Goal: Contribute content: Add original content to the website for others to see

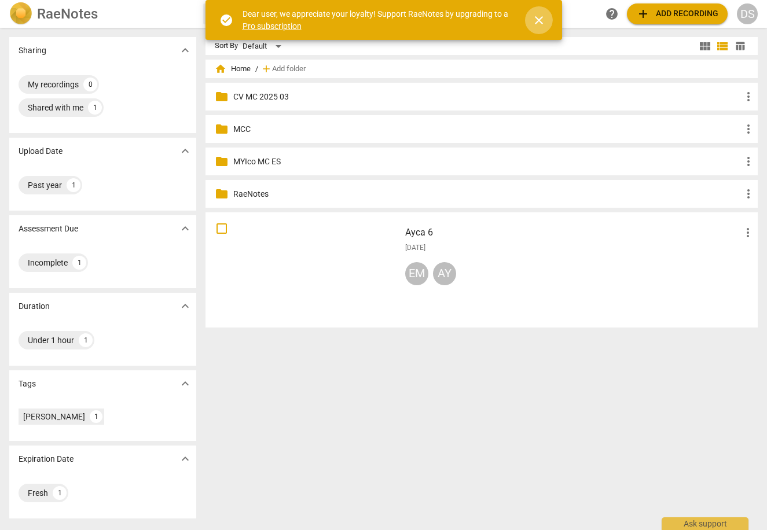
click at [540, 20] on span "close" at bounding box center [539, 20] width 14 height 14
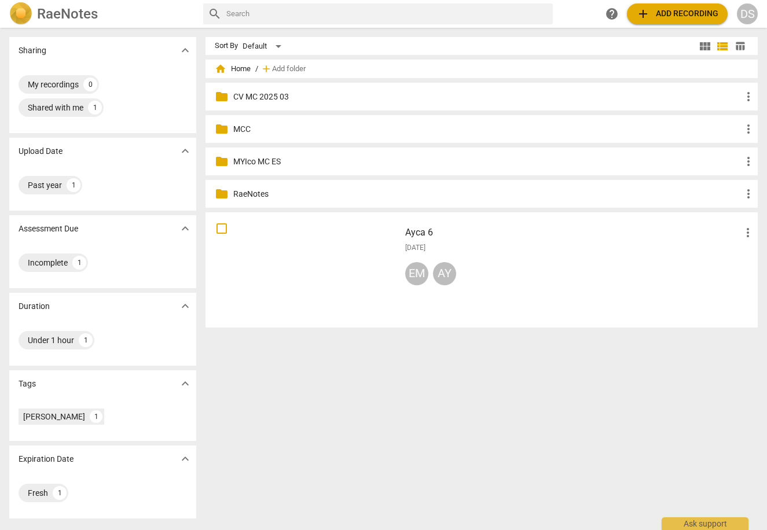
click at [515, 248] on div "[DATE]" at bounding box center [580, 248] width 350 height 10
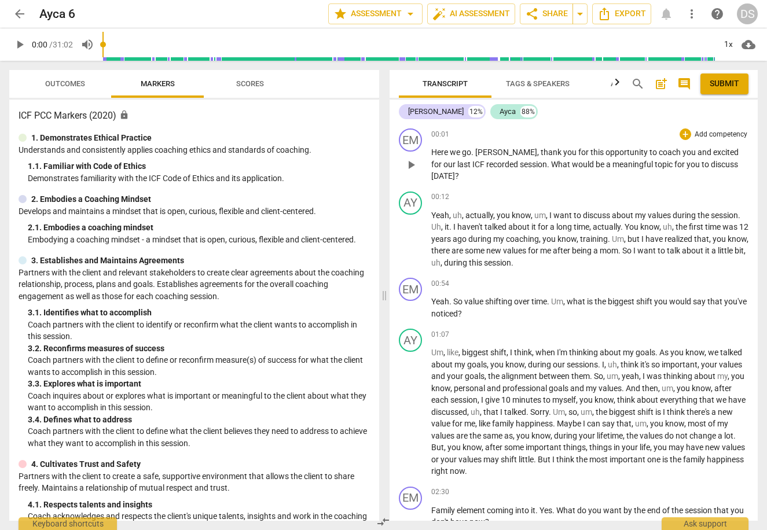
click at [412, 160] on span "play_arrow" at bounding box center [411, 165] width 14 height 14
click at [730, 40] on div "1x" at bounding box center [728, 44] width 22 height 19
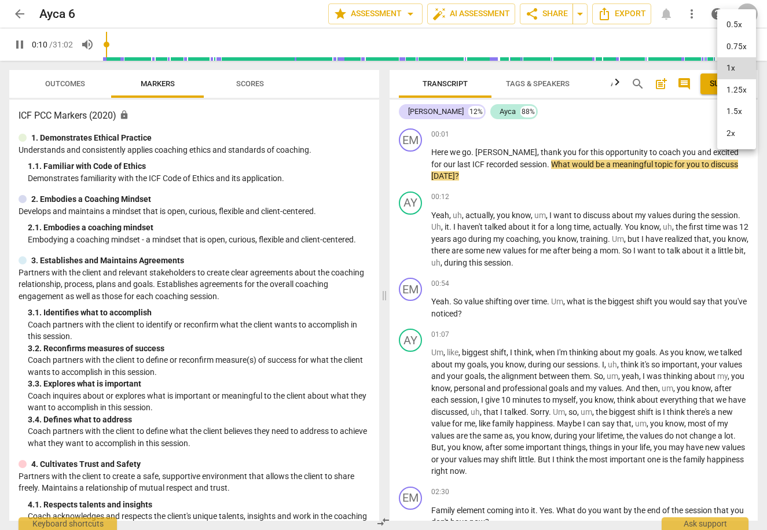
click at [651, 196] on div at bounding box center [383, 265] width 767 height 530
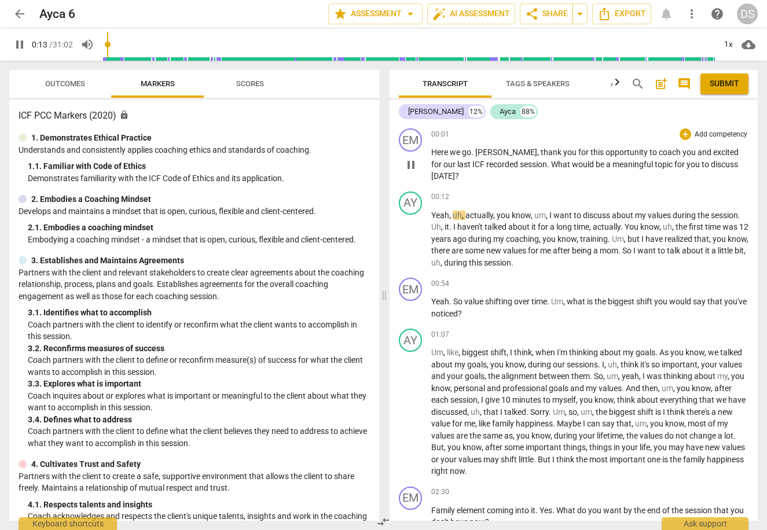
click at [687, 166] on span "you" at bounding box center [694, 164] width 15 height 9
click at [687, 164] on span "you" at bounding box center [694, 164] width 15 height 9
type input "13"
click at [687, 166] on span "you" at bounding box center [694, 164] width 15 height 9
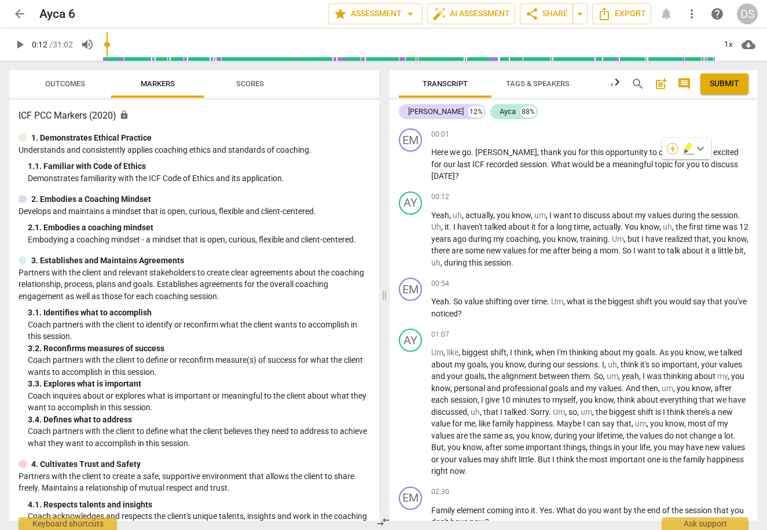
click at [675, 148] on div "+" at bounding box center [673, 149] width 12 height 12
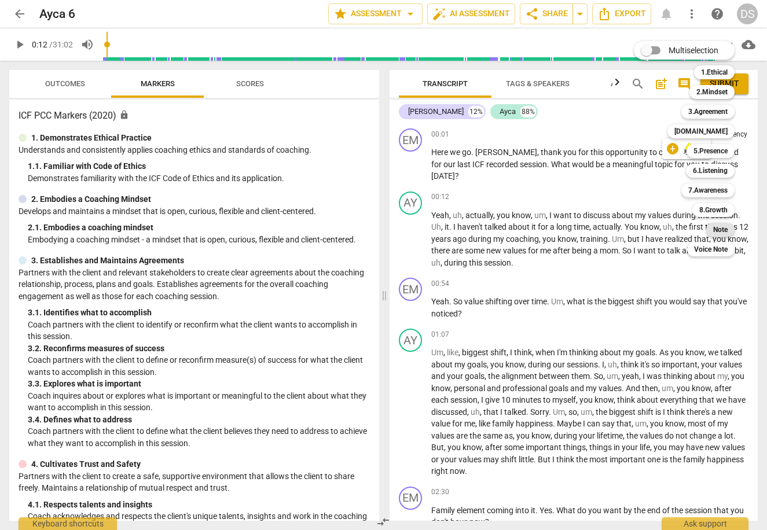
click at [724, 223] on b "Note" at bounding box center [720, 230] width 14 height 14
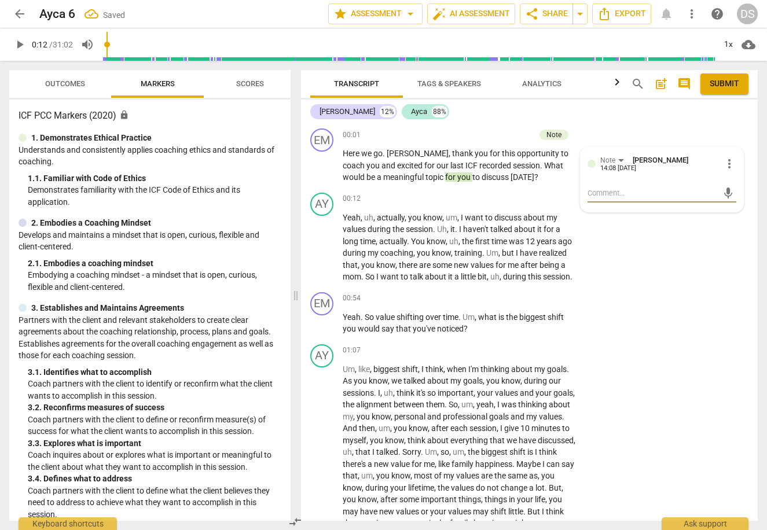
type textarea "f"
type textarea "fo"
type textarea "for"
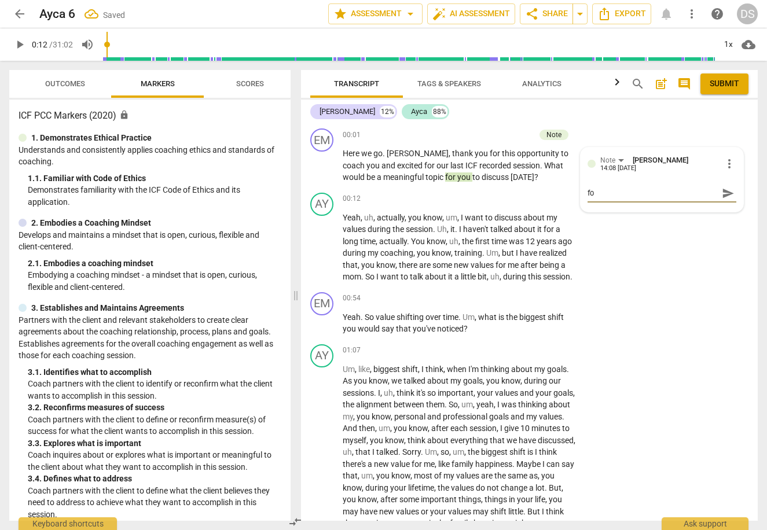
type textarea "for"
type textarea "for U"
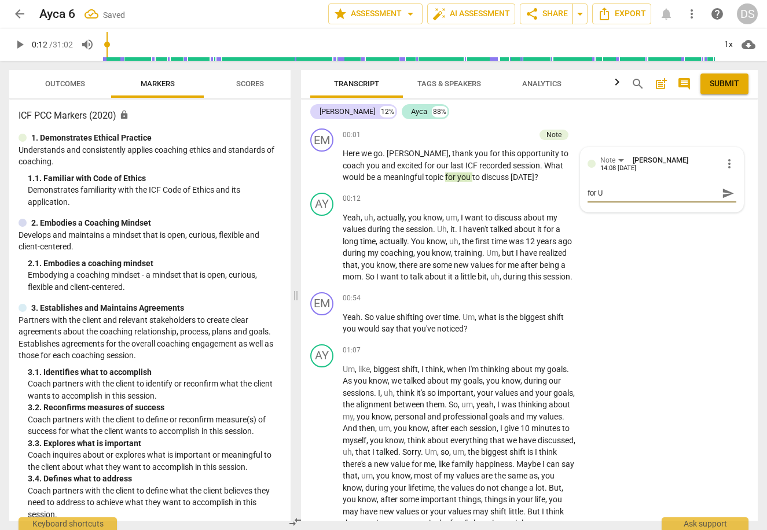
type textarea "for Us"
type textarea "for U"
type textarea "for US"
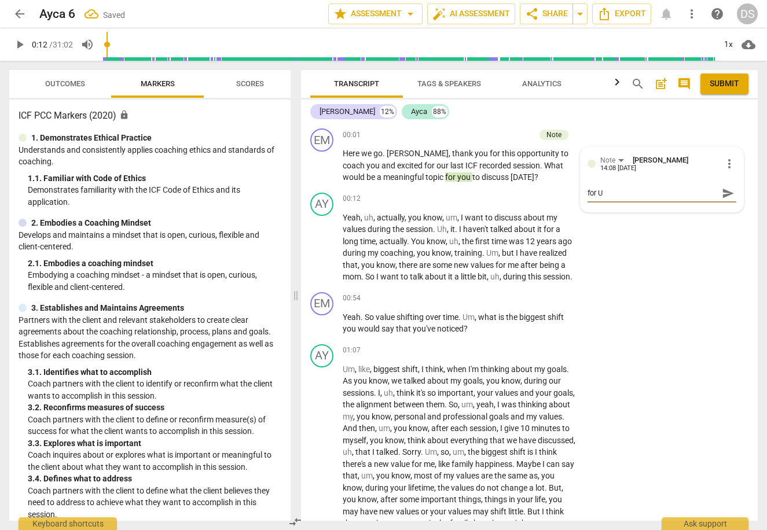
type textarea "for US"
type textarea "for US ("
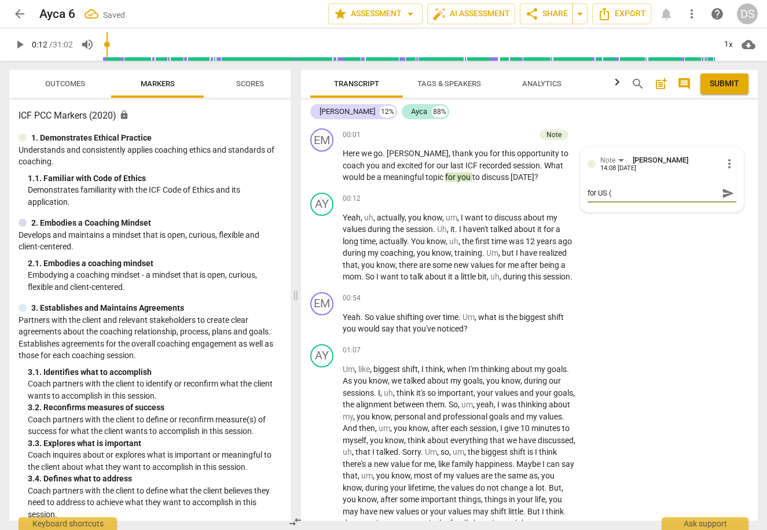
type textarea "for US (i"
type textarea "for US (it"
type textarea "for US (it'"
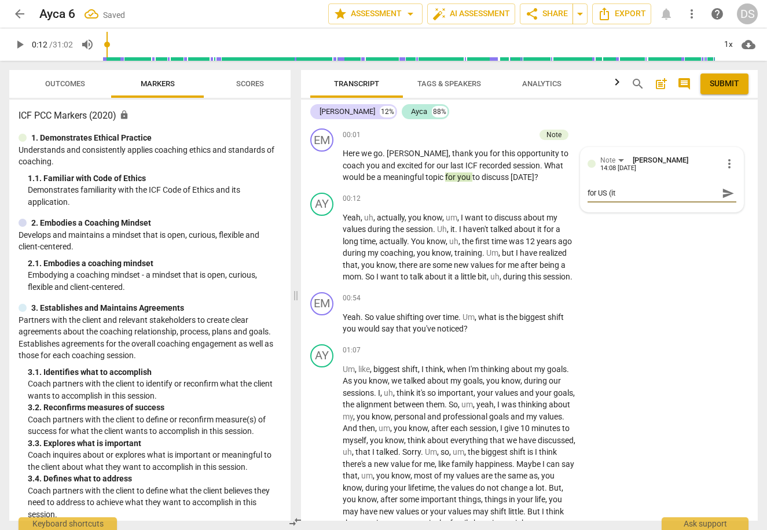
type textarea "for US (it'"
type textarea "for US (it's"
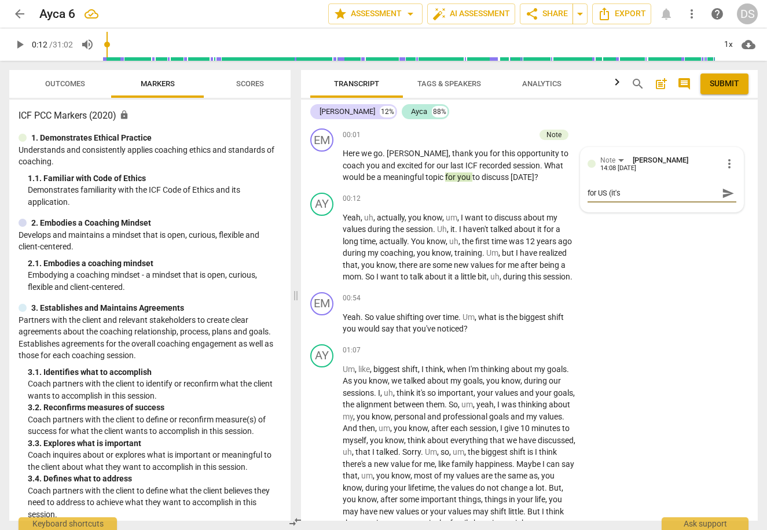
type textarea "for US (it's c"
type textarea "for US (it's co"
type textarea "for US (it's co-"
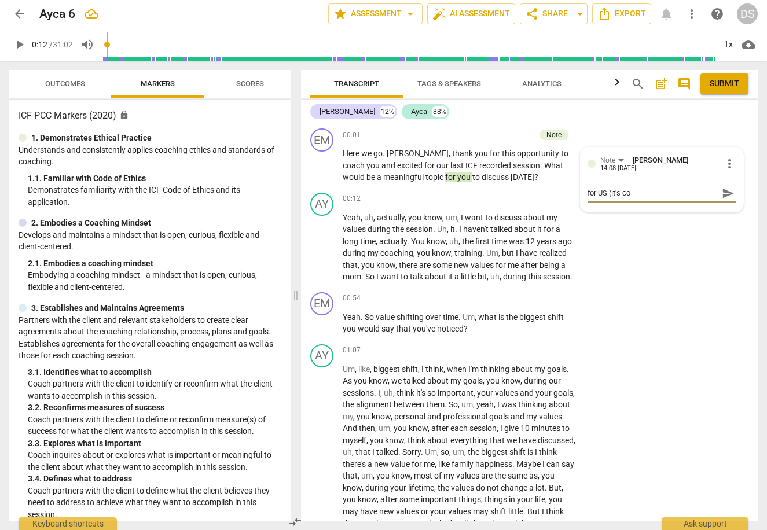
type textarea "for US (it's co-"
type textarea "for US (it's co-c"
type textarea "for US (it's co-co"
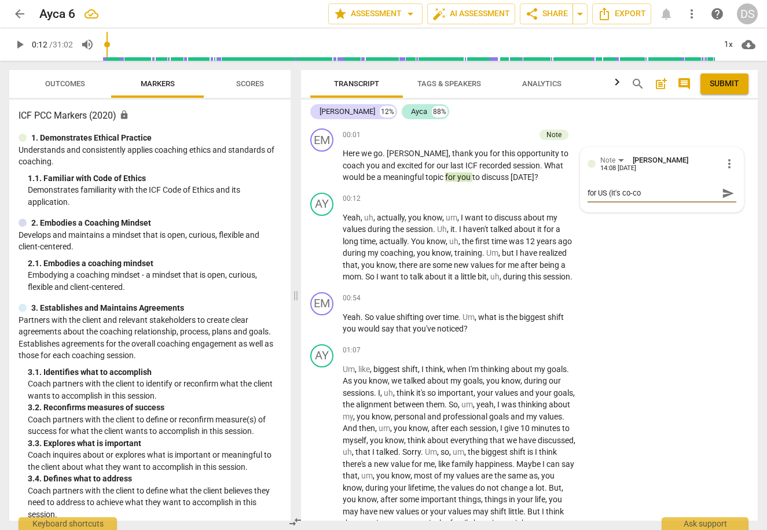
type textarea "for US (it's co-cor"
type textarea "for US (it's co-core"
type textarea "for US (it's co-[PERSON_NAME]"
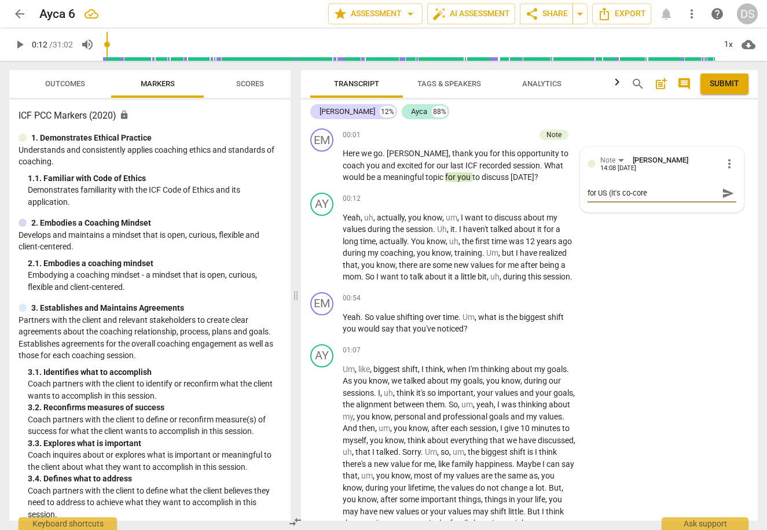
type textarea "for US (it's co-[PERSON_NAME]"
type textarea "for US (it's co-coreat"
type textarea "for US (it's co-coreate"
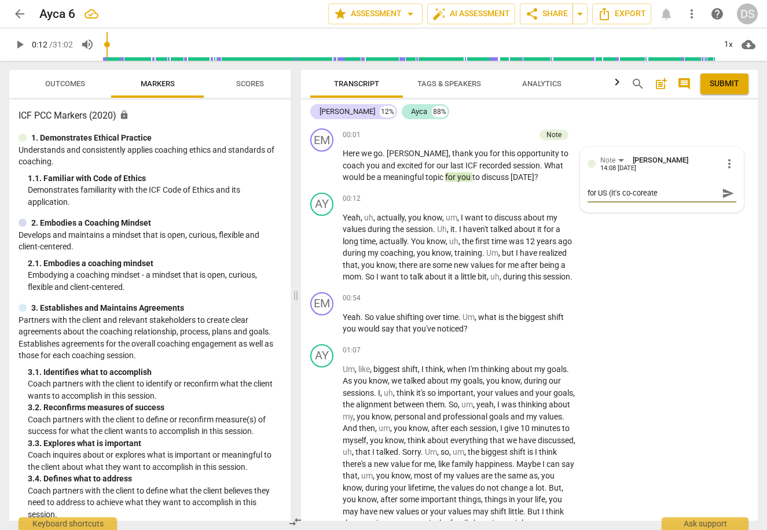
type textarea "for US (it's co-coreated"
type textarea "for US (it's co-coreated)"
type textarea "for US (it's co-created)"
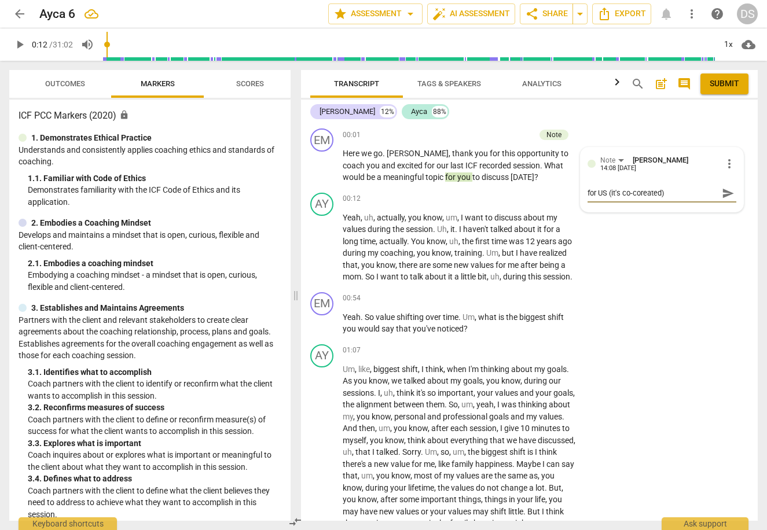
type textarea "for US (it's co-created)"
type textarea "for US (it's co-created)."
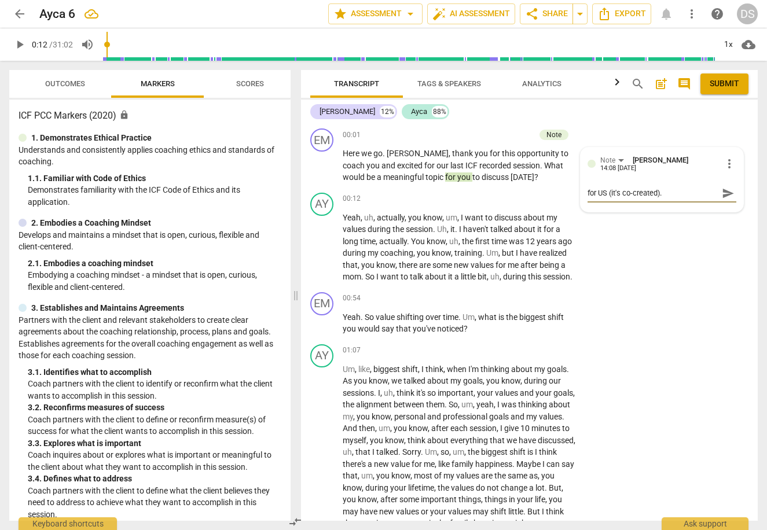
type textarea "for US (it's co-created)."
type textarea "for US (it's co-created). B"
type textarea "for US (it's co-created). Bu"
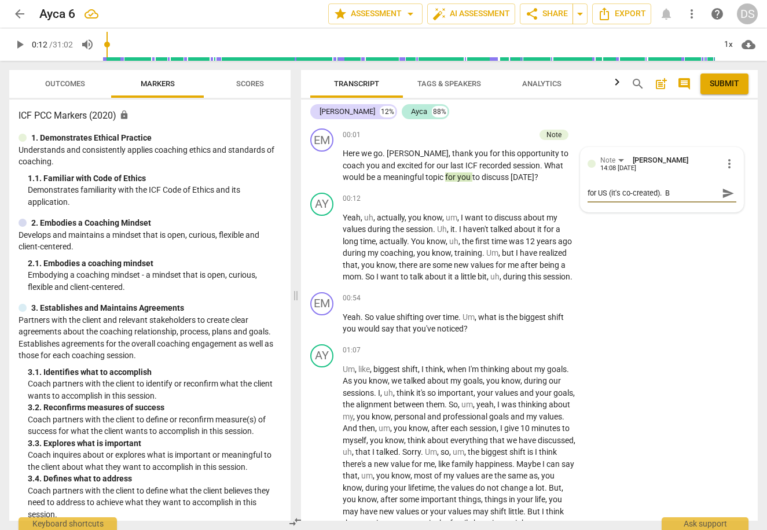
type textarea "for US (it's co-created). Bu"
type textarea "for US (it's co-created). B"
type textarea "for US (it's co-created)."
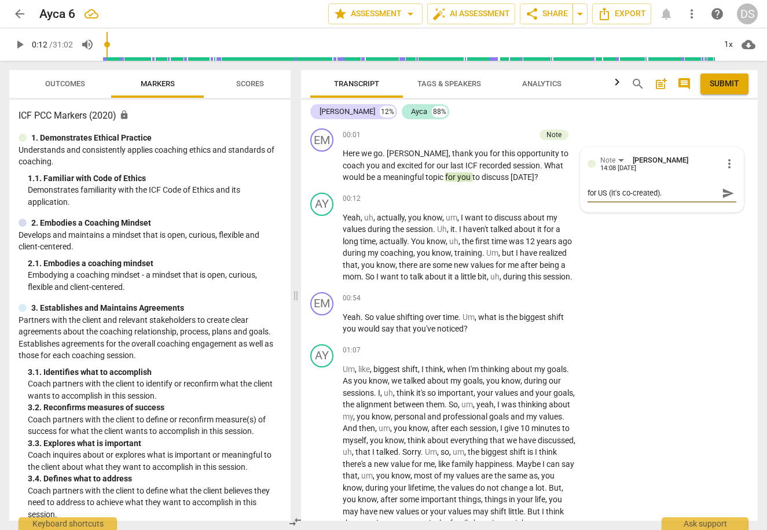
type textarea "for US (it's co-created)."
type textarea "for US (it's co-created)"
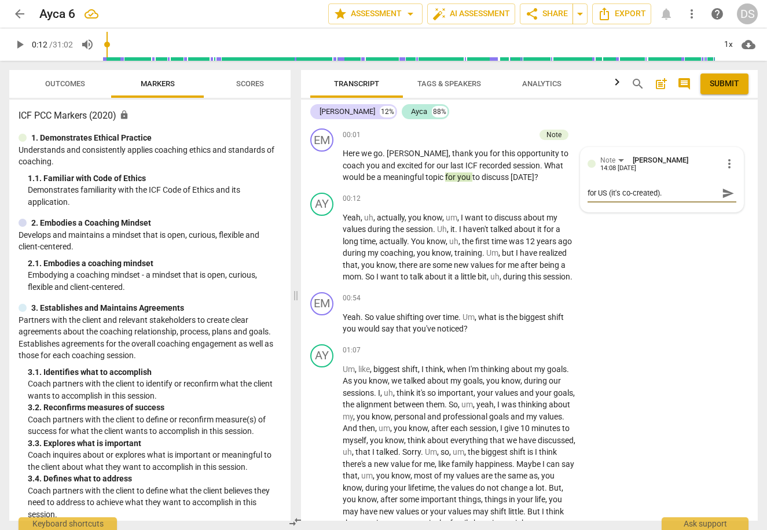
type textarea "for US (it's co-created)"
type textarea "for US (it's co-created)."
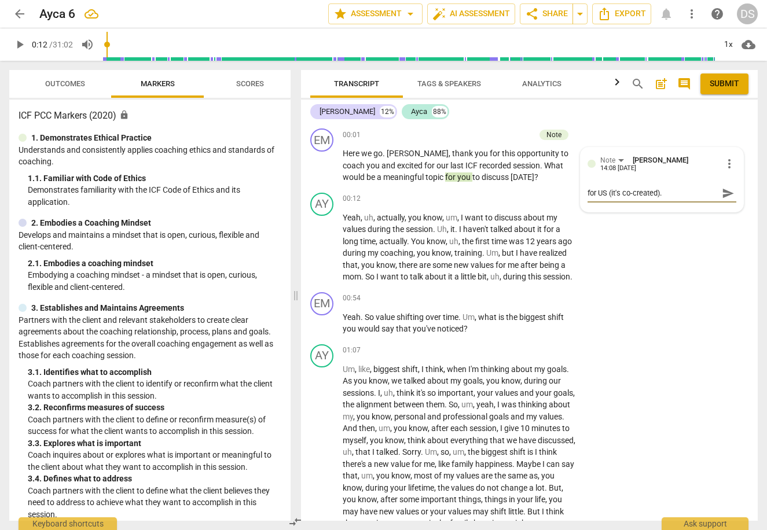
type textarea "for US (it's co-created)."
click at [620, 193] on textarea "for US (it's co-created)." at bounding box center [653, 193] width 130 height 11
type textarea "for US (it' co-created)."
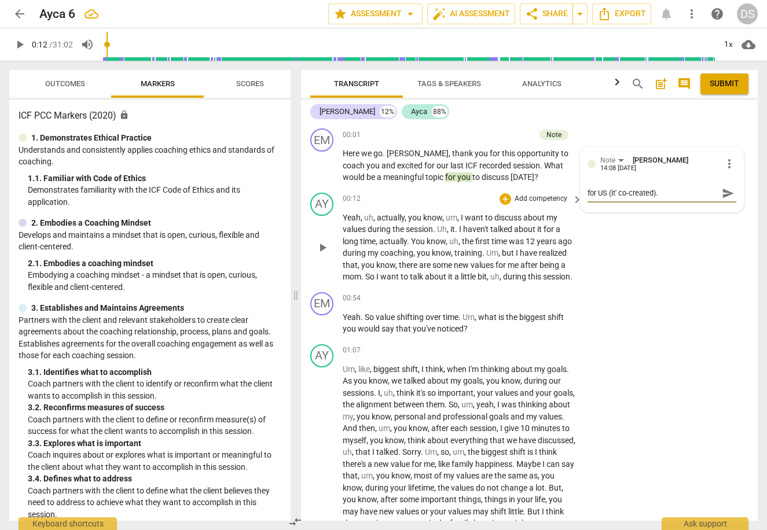
type textarea "for US (it co-created)."
type textarea "for US (i co-created)."
type textarea "for US ( co-created)."
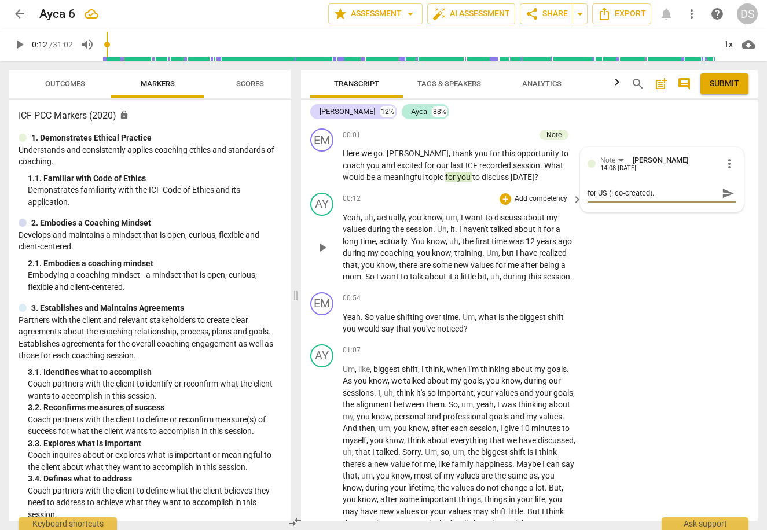
type textarea "for US ( co-created)."
type textarea "for US (y co-created)."
type textarea "for US (yo co-created)."
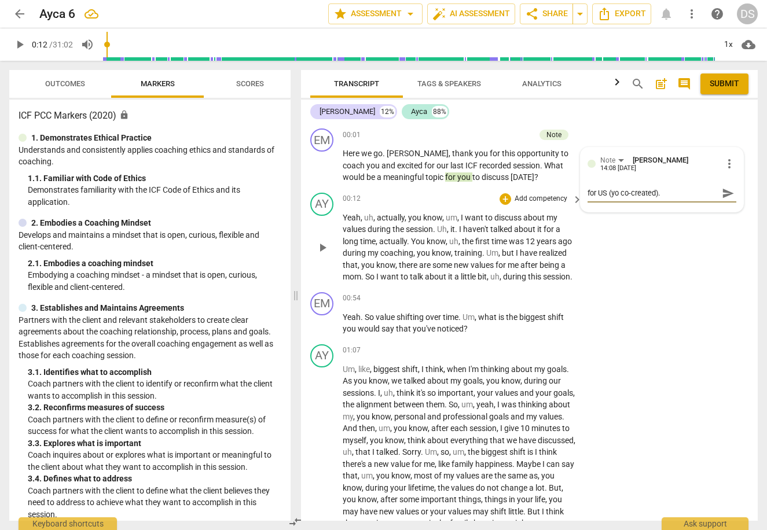
type textarea "for US (you co-created)."
type textarea "for US (you' co-created)."
type textarea "for US (you'r co-created)."
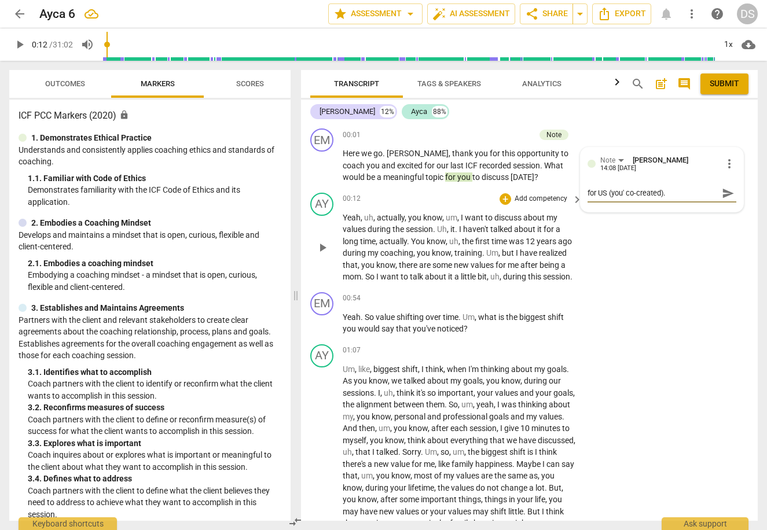
type textarea "for US (you'r co-created)."
type textarea "for US (you're co-created)."
type textarea "for US (you're co-create)."
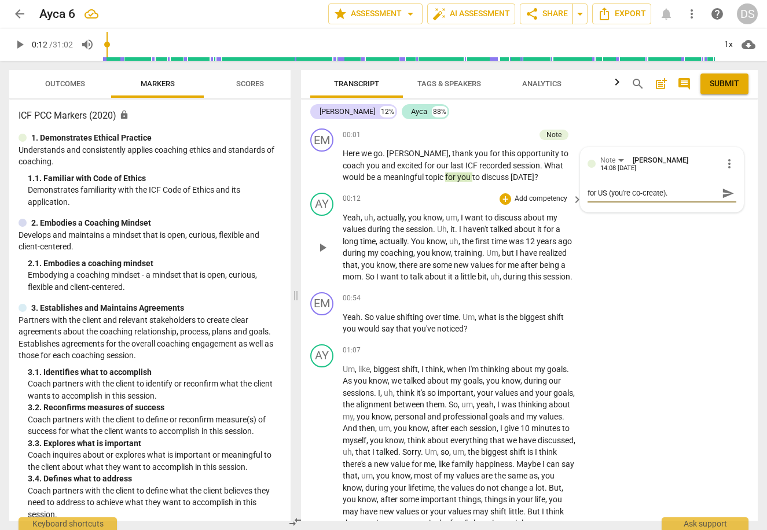
type textarea "for US (you're co-creat)."
type textarea "for US (you're co-creati)."
type textarea "for US (you're co-creatin)."
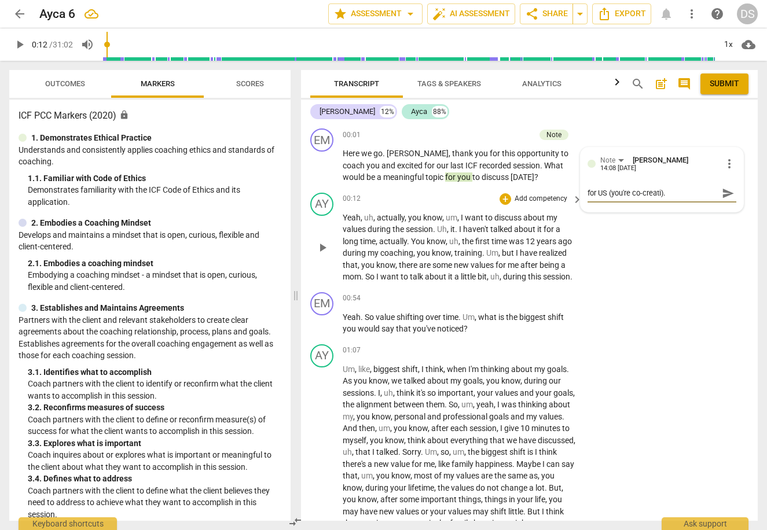
type textarea "for US (you're co-creatin)."
type textarea "for US (you're co-creating)."
type textarea "for US (you're co-creating;)."
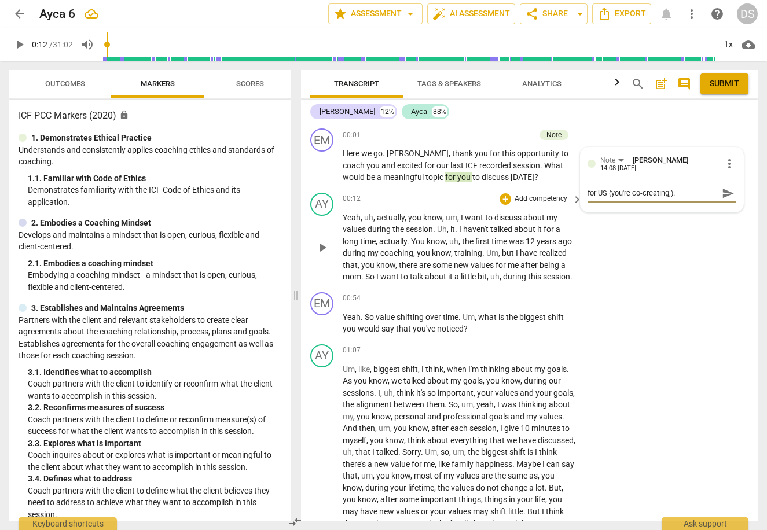
type textarea "for US (you're co-creating; )."
type textarea "for US (you're co-creating; I)."
type textarea "for US (you're co-creating; IC)."
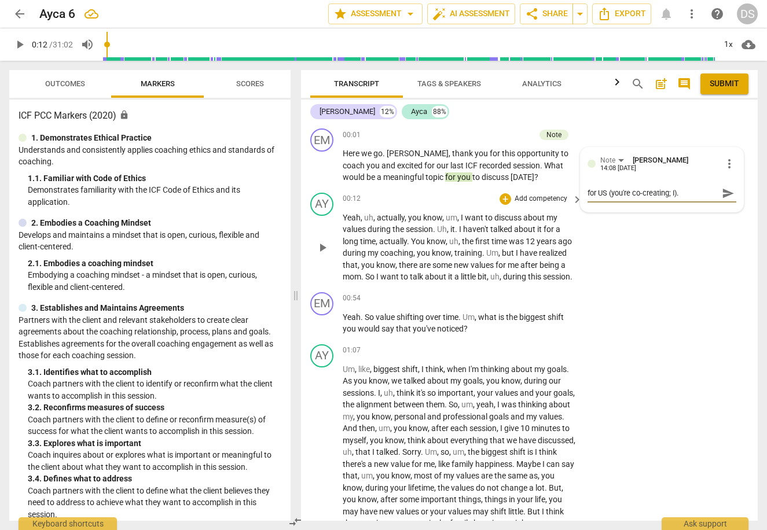
type textarea "for US (you're co-creating; IC)."
type textarea "for US (you're co-creating; ICF)."
type textarea "for US (you're co-creating; ICF )."
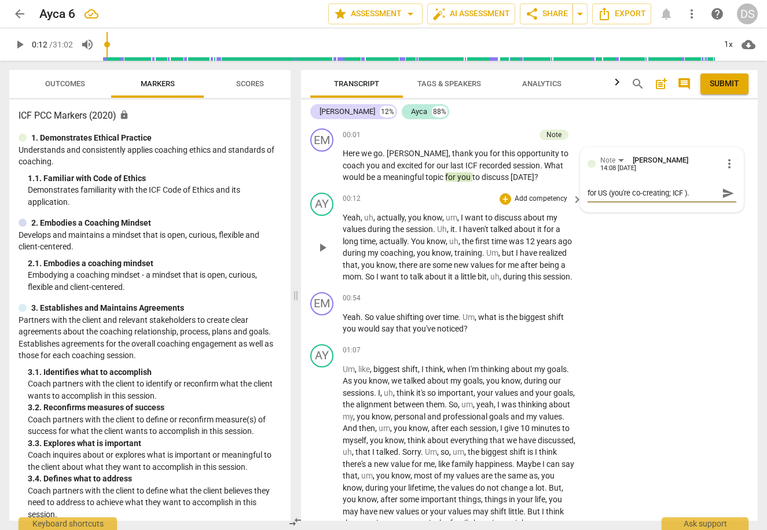
type textarea "for US (you're co-creating; ICF ")."
type textarea "for US (you're co-creating; ICF "e)."
type textarea "for US (you're co-creating; ICF "eq)."
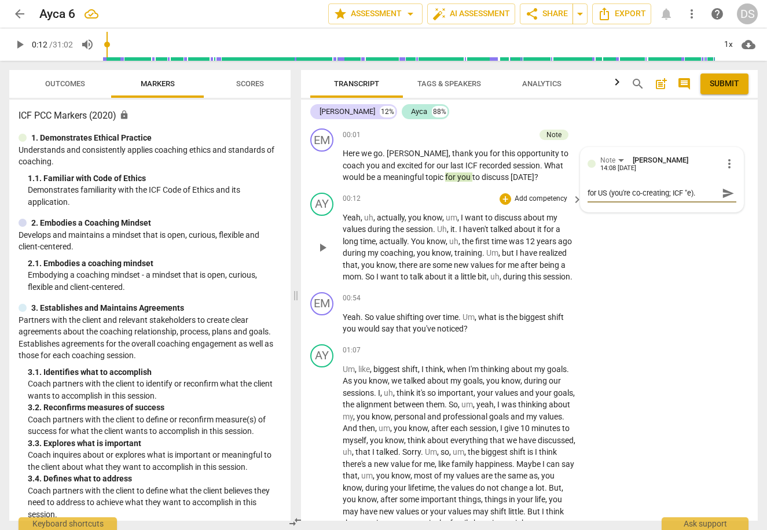
type textarea "for US (you're co-creating; ICF "eq)."
type textarea "for US (you're co-creating; ICF "equ)."
type textarea "for US (you're co-creating; ICF "equa)."
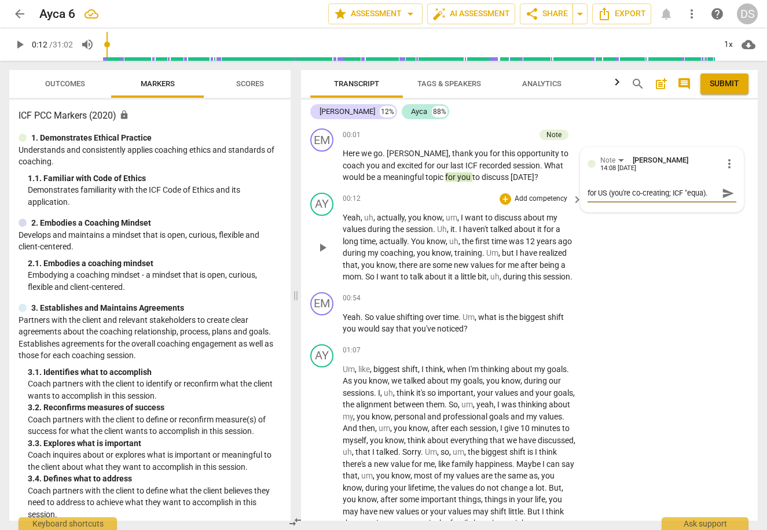
type textarea "for US (you're co-creating; ICF "equal)."
type textarea "for US (you're co-creating; ICF "equal )."
type textarea "for US (you're co-creating; ICF "equal p)."
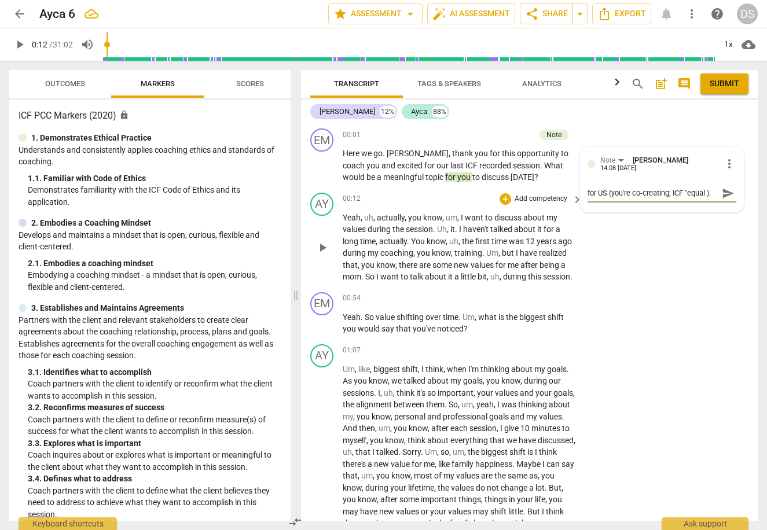
type textarea "for US (you're co-creating; ICF "equal p)."
type textarea "for US (you're co-creating; ICF "equal pa)."
type textarea "for US (you're co-creating; ICF "equal par)."
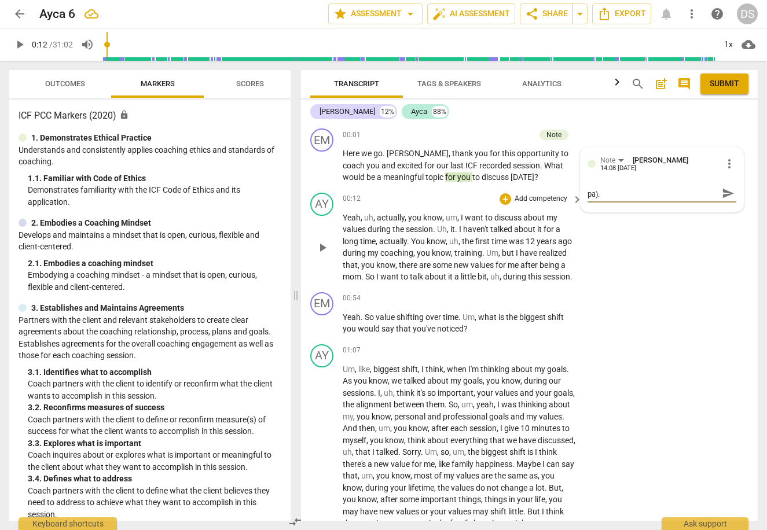
type textarea "for US (you're co-creating; ICF "equal par)."
type textarea "for US (you're co-creating; ICF "equal part)."
type textarea "for US (you're co-creating; ICF "equal partn)."
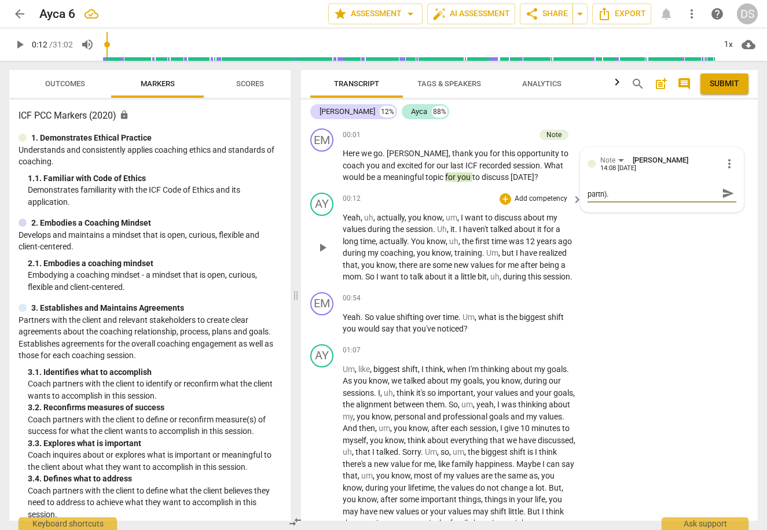
type textarea "for US (you're co-creating; ICF "equal partne)."
type textarea "for US (you're co-creating; ICF "equal partner)."
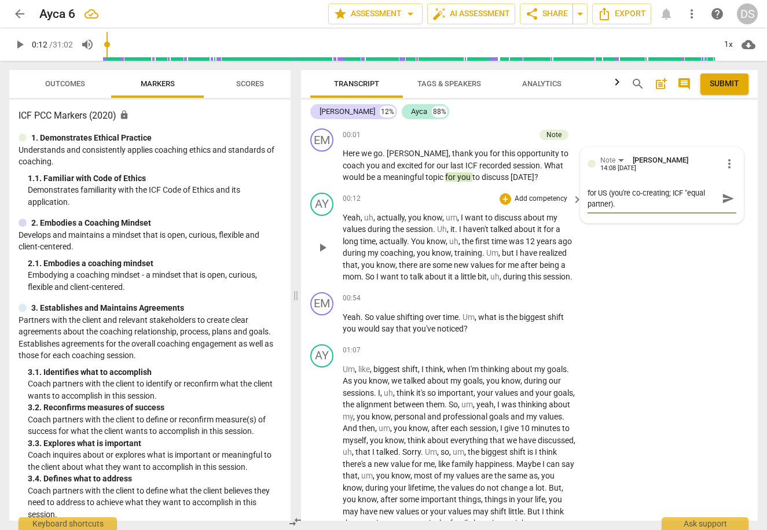
type textarea "for US (you're co-creating; ICF "equal partner")."
click at [723, 200] on span "send" at bounding box center [728, 198] width 13 height 13
click at [324, 241] on span "play_arrow" at bounding box center [323, 248] width 14 height 14
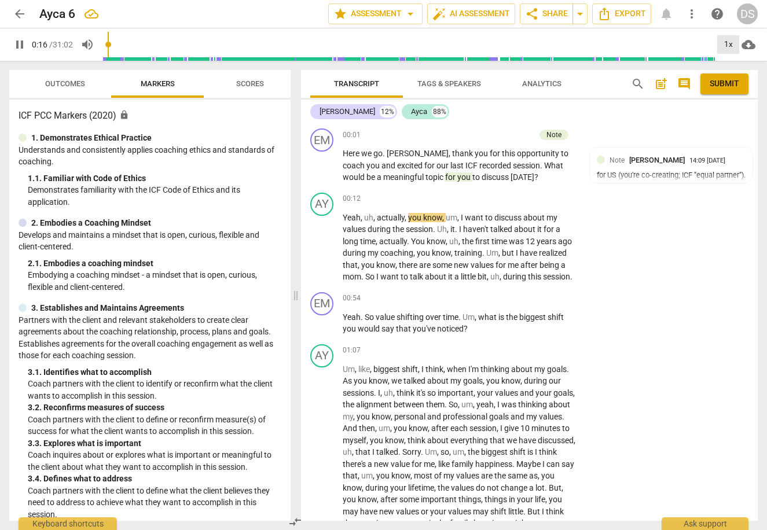
click at [731, 45] on div "1x" at bounding box center [728, 44] width 22 height 19
click at [733, 91] on li "1.25x" at bounding box center [736, 90] width 39 height 22
click at [324, 324] on span "pause" at bounding box center [323, 324] width 14 height 14
type input "58"
click at [458, 324] on span "noticed" at bounding box center [450, 328] width 27 height 9
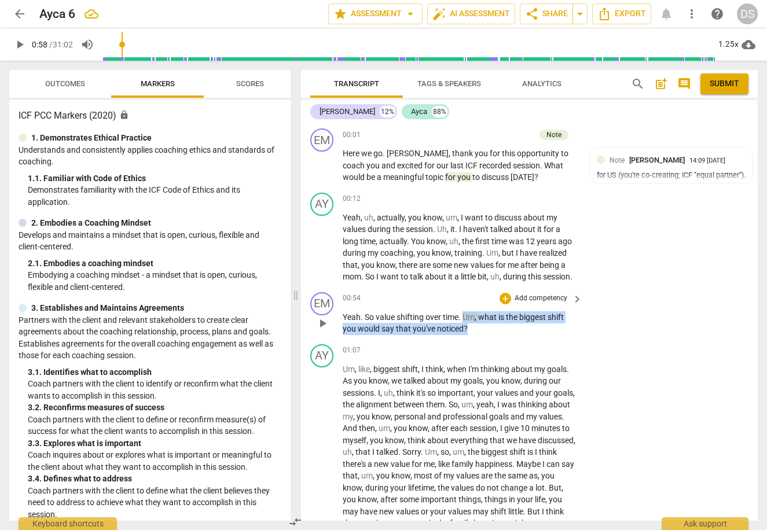
drag, startPoint x: 468, startPoint y: 323, endPoint x: 466, endPoint y: 313, distance: 10.7
click at [466, 313] on p "Yeah . So value shifting over time . Um , what is the biggest shift you would s…" at bounding box center [460, 324] width 234 height 24
click at [478, 311] on div "+" at bounding box center [478, 311] width 12 height 12
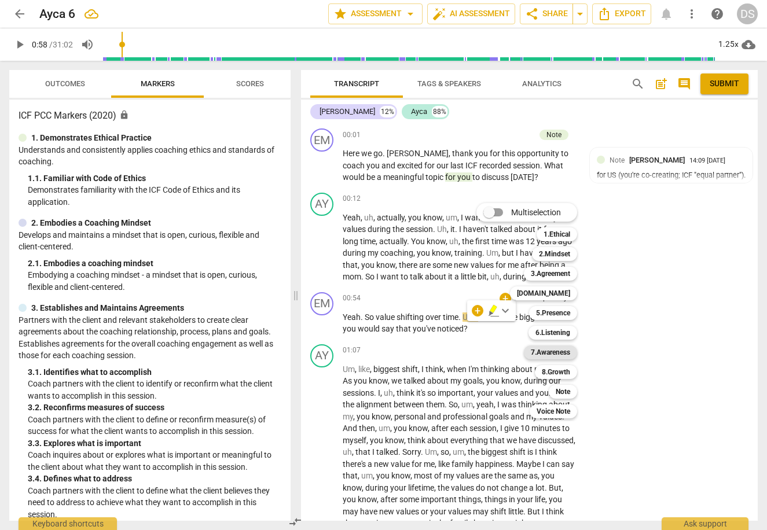
click at [561, 353] on b "7.Awareness" at bounding box center [550, 353] width 39 height 14
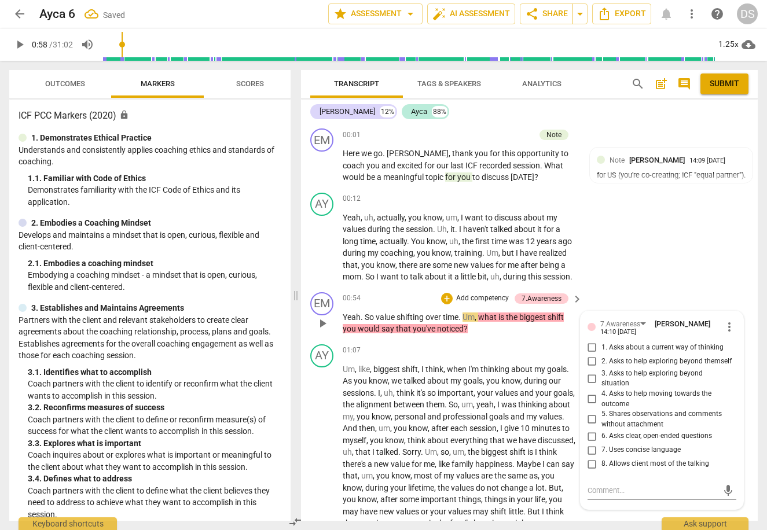
click at [618, 343] on span "1. Asks about a current way of thinking" at bounding box center [663, 348] width 122 height 10
click at [602, 343] on input "1. Asks about a current way of thinking" at bounding box center [592, 348] width 19 height 14
checkbox input "true"
click at [636, 490] on textarea at bounding box center [653, 490] width 130 height 11
type textarea "B"
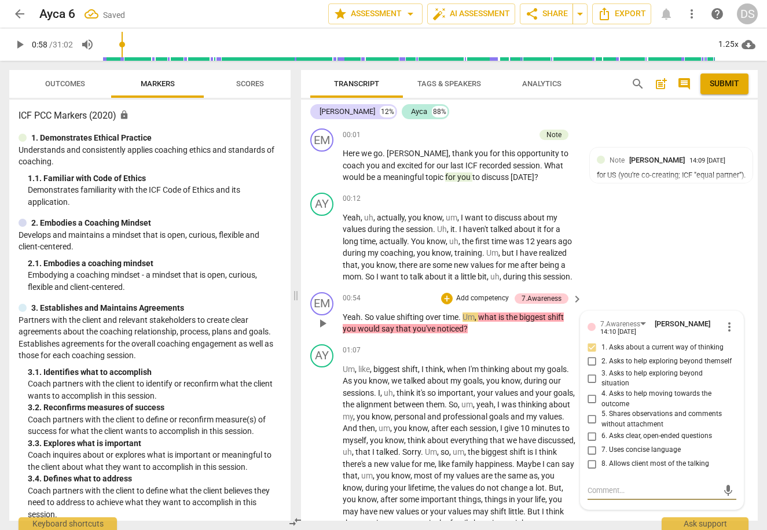
type textarea "B"
type textarea "I"
type textarea "It"
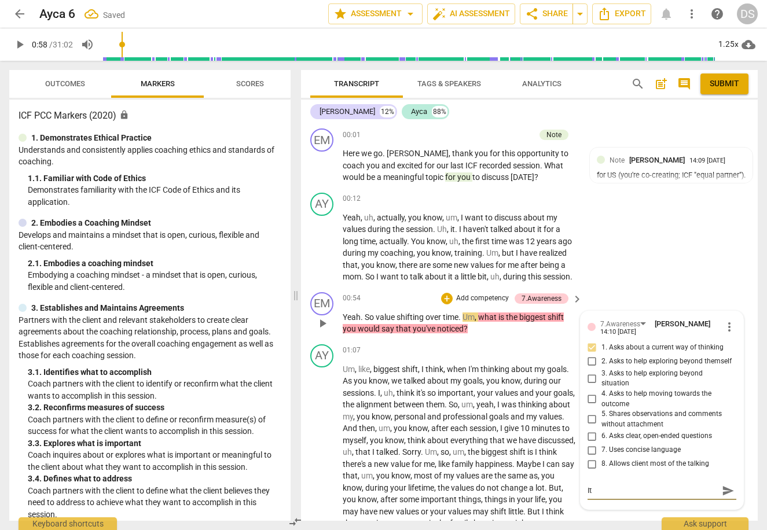
type textarea "It"
type textarea "It i"
type textarea "It is"
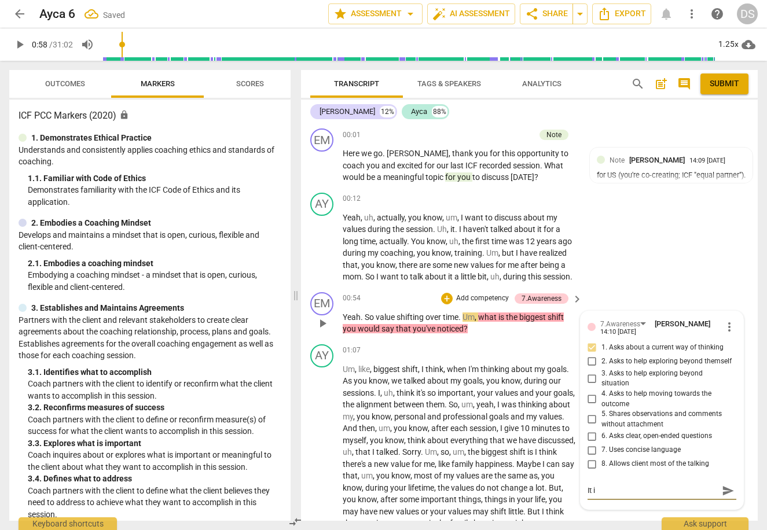
type textarea "It is"
type textarea "It is a"
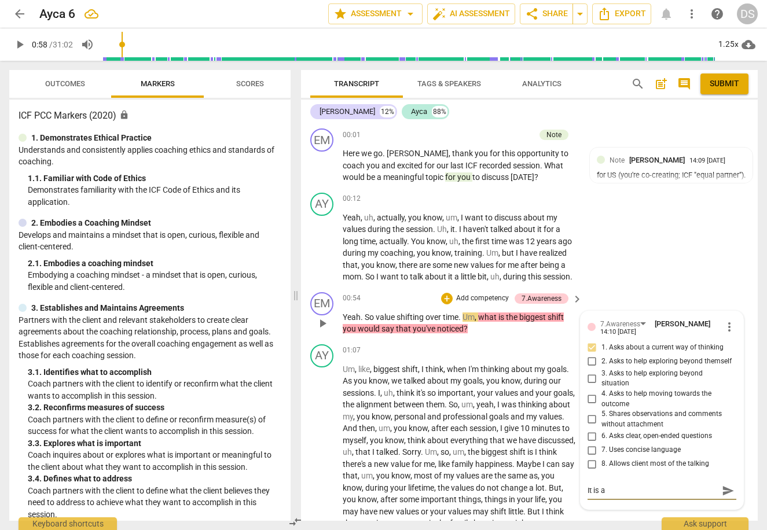
type textarea "It is a"
type textarea "It is a c"
type textarea "It is a co"
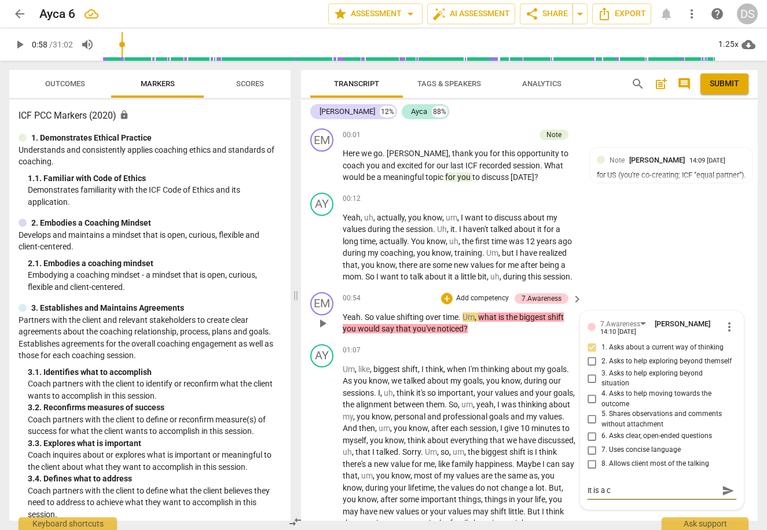
type textarea "It is a co"
type textarea "It is a com"
type textarea "It is a comp"
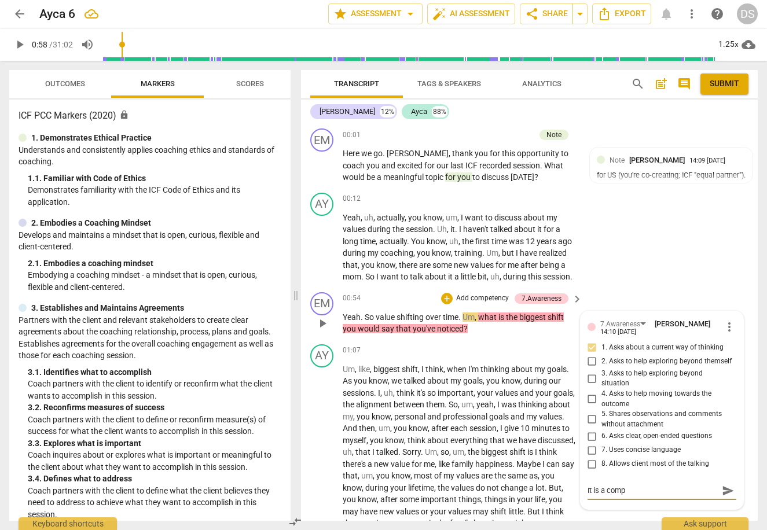
type textarea "It is a compe"
type textarea "It is a compen"
type textarea "It is a compenn"
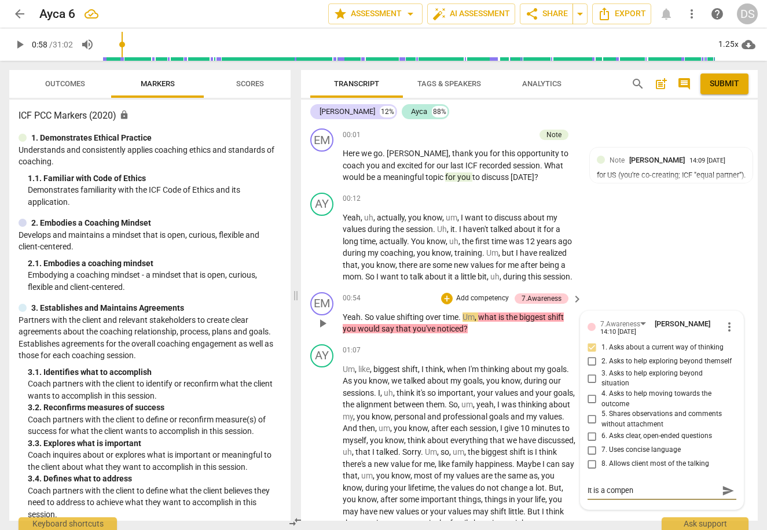
type textarea "It is a compenn"
type textarea "It is a compen"
type textarea "It is a compe"
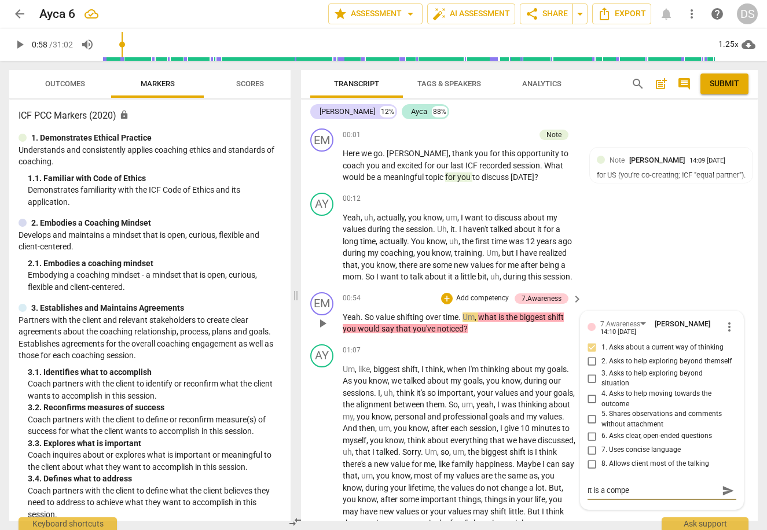
type textarea "It is a compet"
type textarea "It is a compete"
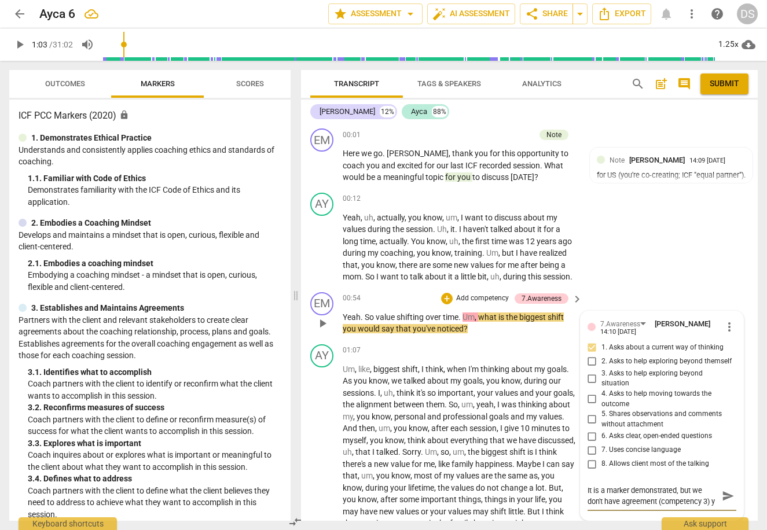
scroll to position [10, 0]
click at [726, 490] on span "send" at bounding box center [728, 496] width 13 height 13
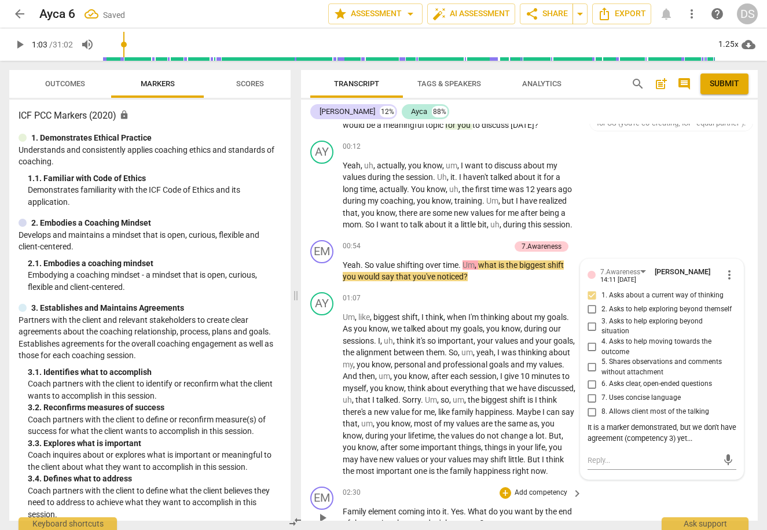
scroll to position [149, 0]
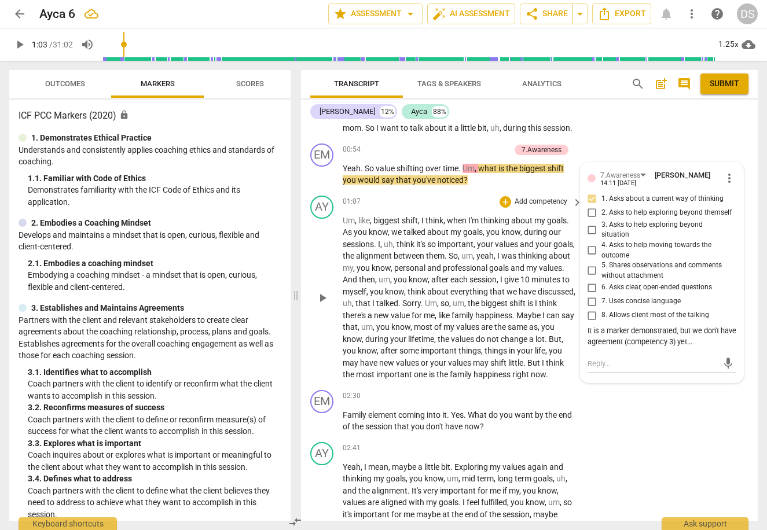
click at [462, 228] on span "my" at bounding box center [457, 232] width 13 height 9
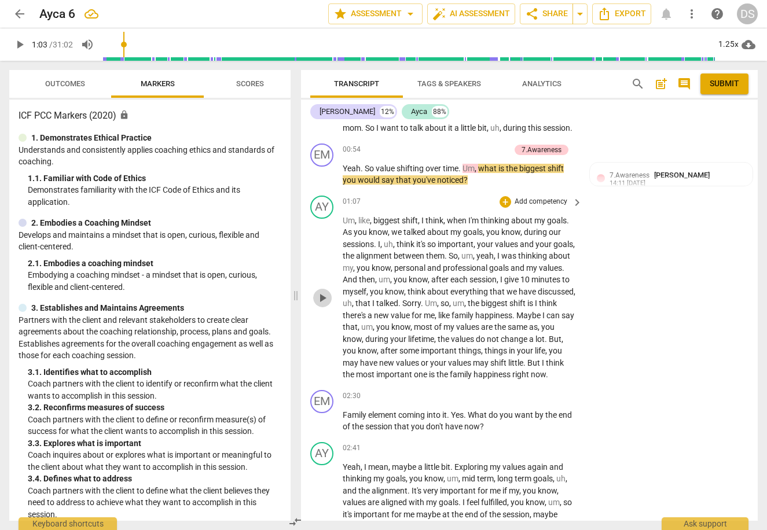
click at [329, 298] on span "play_arrow" at bounding box center [323, 298] width 14 height 14
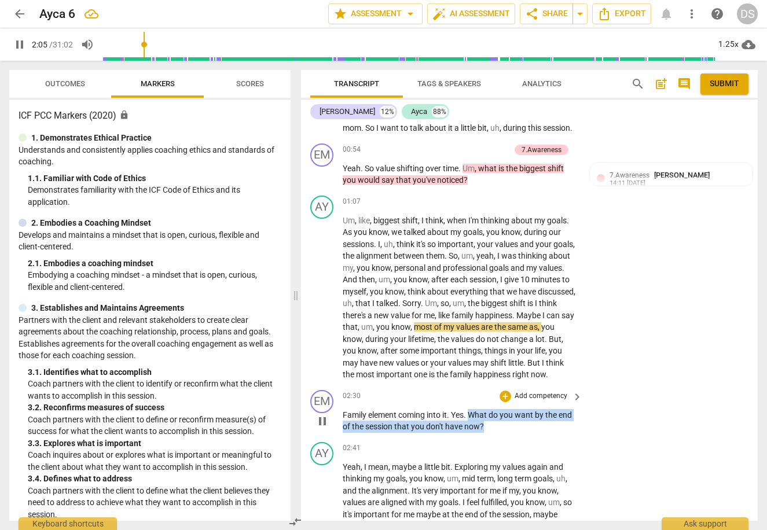
drag, startPoint x: 492, startPoint y: 430, endPoint x: 472, endPoint y: 416, distance: 24.1
click at [472, 416] on p "Family element coming into it . Yes . What do you want by the end of the sessio…" at bounding box center [460, 421] width 234 height 24
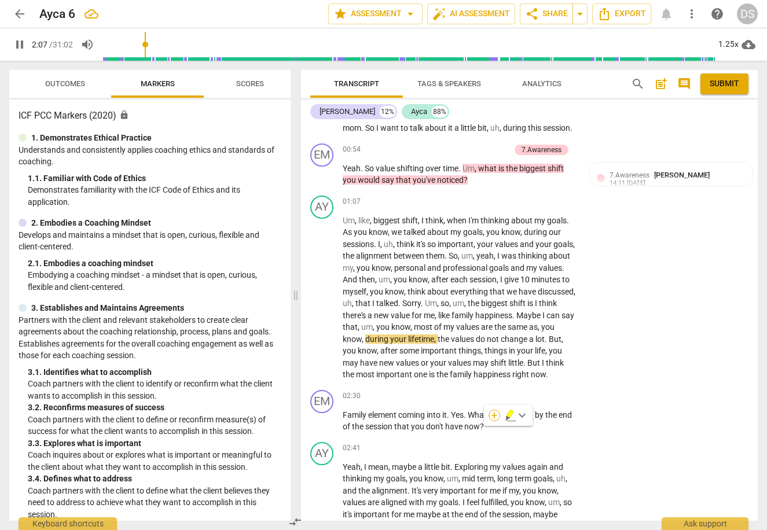
click at [495, 415] on div "+" at bounding box center [495, 416] width 12 height 12
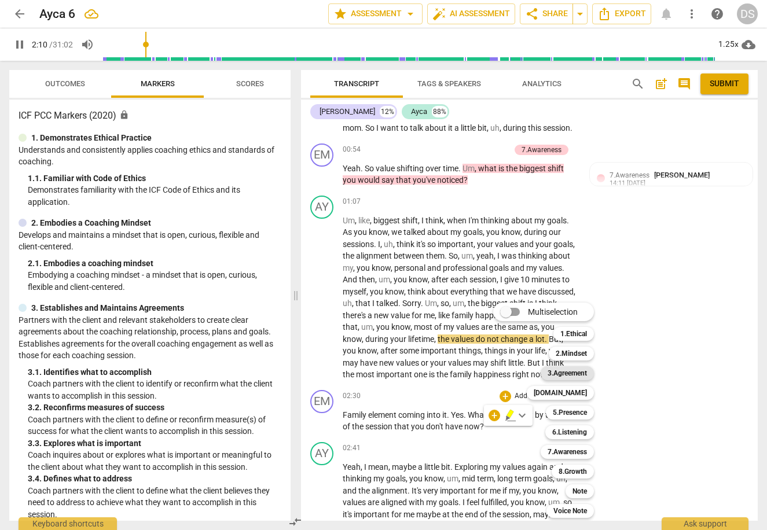
click at [583, 371] on b "3.Agreement" at bounding box center [567, 374] width 39 height 14
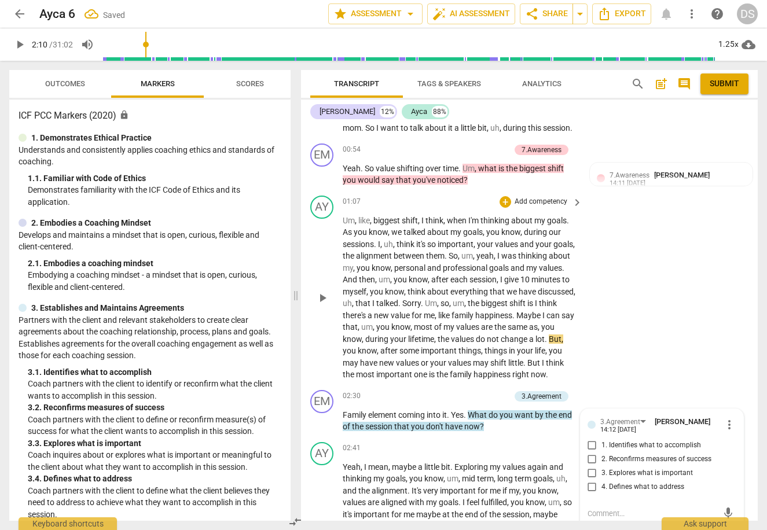
scroll to position [149, 0]
click at [664, 446] on span "1. Identifies what to accomplish" at bounding box center [652, 445] width 100 height 10
click at [602, 446] on input "1. Identifies what to accomplish" at bounding box center [592, 445] width 19 height 14
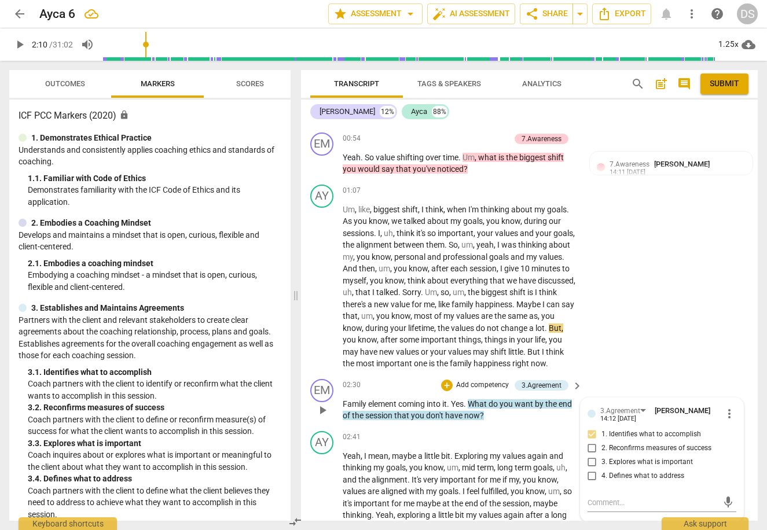
scroll to position [178, 0]
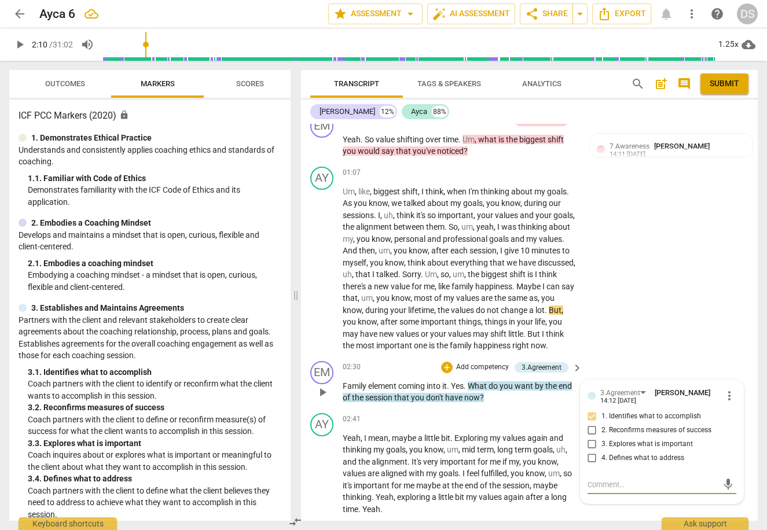
click at [658, 490] on textarea at bounding box center [653, 484] width 130 height 11
click at [722, 499] on span "send" at bounding box center [728, 495] width 13 height 13
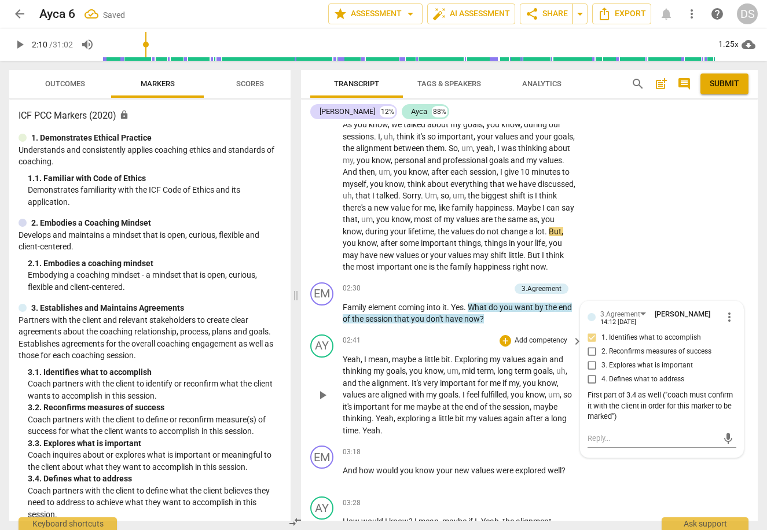
scroll to position [259, 0]
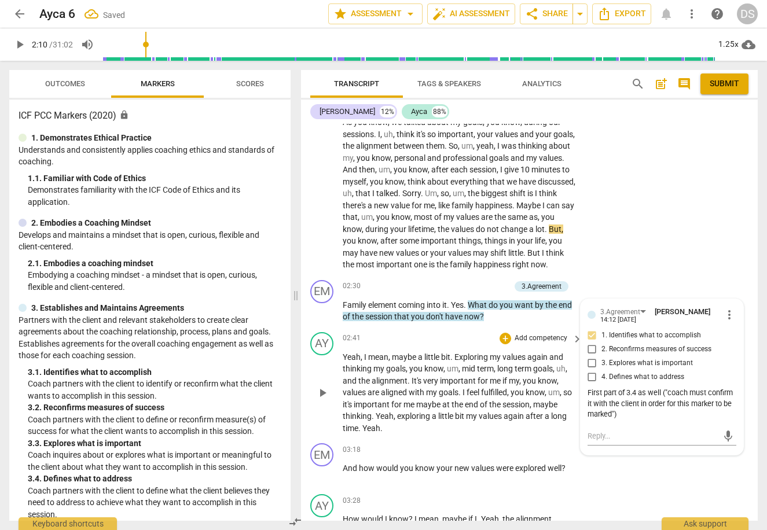
click at [324, 391] on span "play_arrow" at bounding box center [323, 393] width 14 height 14
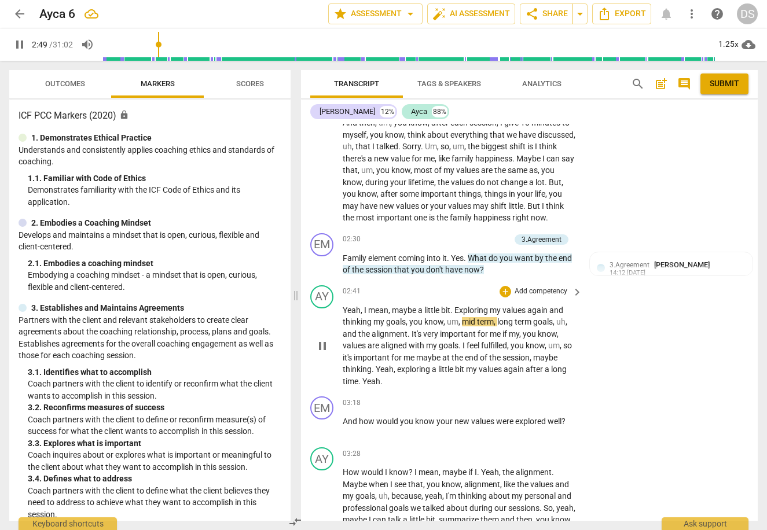
scroll to position [303, 0]
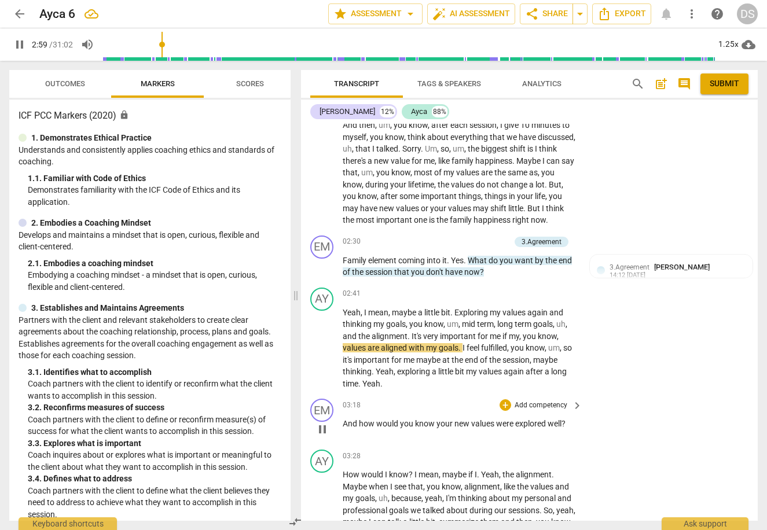
click at [559, 405] on p "Add competency" at bounding box center [541, 406] width 55 height 10
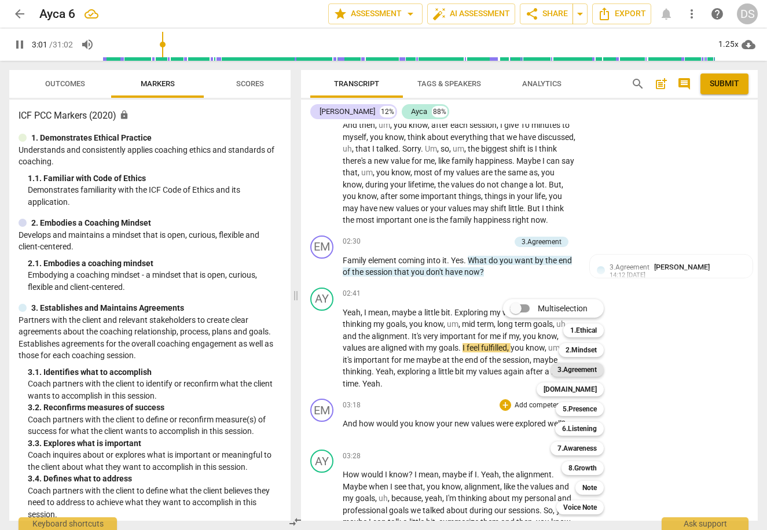
click at [588, 367] on b "3.Agreement" at bounding box center [577, 370] width 39 height 14
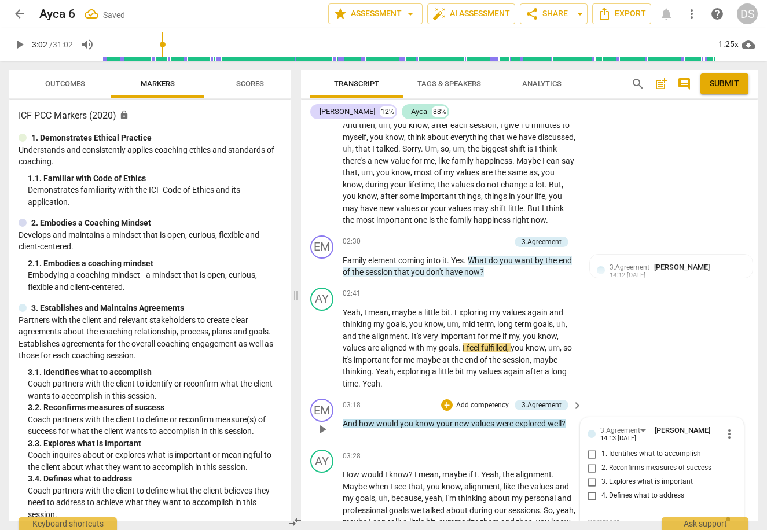
scroll to position [310, 0]
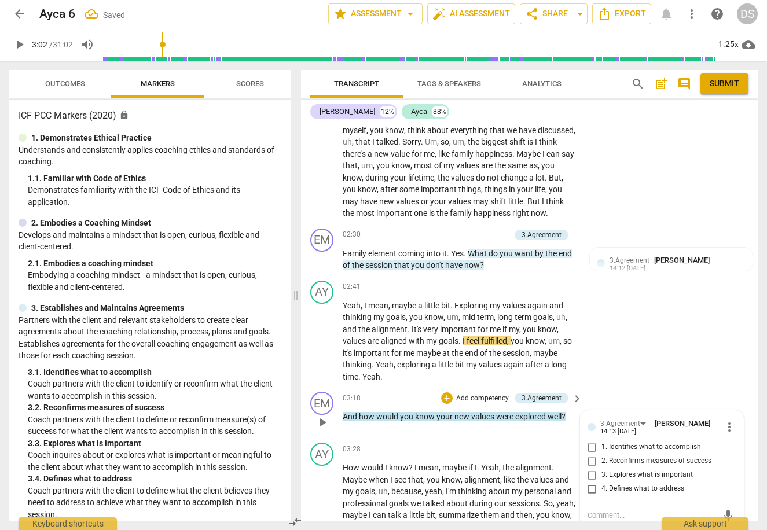
click at [638, 460] on span "2. Reconfirms measures of success" at bounding box center [657, 461] width 110 height 10
click at [602, 460] on input "2. Reconfirms measures of success" at bounding box center [592, 462] width 19 height 14
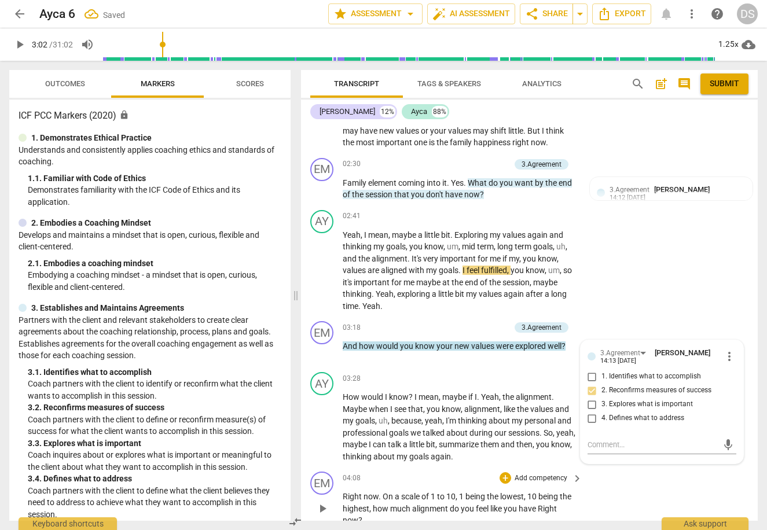
scroll to position [430, 0]
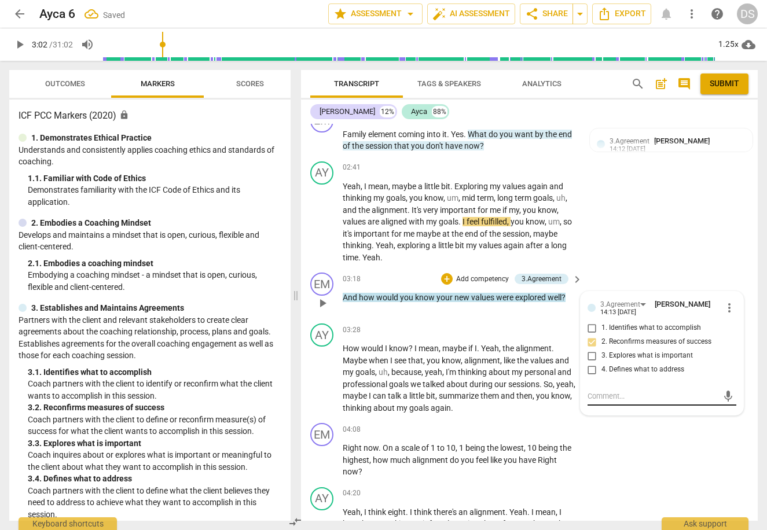
click at [634, 400] on textarea at bounding box center [653, 396] width 130 height 11
click at [724, 400] on span "send" at bounding box center [728, 396] width 13 height 13
click at [475, 245] on span "my" at bounding box center [472, 245] width 13 height 9
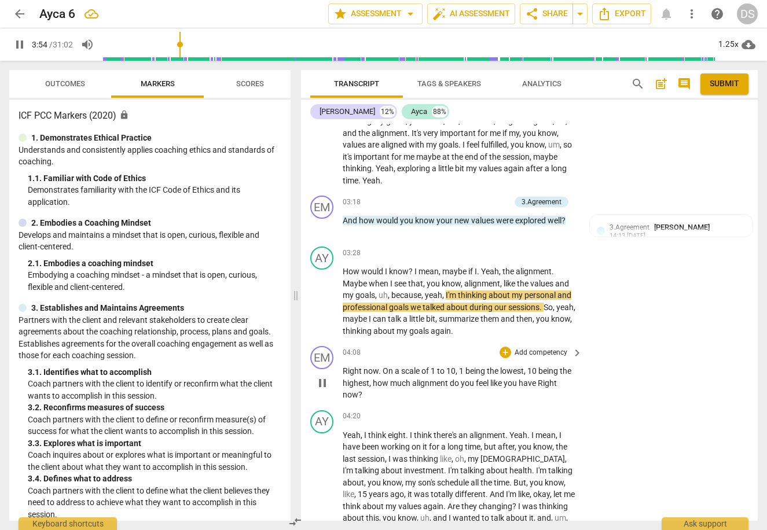
scroll to position [509, 0]
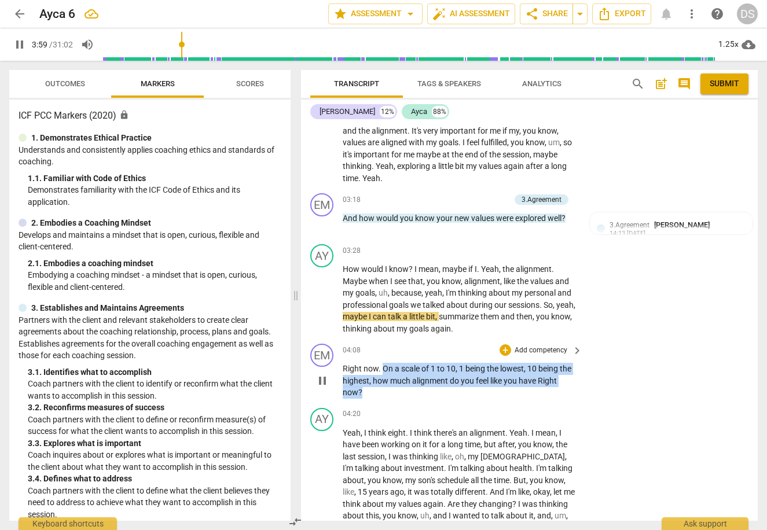
drag, startPoint x: 363, startPoint y: 393, endPoint x: 383, endPoint y: 367, distance: 33.0
click at [383, 367] on p "Right now . On a scale of 1 to 10 , 1 being the lowest , 10 being the highest ,…" at bounding box center [460, 381] width 234 height 36
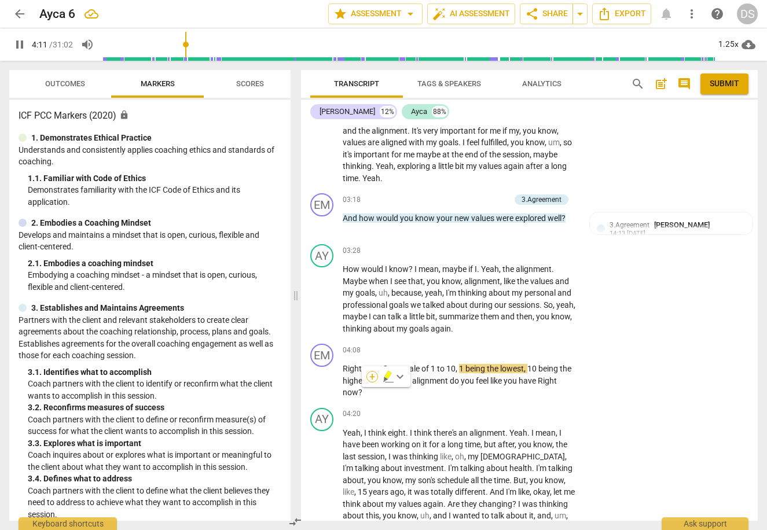
click at [372, 377] on div "+" at bounding box center [373, 377] width 12 height 12
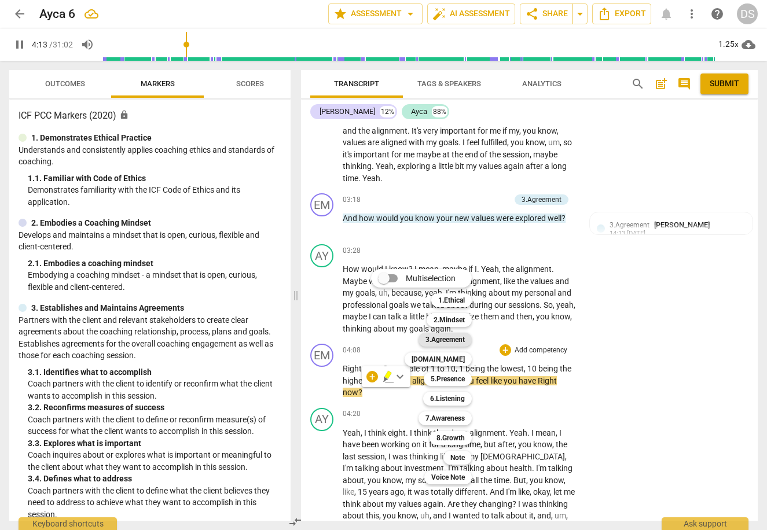
click at [437, 336] on b "3.Agreement" at bounding box center [445, 340] width 39 height 14
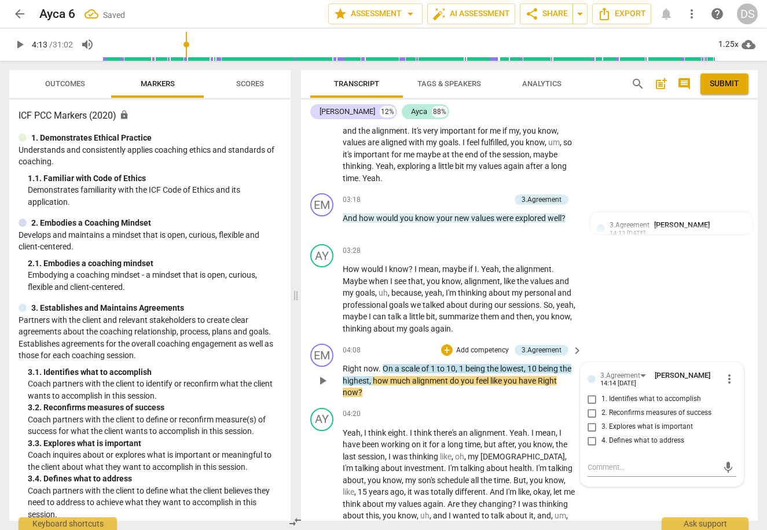
click at [634, 410] on span "2. Reconfirms measures of success" at bounding box center [657, 413] width 110 height 10
click at [602, 410] on input "2. Reconfirms measures of success" at bounding box center [592, 413] width 19 height 14
click at [378, 405] on div "AY play_arrow pause 04:20 + Add competency keyboard_arrow_right Yeah , I think …" at bounding box center [529, 489] width 457 height 171
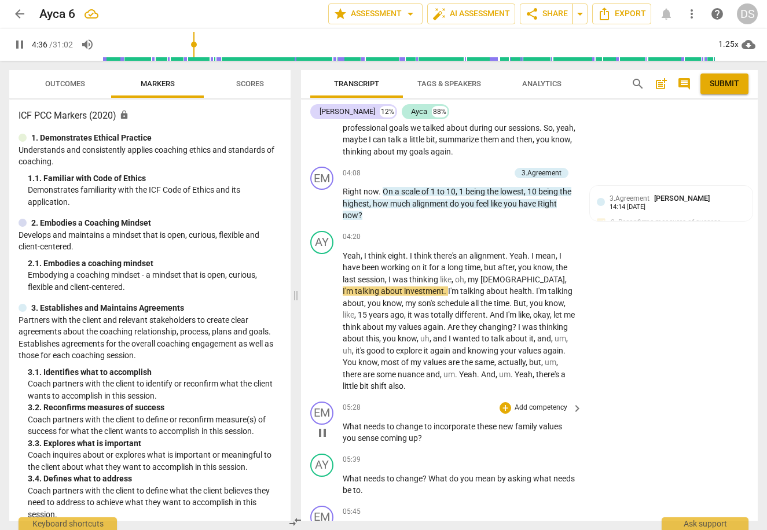
scroll to position [684, 0]
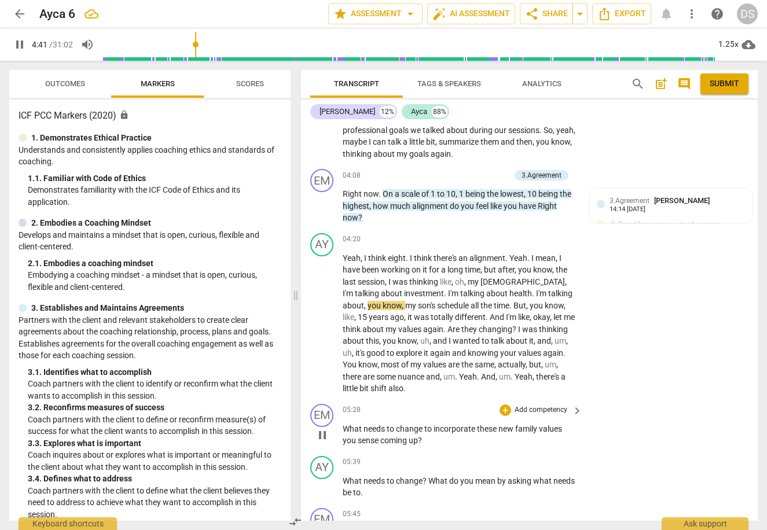
click at [345, 424] on span "What" at bounding box center [353, 428] width 21 height 9
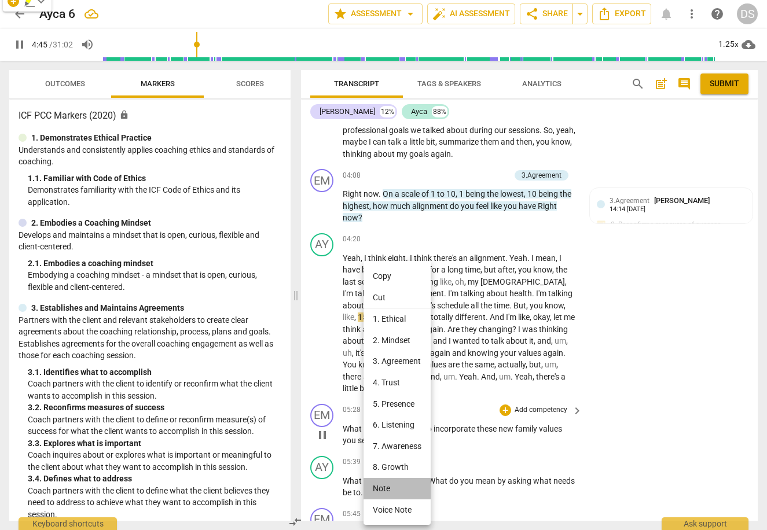
click at [384, 484] on li "Note" at bounding box center [397, 488] width 67 height 21
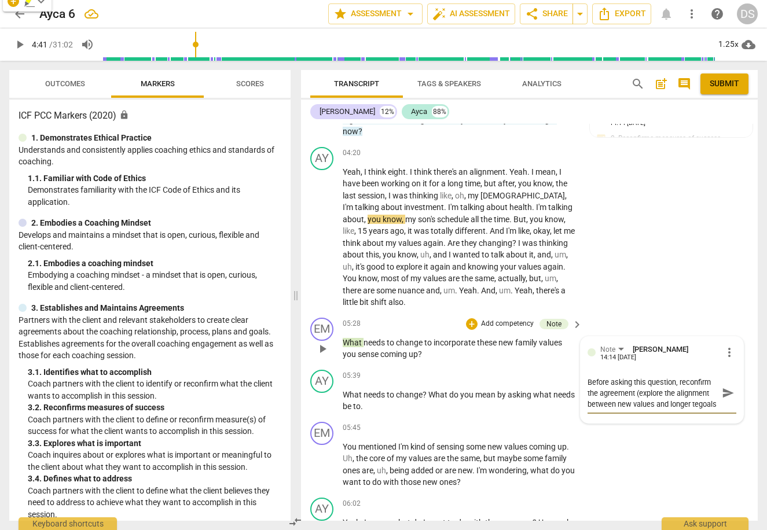
scroll to position [10, 0]
click at [731, 391] on span "send" at bounding box center [728, 393] width 17 height 14
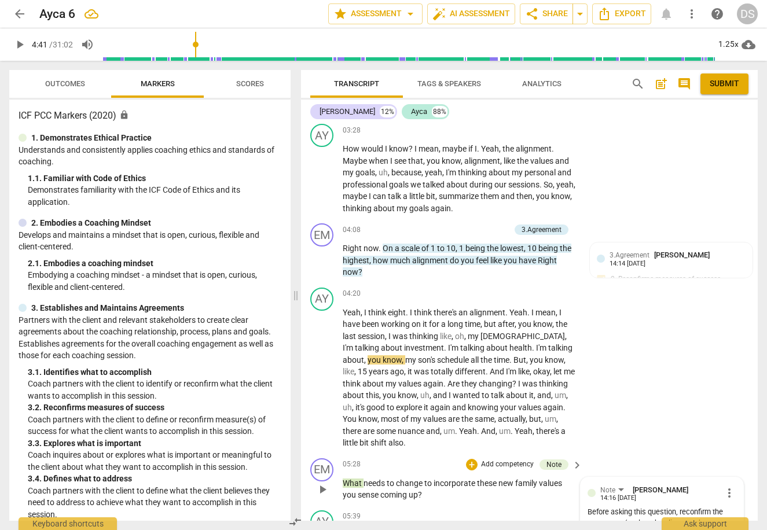
scroll to position [650, 0]
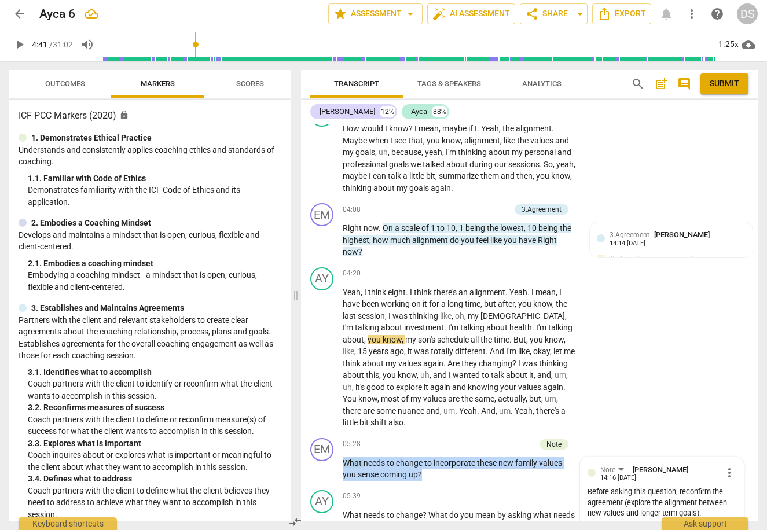
drag, startPoint x: 437, startPoint y: 467, endPoint x: 329, endPoint y: 461, distance: 107.9
click at [329, 461] on div "EM play_arrow pause 05:28 + Add competency Note keyboard_arrow_right What needs…" at bounding box center [529, 460] width 457 height 52
click at [513, 440] on p "Add competency" at bounding box center [507, 445] width 55 height 10
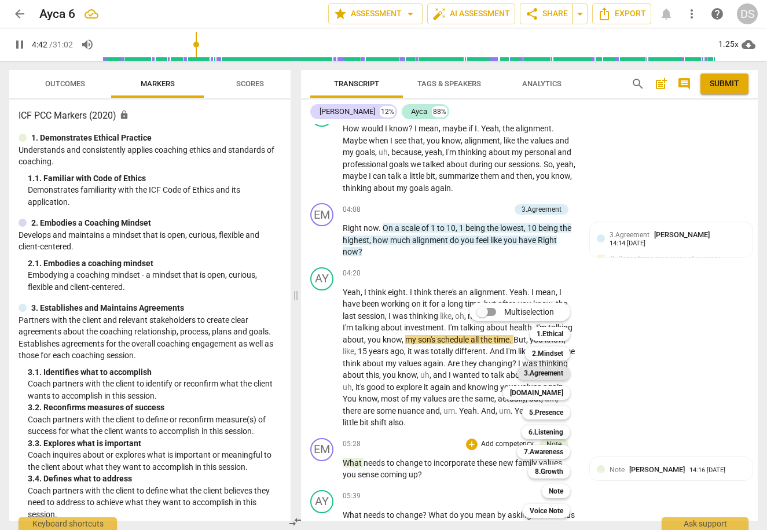
click at [550, 372] on b "3.Agreement" at bounding box center [543, 374] width 39 height 14
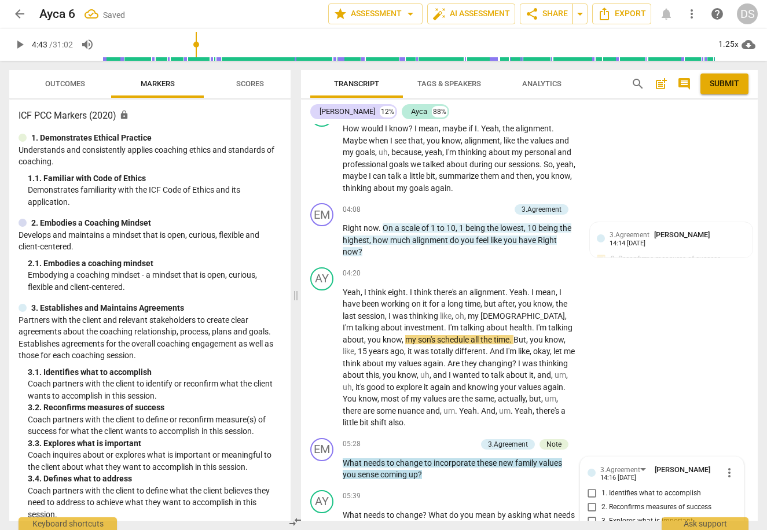
scroll to position [884, 0]
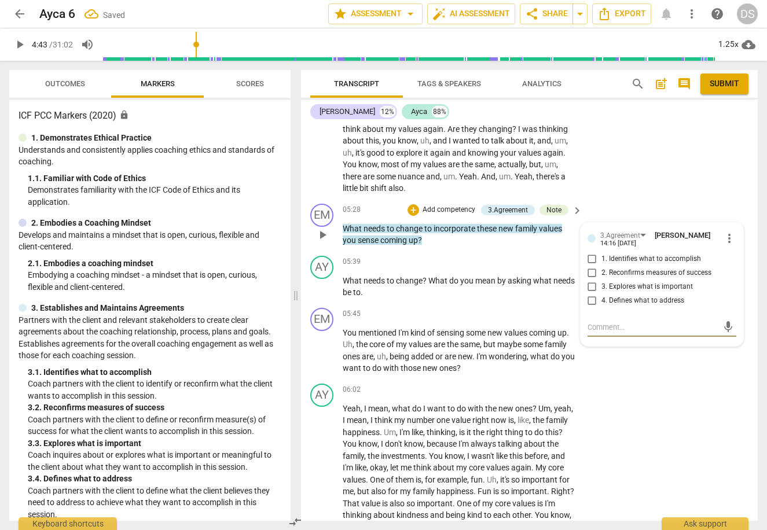
click at [591, 298] on input "4. Defines what to address" at bounding box center [592, 301] width 19 height 14
click at [638, 323] on textarea at bounding box center [653, 327] width 130 height 11
click at [725, 329] on span "send" at bounding box center [728, 333] width 13 height 13
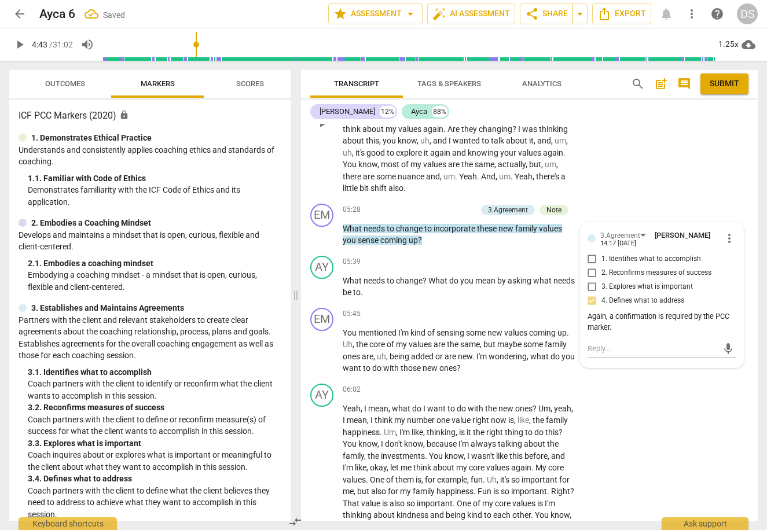
click at [693, 177] on div "AY play_arrow pause 04:20 + Add competency keyboard_arrow_right Yeah , I think …" at bounding box center [529, 113] width 457 height 171
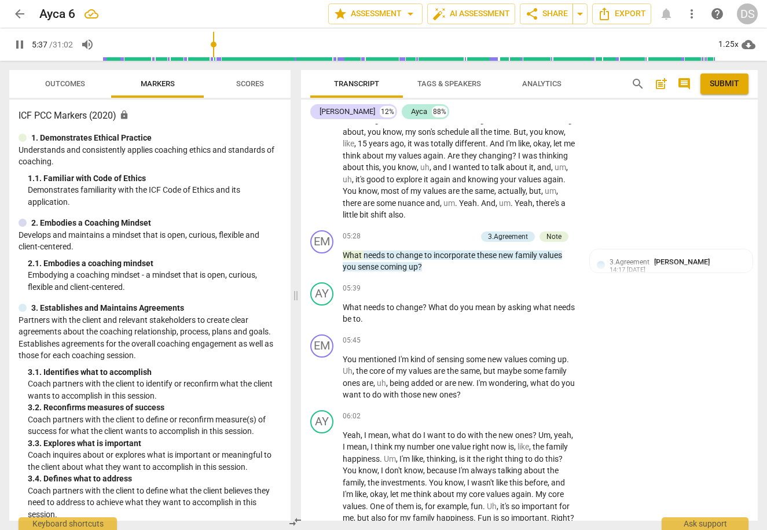
scroll to position [875, 0]
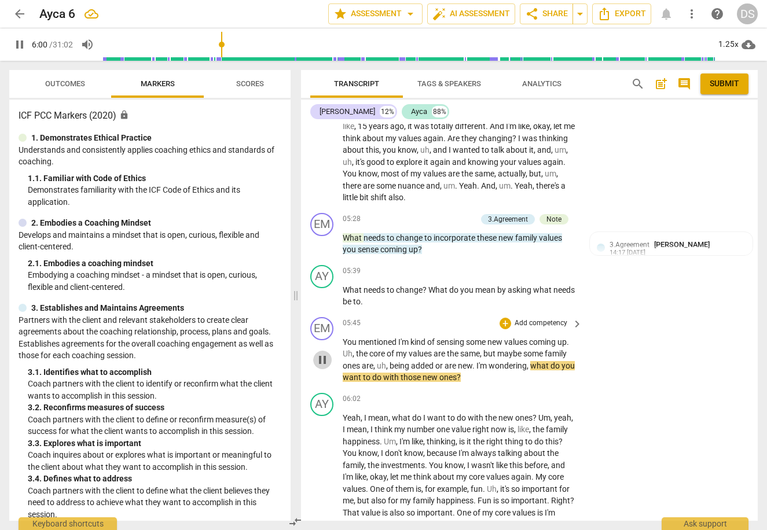
click at [324, 357] on span "pause" at bounding box center [323, 360] width 14 height 14
click at [461, 373] on span "?" at bounding box center [459, 377] width 4 height 9
click at [526, 361] on span "wondering" at bounding box center [508, 365] width 38 height 9
drag, startPoint x: 533, startPoint y: 360, endPoint x: 533, endPoint y: 368, distance: 8.1
click at [533, 368] on p "You mentioned I'm kind of sensing some new values coming up . Uh , the core of …" at bounding box center [460, 359] width 234 height 47
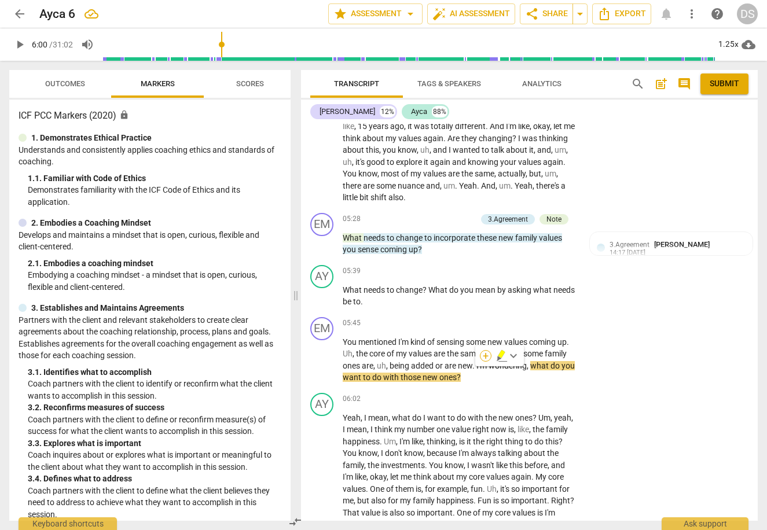
click at [484, 356] on div "+" at bounding box center [486, 356] width 12 height 12
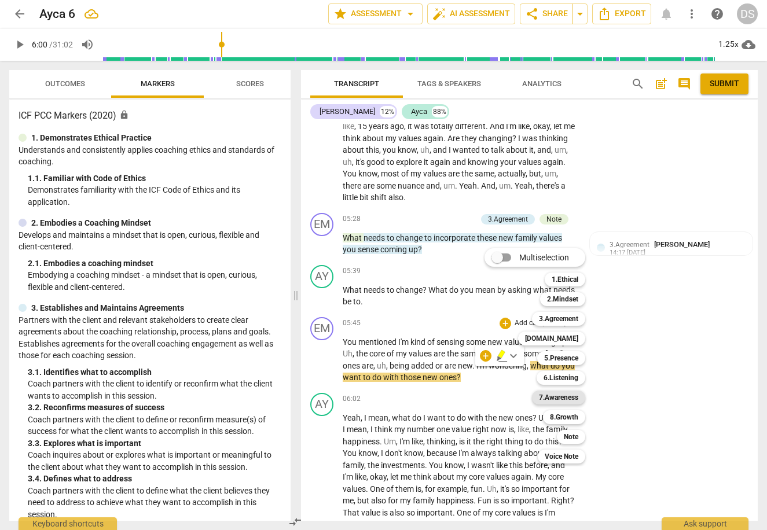
click at [547, 395] on b "7.Awareness" at bounding box center [558, 398] width 39 height 14
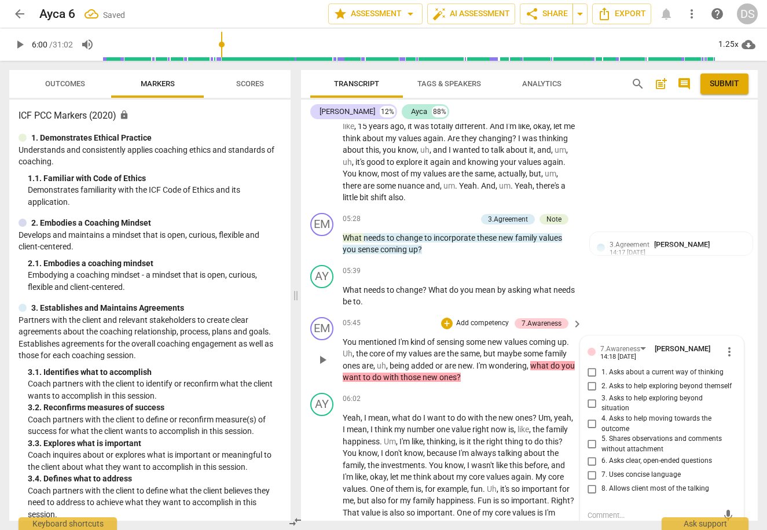
click at [607, 368] on span "1. Asks about a current way of thinking" at bounding box center [663, 373] width 122 height 10
click at [602, 367] on input "1. Asks about a current way of thinking" at bounding box center [592, 373] width 19 height 14
click at [644, 288] on div "AY play_arrow pause 05:39 + Add competency keyboard_arrow_right What needs to c…" at bounding box center [529, 287] width 457 height 52
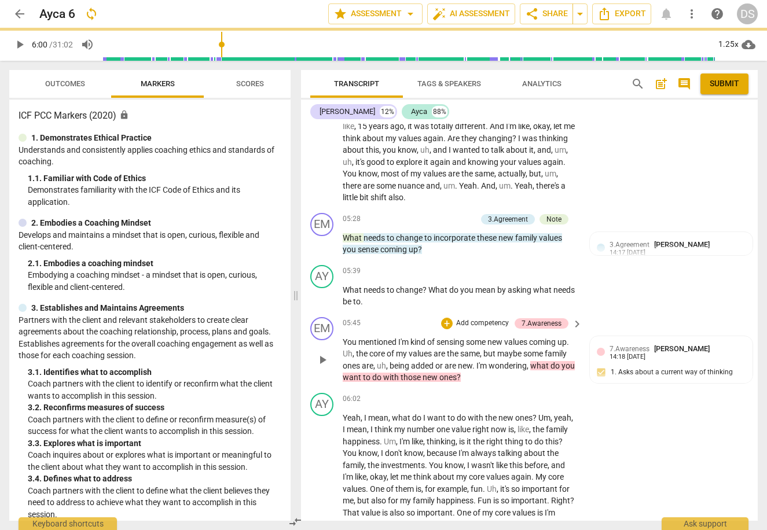
scroll to position [880, 0]
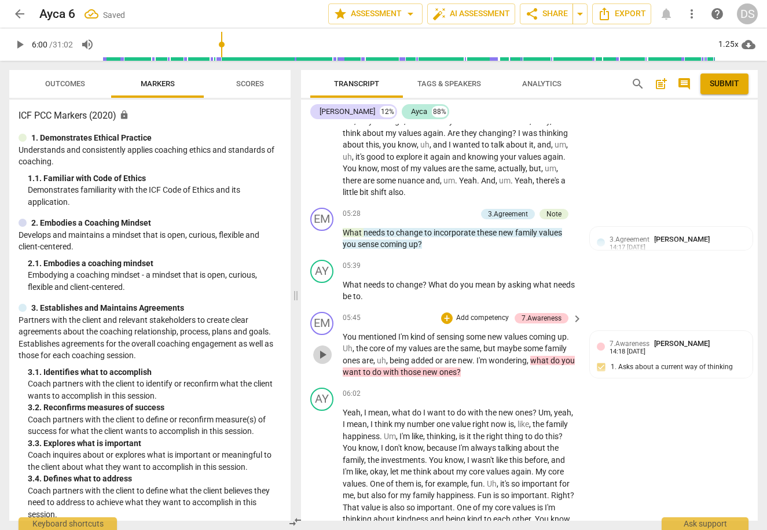
click at [320, 348] on span "play_arrow" at bounding box center [323, 355] width 14 height 14
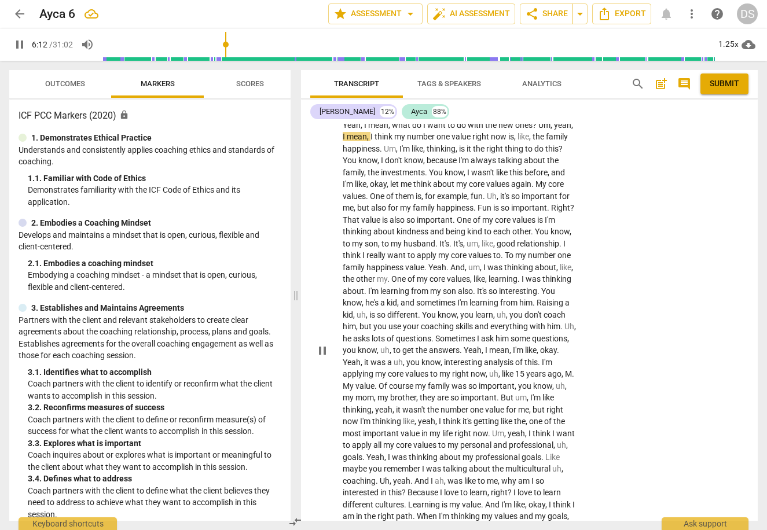
scroll to position [1152, 0]
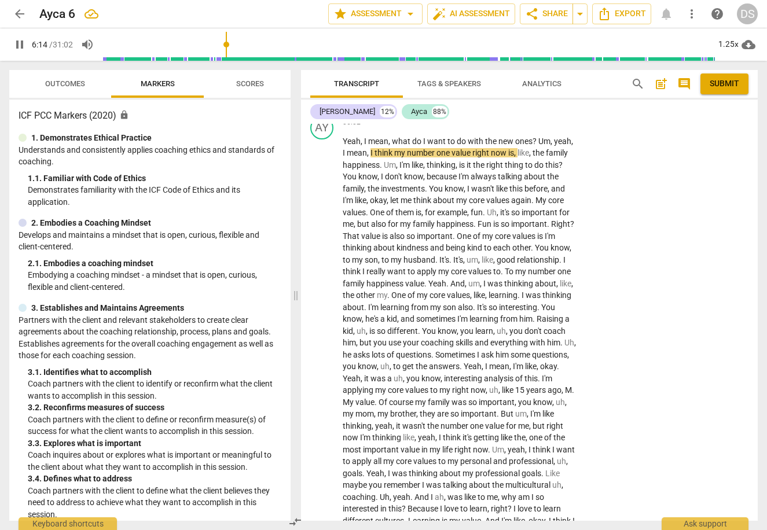
click at [745, 47] on span "cloud_download" at bounding box center [749, 45] width 14 height 14
click at [737, 160] on div at bounding box center [383, 265] width 767 height 530
click at [727, 48] on div "1.25x" at bounding box center [728, 44] width 22 height 19
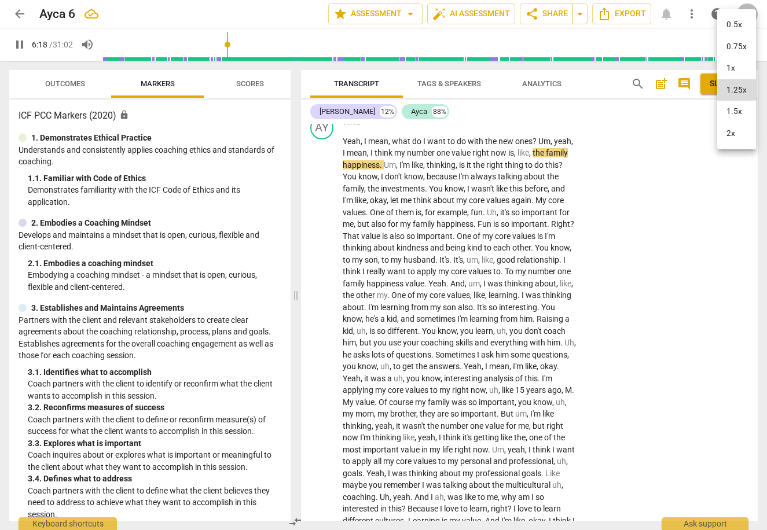
click at [733, 112] on li "1.5x" at bounding box center [736, 112] width 39 height 22
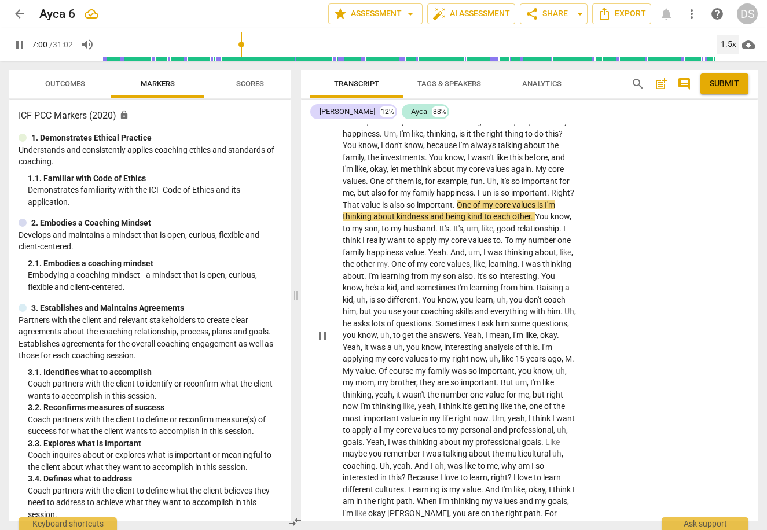
scroll to position [1185, 0]
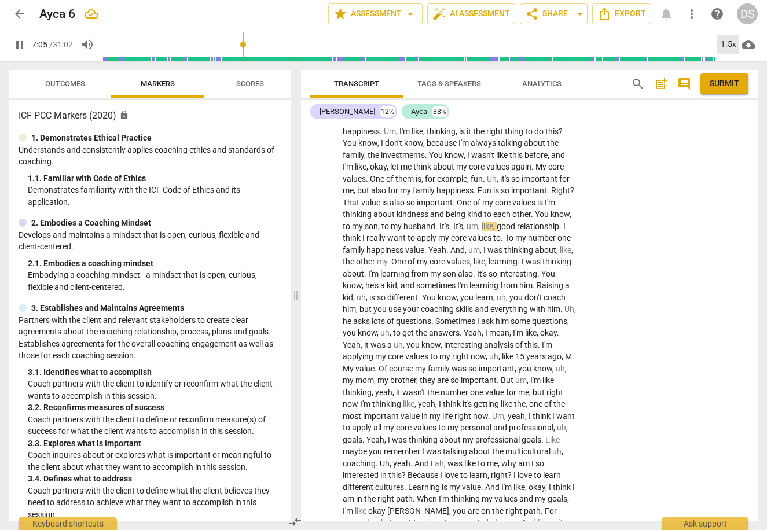
click at [725, 45] on div "1.5x" at bounding box center [728, 44] width 22 height 19
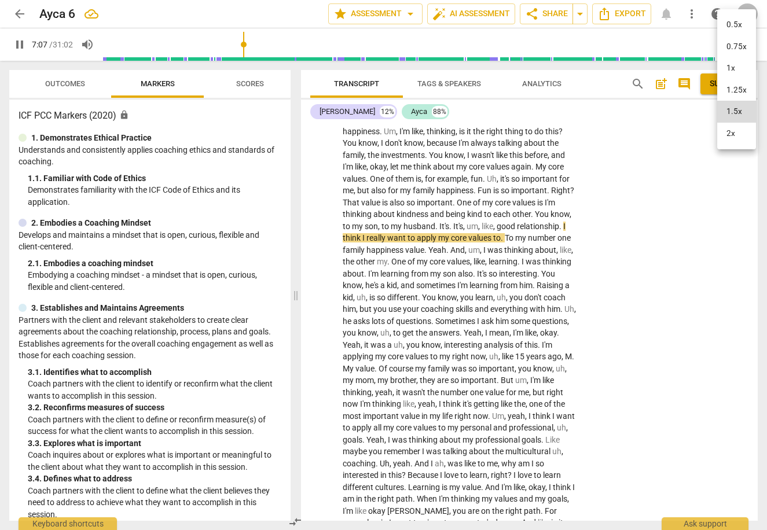
click at [735, 131] on li "2x" at bounding box center [736, 134] width 39 height 22
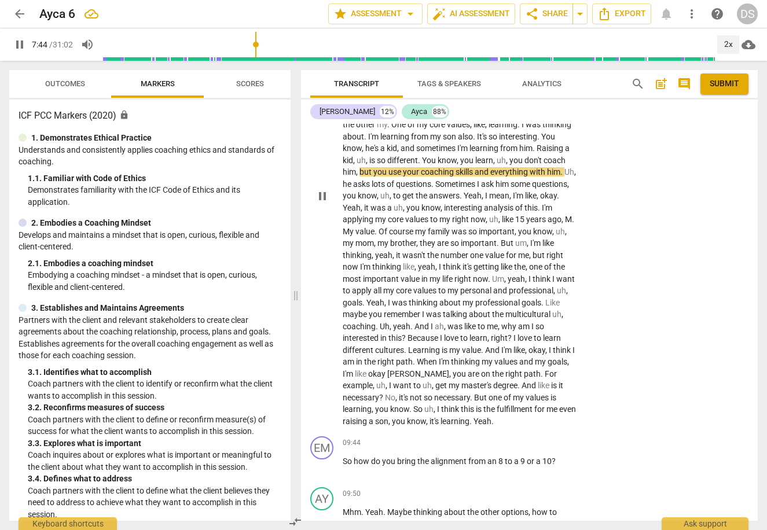
scroll to position [1325, 0]
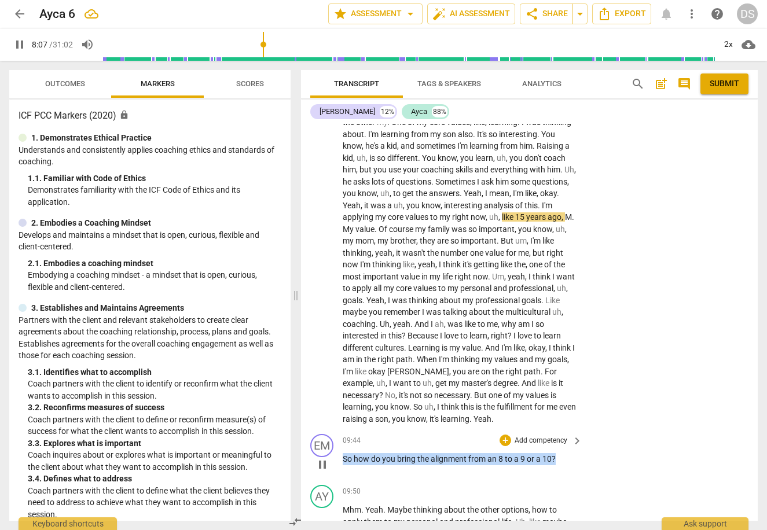
drag, startPoint x: 558, startPoint y: 453, endPoint x: 342, endPoint y: 453, distance: 215.4
click at [342, 453] on div "EM play_arrow pause 09:44 + Add competency keyboard_arrow_right So how do you b…" at bounding box center [529, 455] width 457 height 51
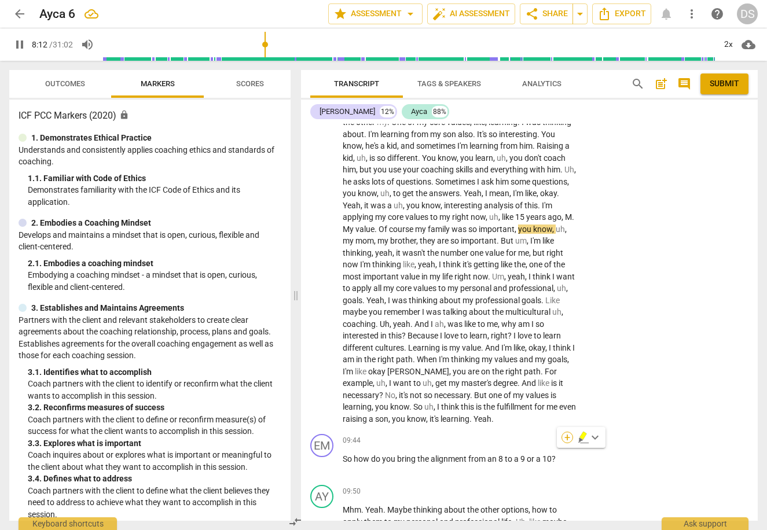
click at [565, 437] on div "+" at bounding box center [568, 438] width 12 height 12
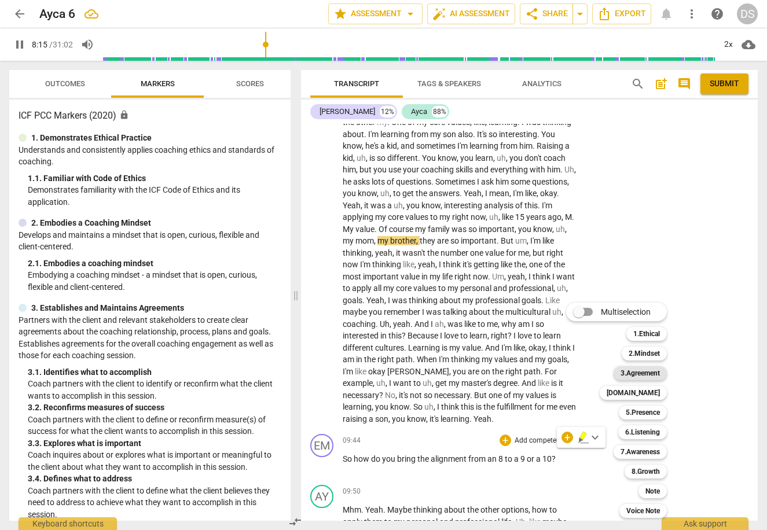
click at [639, 371] on b "3.Agreement" at bounding box center [640, 374] width 39 height 14
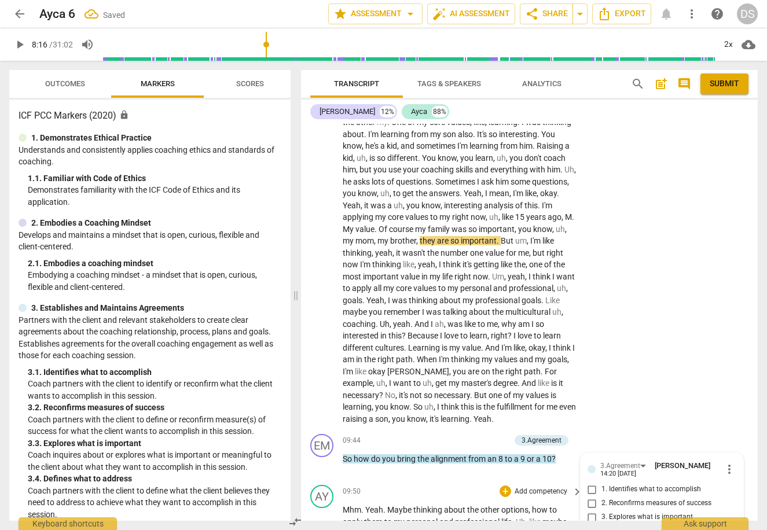
scroll to position [1554, 0]
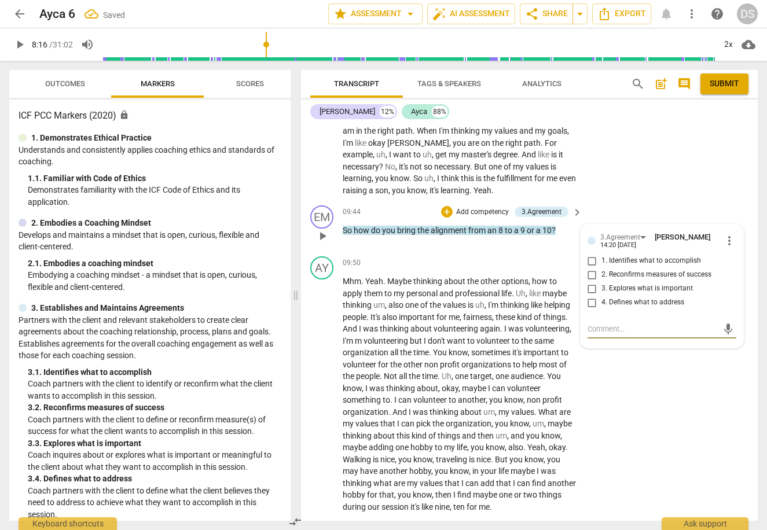
click at [622, 298] on span "4. Defines what to address" at bounding box center [643, 303] width 83 height 10
click at [602, 296] on input "4. Defines what to address" at bounding box center [592, 303] width 19 height 14
click at [704, 434] on div "AY play_arrow pause 09:50 + Add competency keyboard_arrow_right Mhm . Yeah . Ma…" at bounding box center [529, 385] width 457 height 266
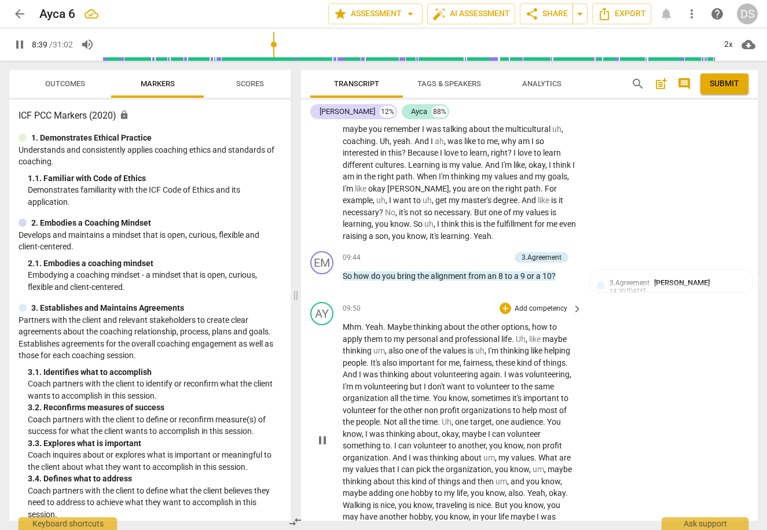
scroll to position [1635, 0]
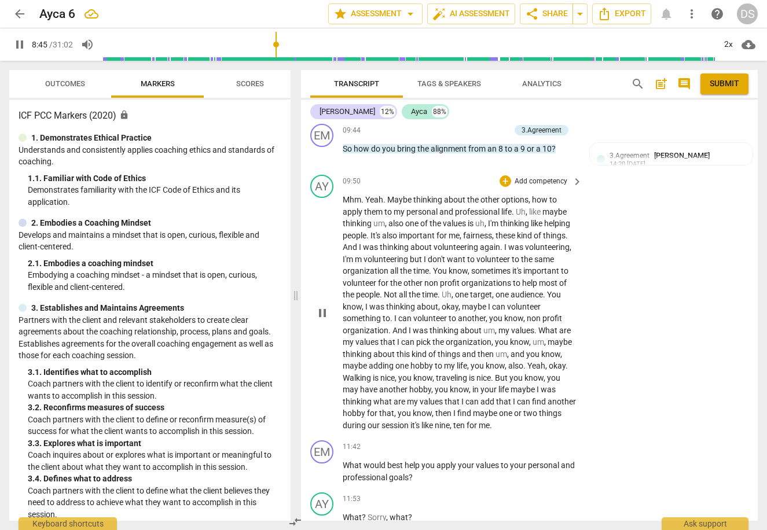
click at [408, 199] on p "Mhm . Yeah . Maybe thinking about the other options , how to apply them to my p…" at bounding box center [460, 312] width 234 height 237
click at [400, 207] on span "my" at bounding box center [400, 211] width 13 height 9
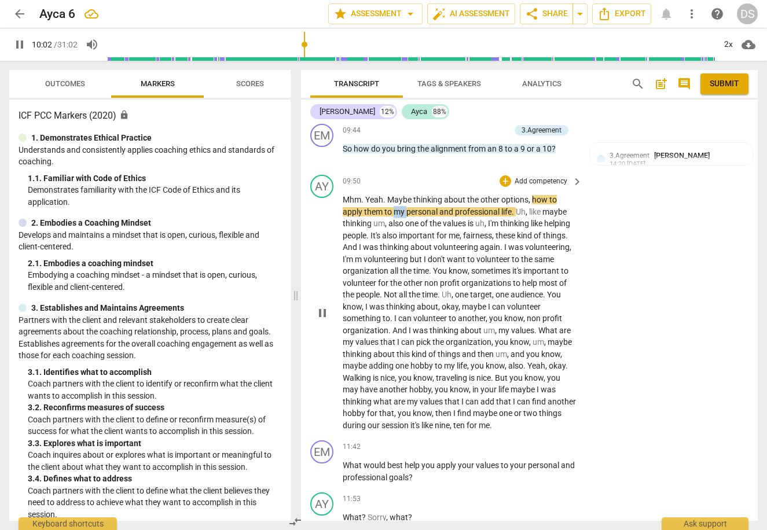
click at [400, 207] on span "my" at bounding box center [400, 211] width 13 height 9
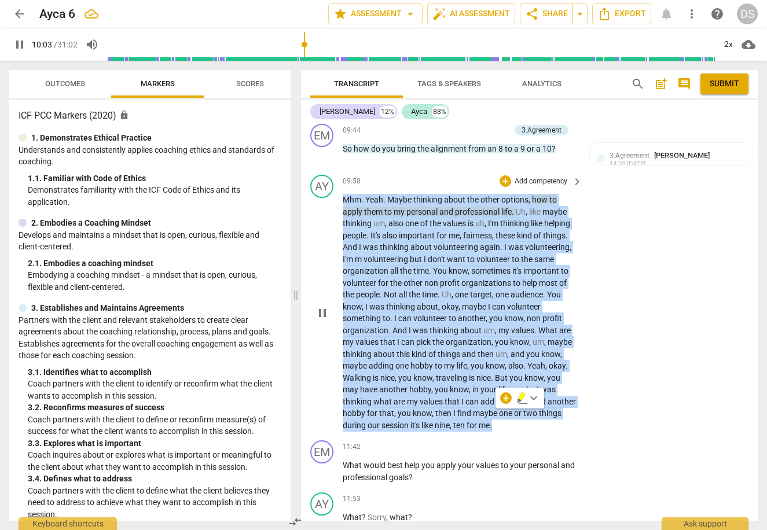
click at [471, 208] on span "professional" at bounding box center [478, 211] width 46 height 9
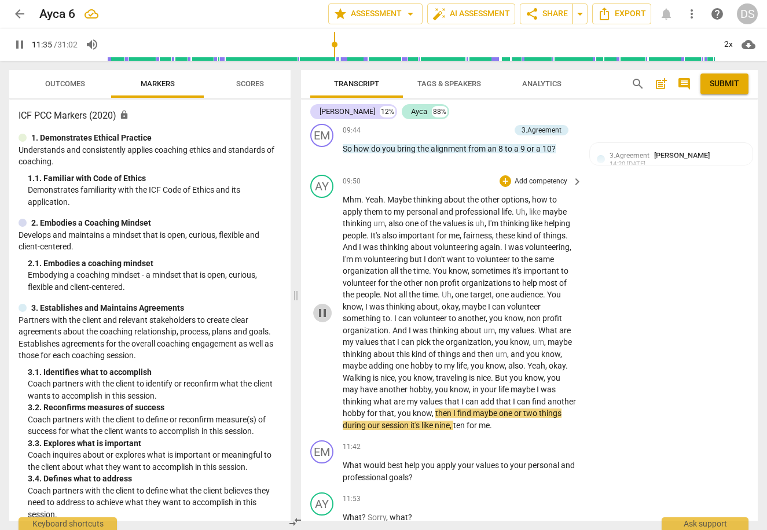
click at [324, 310] on span "pause" at bounding box center [323, 313] width 14 height 14
click at [0, 0] on span "play_arrow" at bounding box center [0, 0] width 0 height 0
click at [324, 306] on span "pause" at bounding box center [323, 313] width 14 height 14
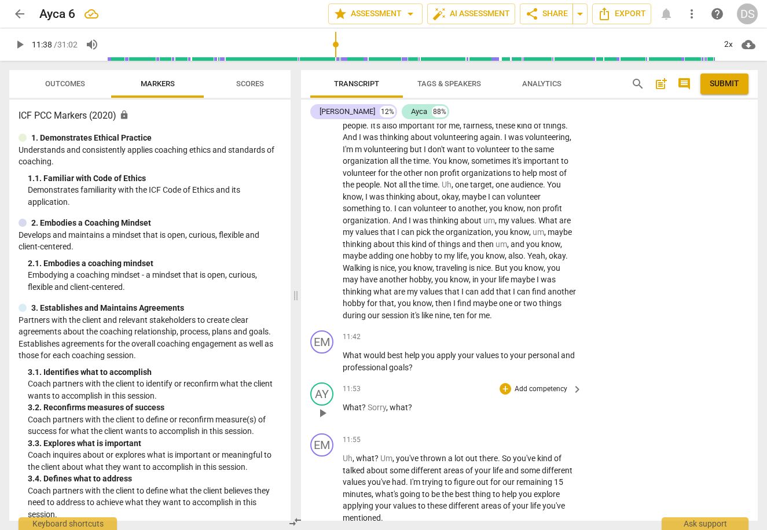
scroll to position [1781, 0]
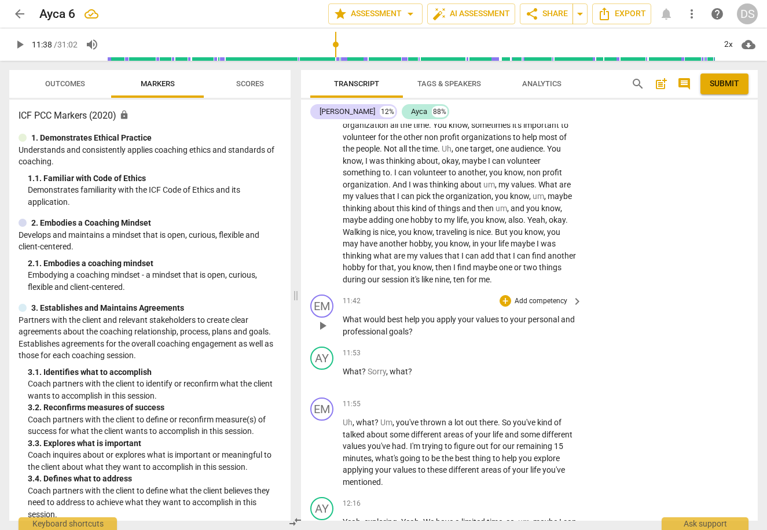
click at [345, 315] on span "What" at bounding box center [353, 319] width 21 height 9
click at [542, 296] on p "Add competency" at bounding box center [541, 301] width 55 height 10
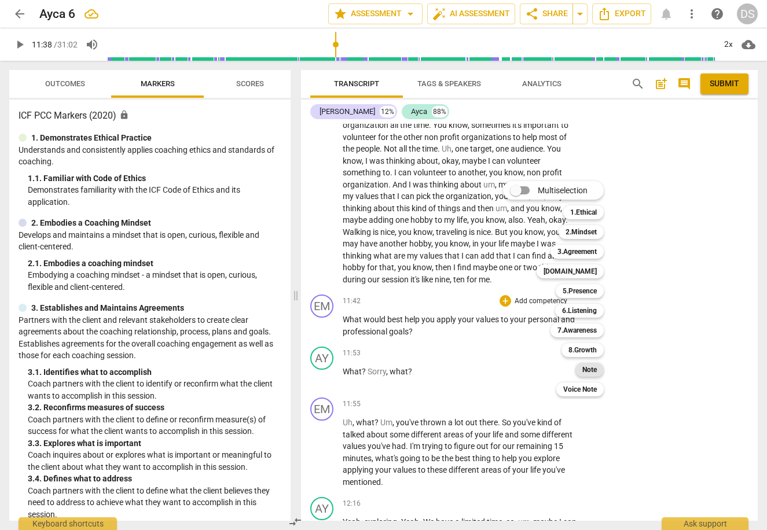
click at [586, 371] on b "Note" at bounding box center [590, 370] width 14 height 14
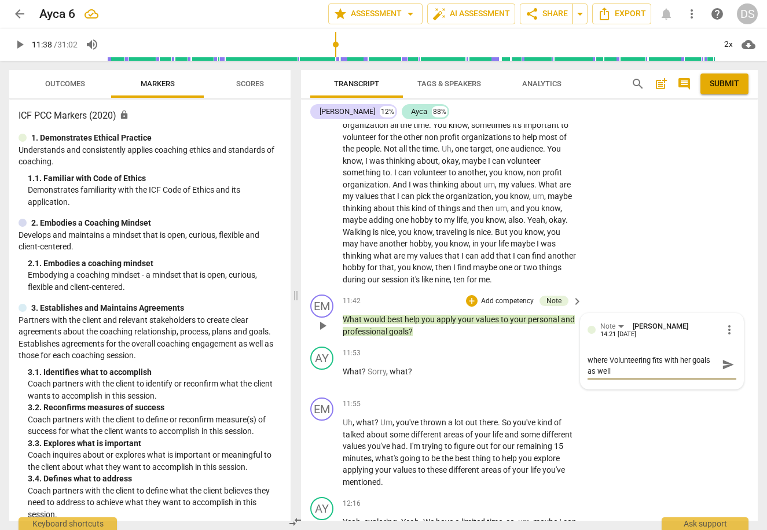
scroll to position [0, 0]
click at [709, 354] on textarea "I might be curious with the client about where Volunteering fits with her goals…" at bounding box center [653, 370] width 130 height 33
click at [705, 354] on textarea "I might be curious with the client about where Volunteering fits with her goals…" at bounding box center [653, 370] width 130 height 33
drag, startPoint x: 705, startPoint y: 349, endPoint x: 705, endPoint y: 383, distance: 33.6
click at [705, 383] on div "Note [PERSON_NAME] 14:21 [DATE] more_vert I might be curious with the client ab…" at bounding box center [662, 357] width 163 height 86
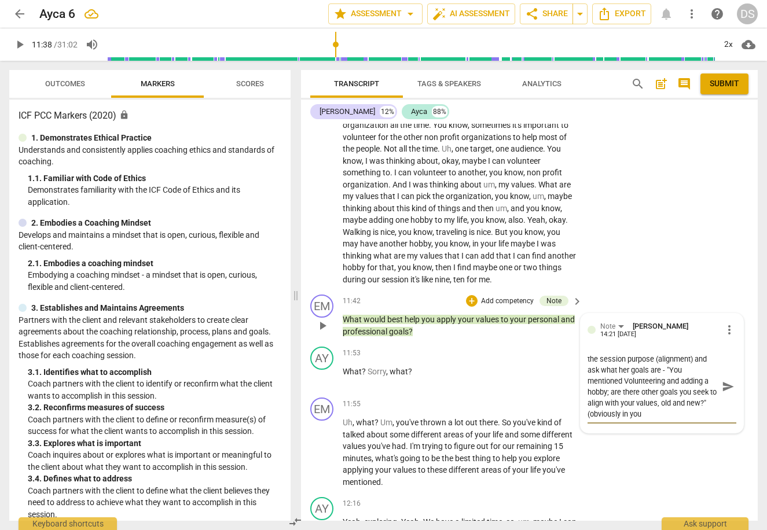
scroll to position [21, 0]
click at [726, 380] on span "send" at bounding box center [728, 386] width 13 height 13
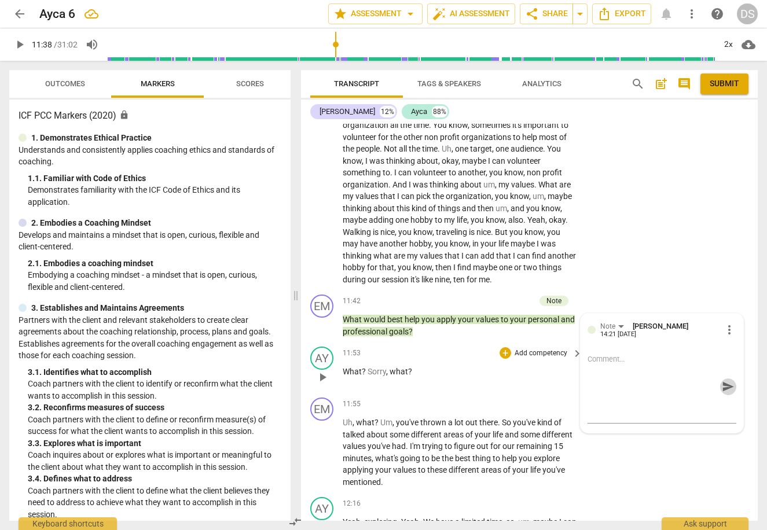
scroll to position [0, 0]
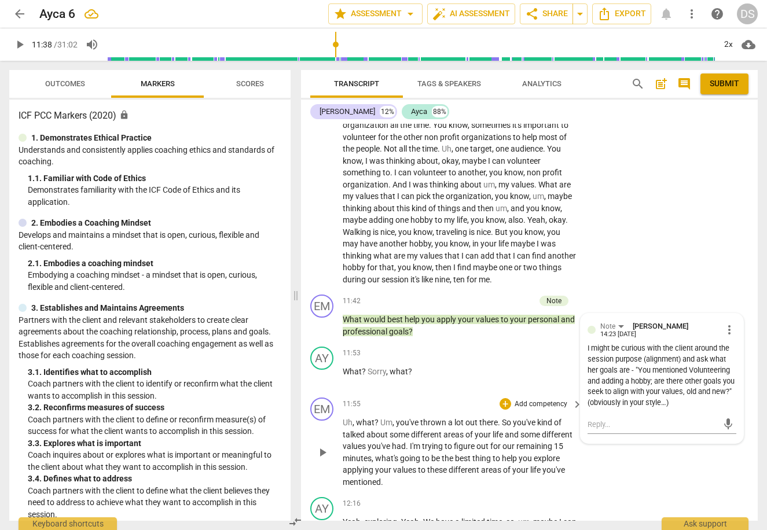
click at [355, 442] on span "values" at bounding box center [355, 446] width 25 height 9
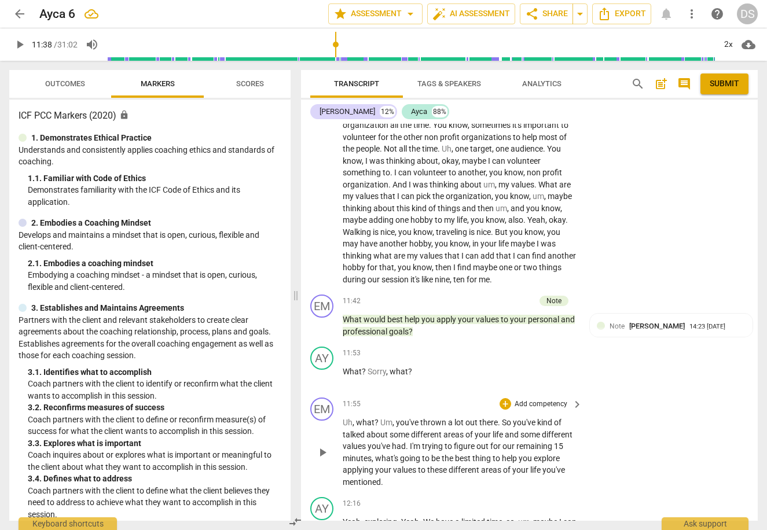
click at [355, 442] on span "values" at bounding box center [355, 446] width 25 height 9
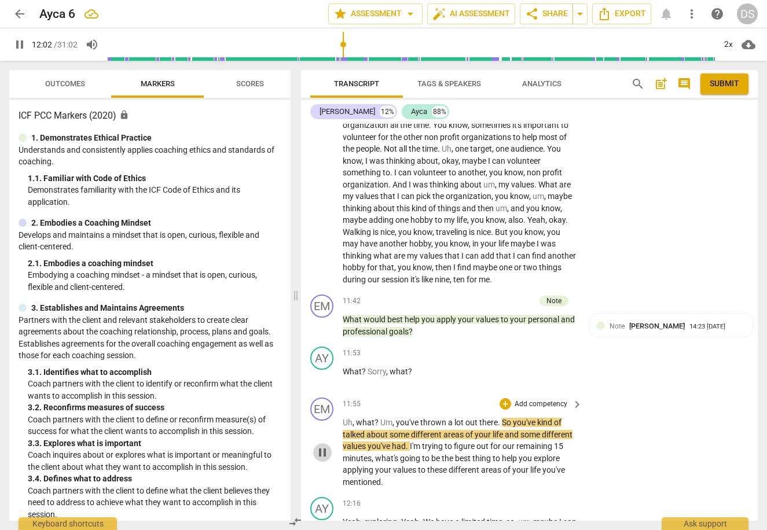
click at [326, 446] on span "pause" at bounding box center [323, 453] width 14 height 14
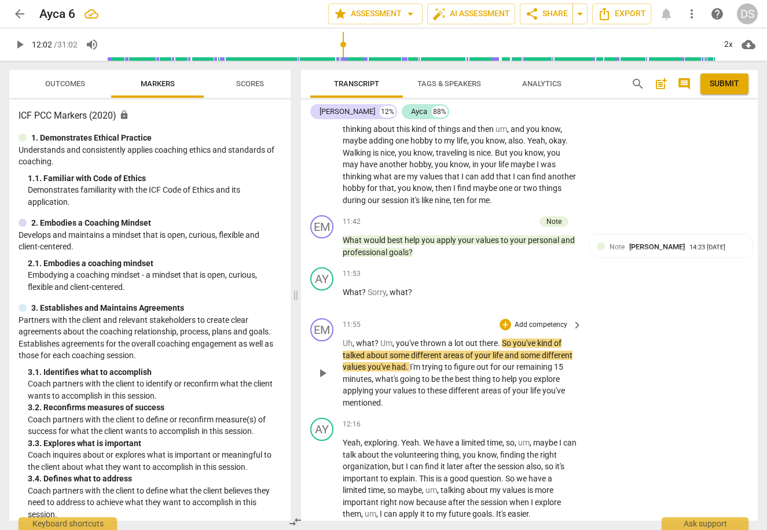
scroll to position [1858, 0]
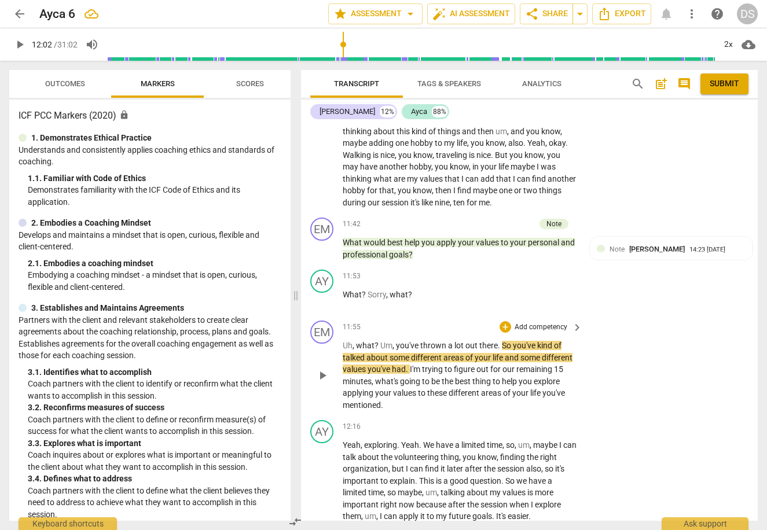
click at [317, 369] on span "play_arrow" at bounding box center [323, 376] width 14 height 14
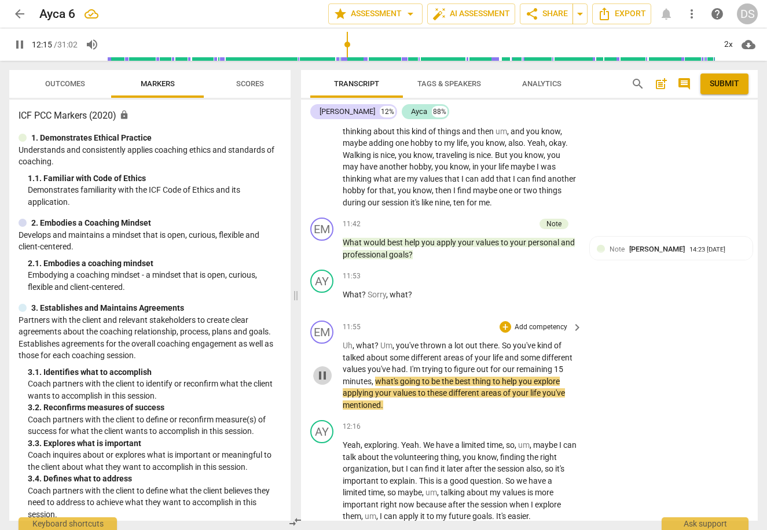
click at [323, 369] on span "pause" at bounding box center [323, 376] width 14 height 14
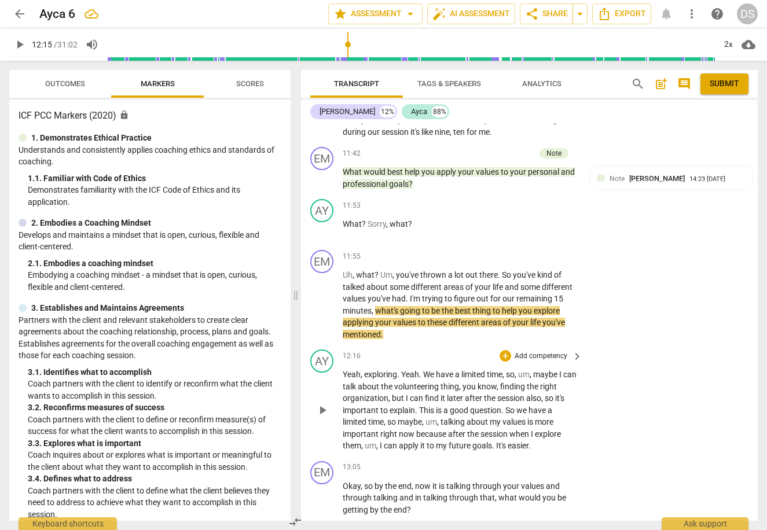
scroll to position [1936, 0]
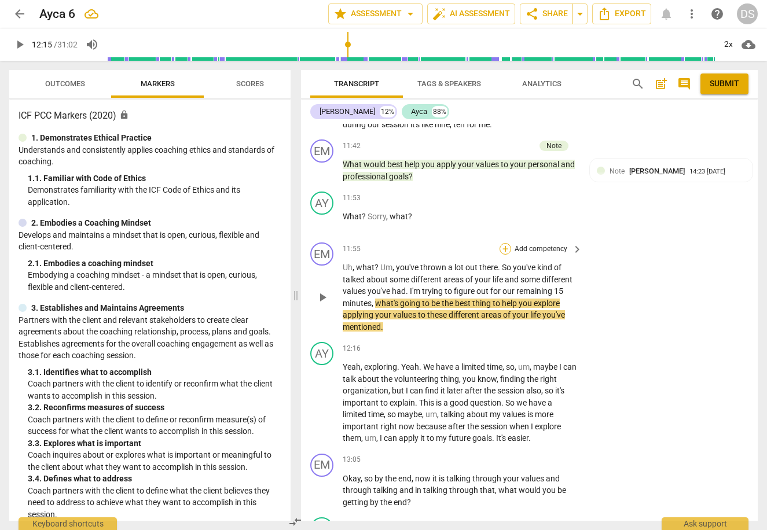
click at [504, 243] on div "+" at bounding box center [506, 249] width 12 height 12
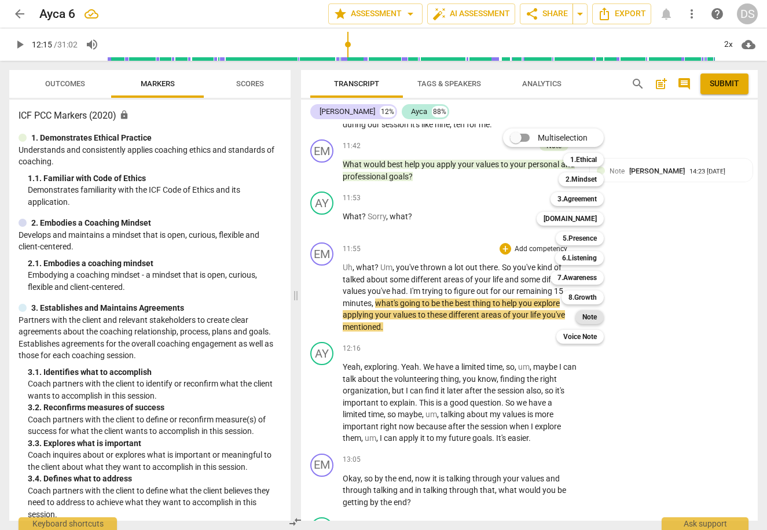
click at [595, 317] on b "Note" at bounding box center [590, 317] width 14 height 14
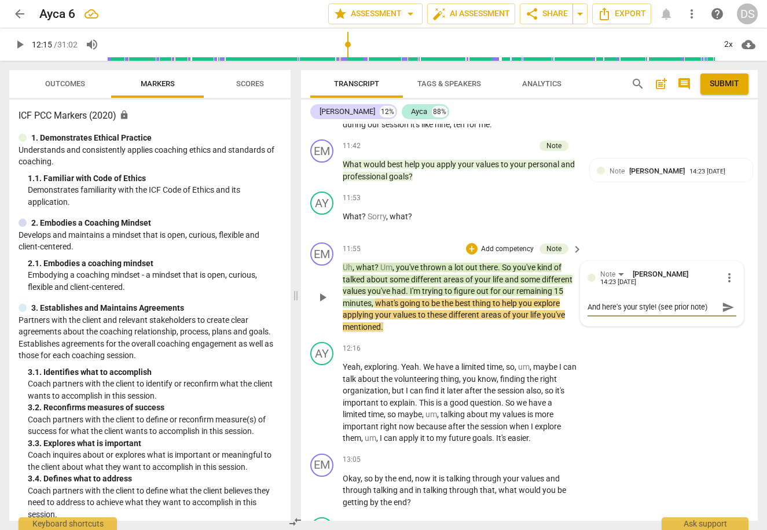
click at [722, 301] on span "send" at bounding box center [728, 307] width 13 height 13
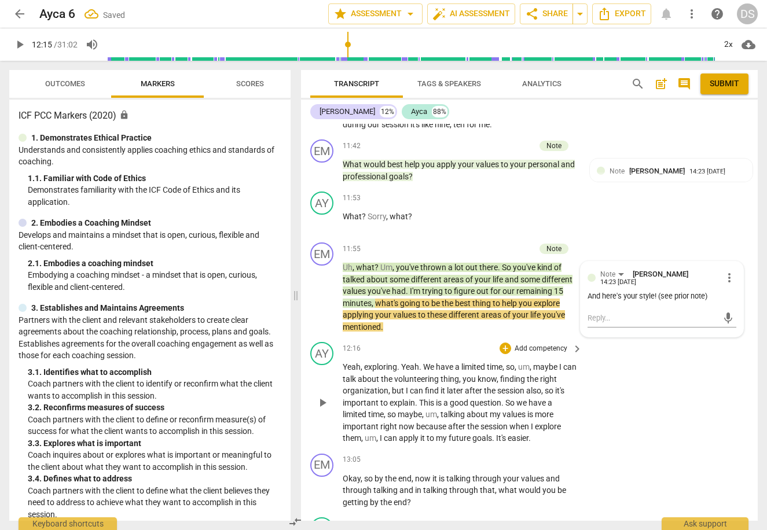
click at [329, 396] on span "play_arrow" at bounding box center [323, 403] width 14 height 14
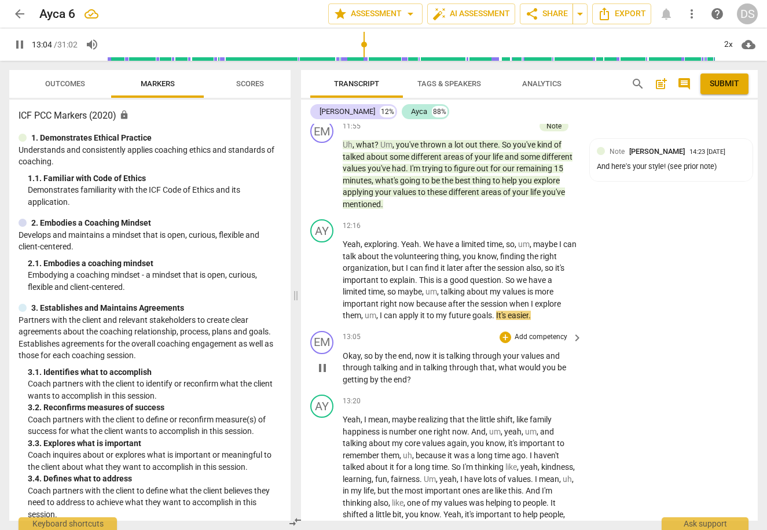
scroll to position [2077, 0]
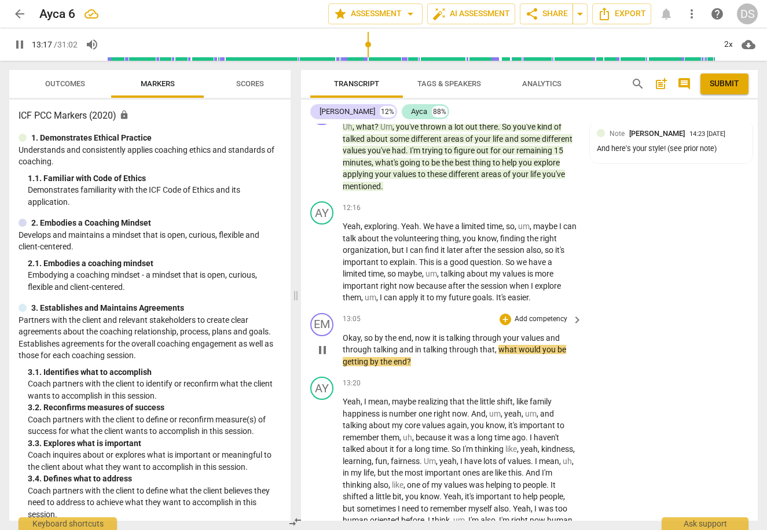
click at [327, 343] on span "pause" at bounding box center [323, 350] width 14 height 14
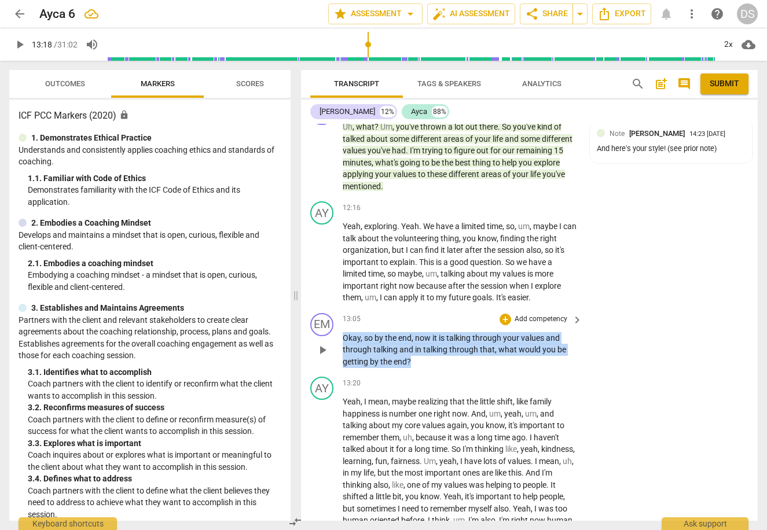
drag, startPoint x: 438, startPoint y: 346, endPoint x: 343, endPoint y: 320, distance: 98.9
click at [343, 332] on p "Okay , so by the end , now it is talking through your values and through talkin…" at bounding box center [460, 350] width 234 height 36
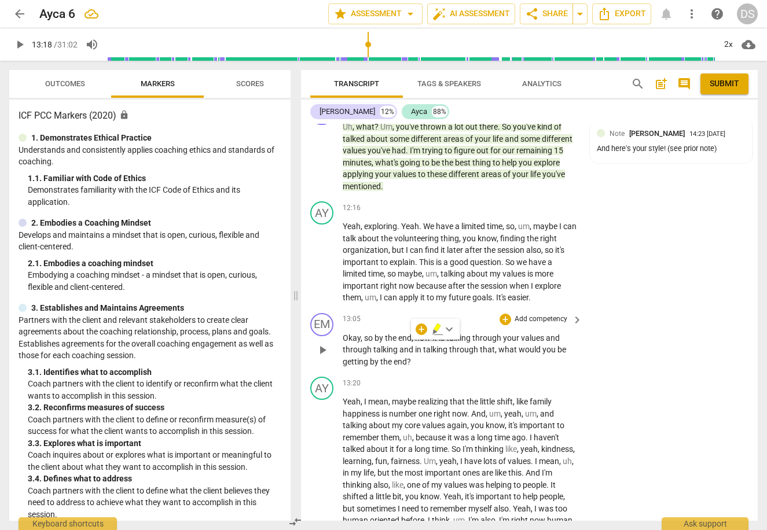
click at [551, 314] on p "Add competency" at bounding box center [541, 319] width 55 height 10
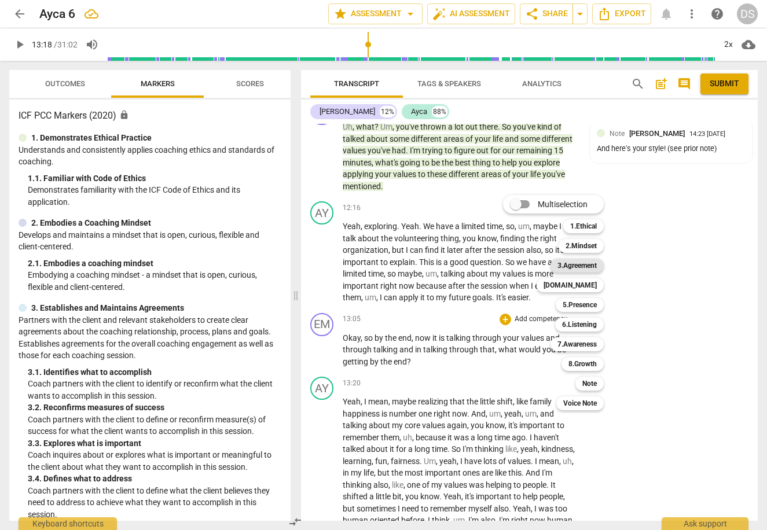
click at [592, 261] on b "3.Agreement" at bounding box center [577, 266] width 39 height 14
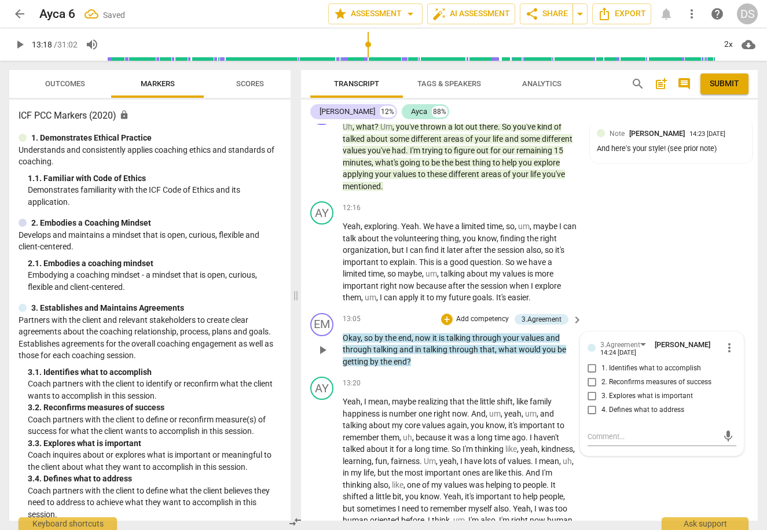
click at [643, 364] on span "1. Identifies what to accomplish" at bounding box center [652, 369] width 100 height 10
click at [602, 362] on input "1. Identifies what to accomplish" at bounding box center [592, 369] width 19 height 14
click at [642, 431] on textarea at bounding box center [653, 436] width 130 height 11
click at [723, 430] on span "send" at bounding box center [728, 436] width 13 height 13
click at [325, 485] on span "play_arrow" at bounding box center [323, 492] width 14 height 14
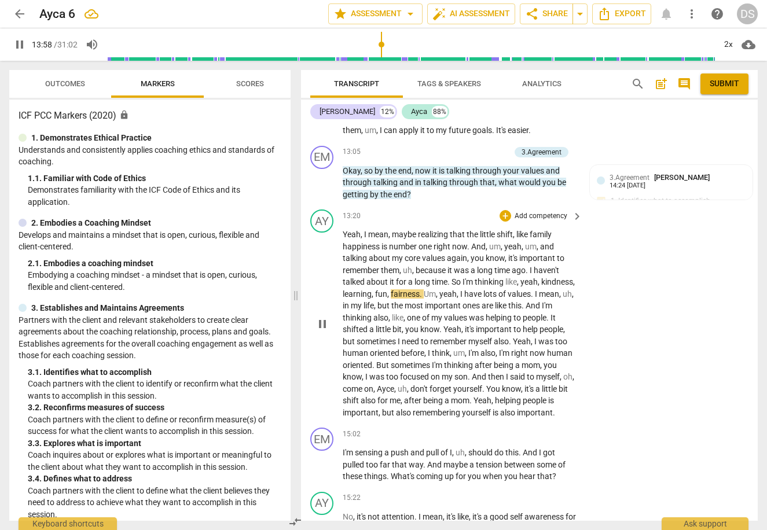
scroll to position [2270, 0]
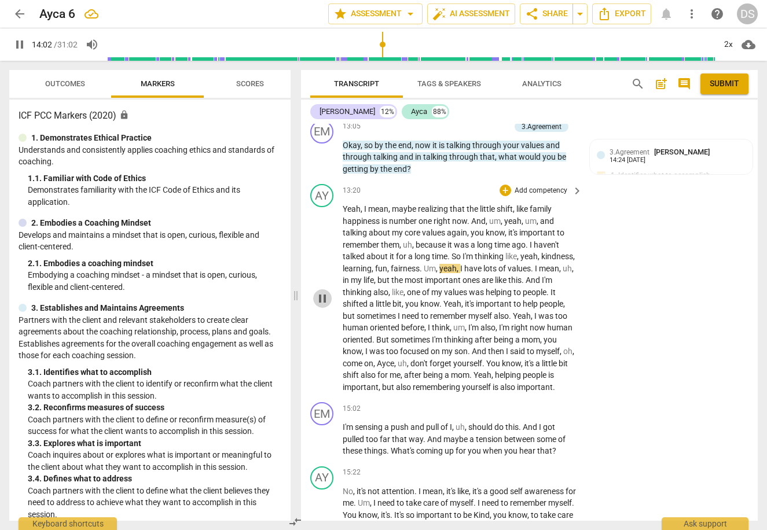
click at [329, 292] on span "pause" at bounding box center [323, 299] width 14 height 14
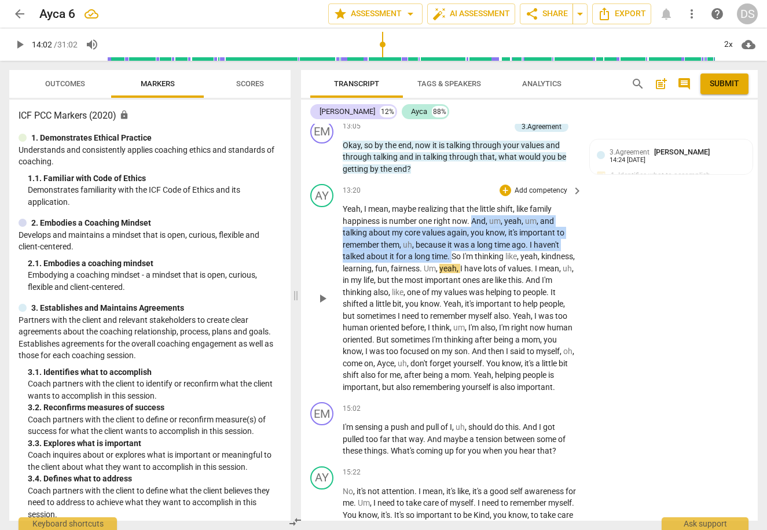
drag, startPoint x: 453, startPoint y: 238, endPoint x: 474, endPoint y: 204, distance: 39.5
click at [474, 204] on p "Yeah , I mean , maybe realizing that the little shift , like family happiness i…" at bounding box center [460, 298] width 234 height 190
click at [464, 222] on div "+" at bounding box center [463, 223] width 12 height 12
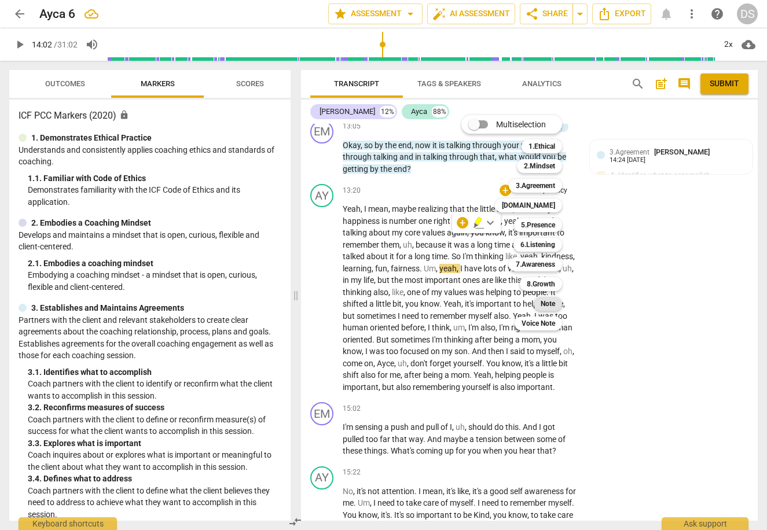
click at [552, 301] on b "Note" at bounding box center [548, 304] width 14 height 14
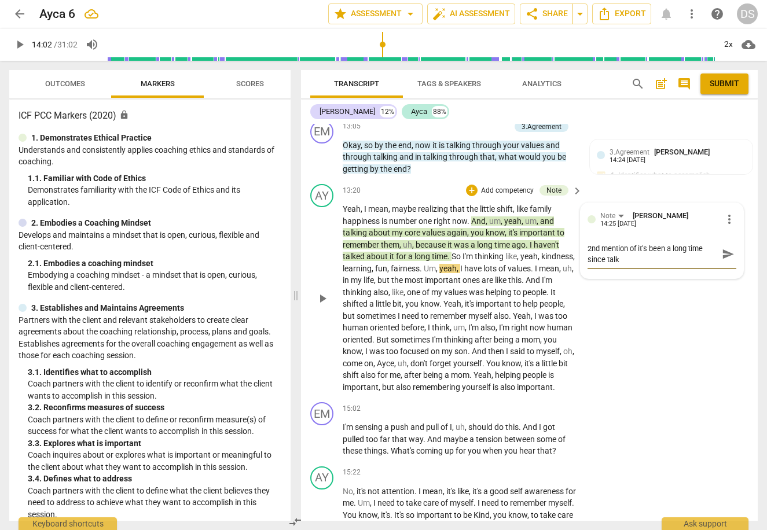
scroll to position [0, 0]
click at [726, 248] on span "send" at bounding box center [728, 254] width 13 height 13
click at [323, 292] on span "play_arrow" at bounding box center [323, 299] width 14 height 14
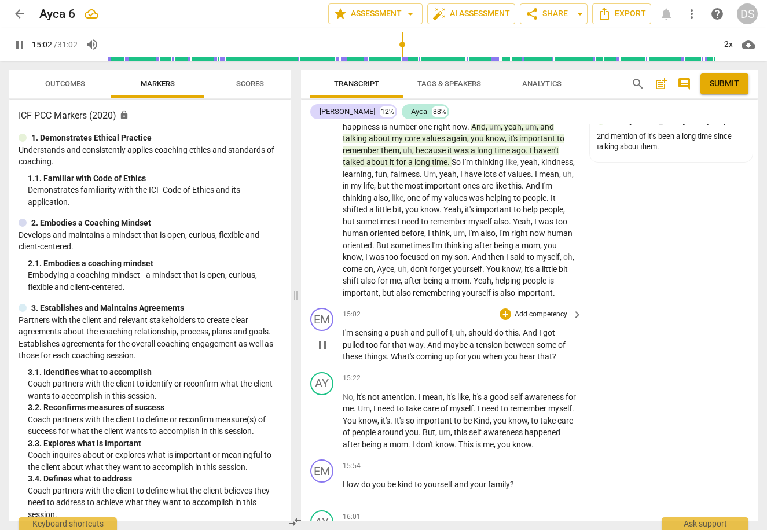
scroll to position [2362, 0]
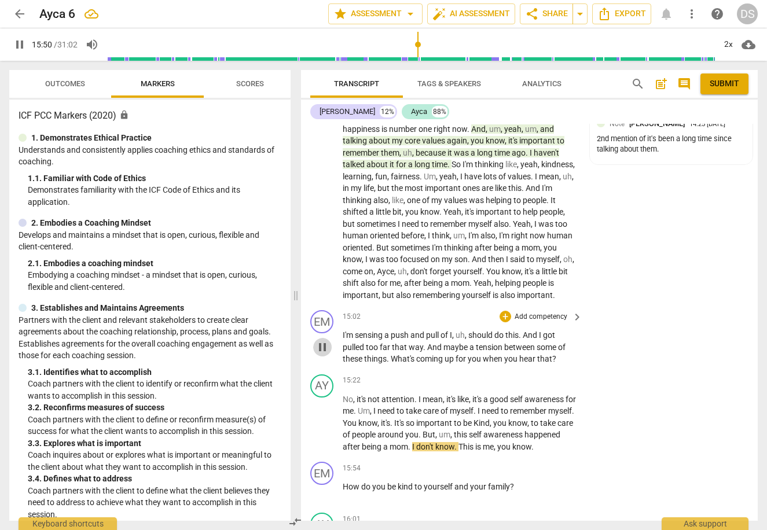
click at [321, 340] on span "pause" at bounding box center [323, 347] width 14 height 14
click at [537, 315] on div "15:02 + Add competency keyboard_arrow_right I'm sensing a push and pull of I , …" at bounding box center [463, 337] width 241 height 55
click at [540, 312] on p "Add competency" at bounding box center [541, 317] width 55 height 10
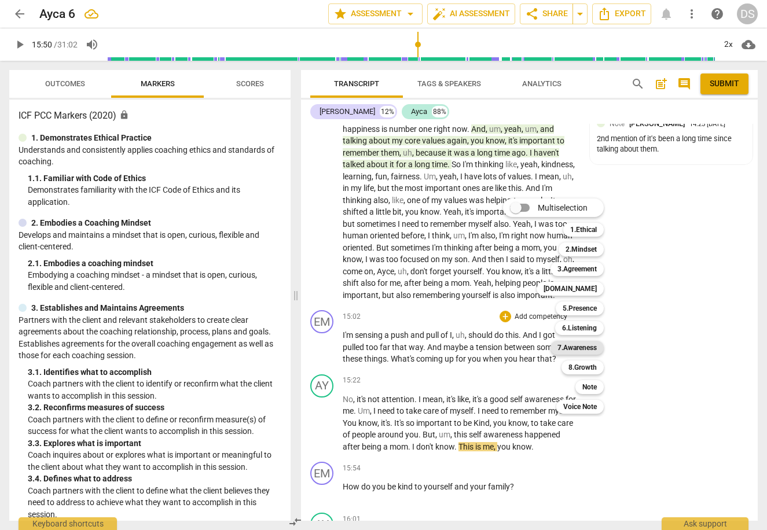
click at [572, 345] on b "7.Awareness" at bounding box center [577, 348] width 39 height 14
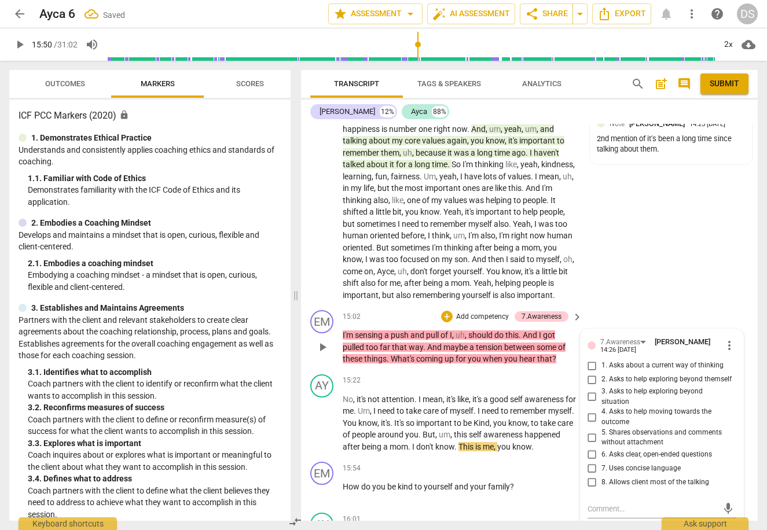
click at [644, 428] on span "5. Shares observations and comments without attachment" at bounding box center [667, 438] width 130 height 20
click at [602, 431] on input "5. Shares observations and comments without attachment" at bounding box center [592, 438] width 19 height 14
click at [435, 430] on span "But" at bounding box center [429, 434] width 13 height 9
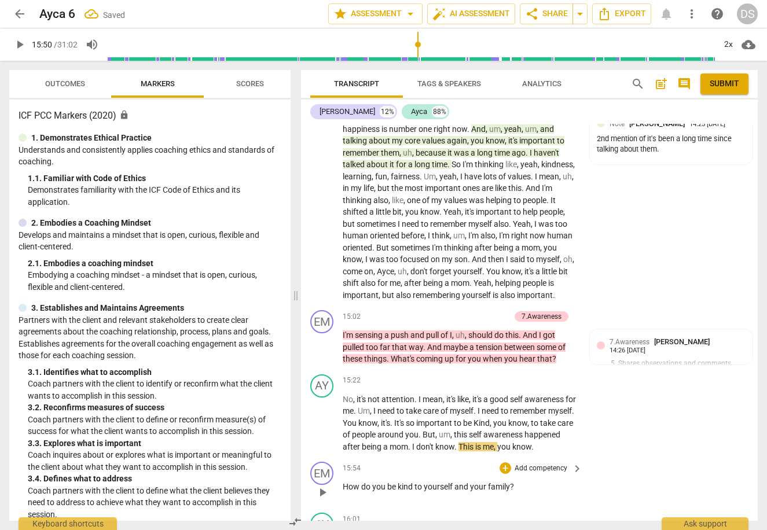
click at [350, 482] on span "How" at bounding box center [352, 486] width 19 height 9
click at [352, 482] on span "How" at bounding box center [352, 486] width 19 height 9
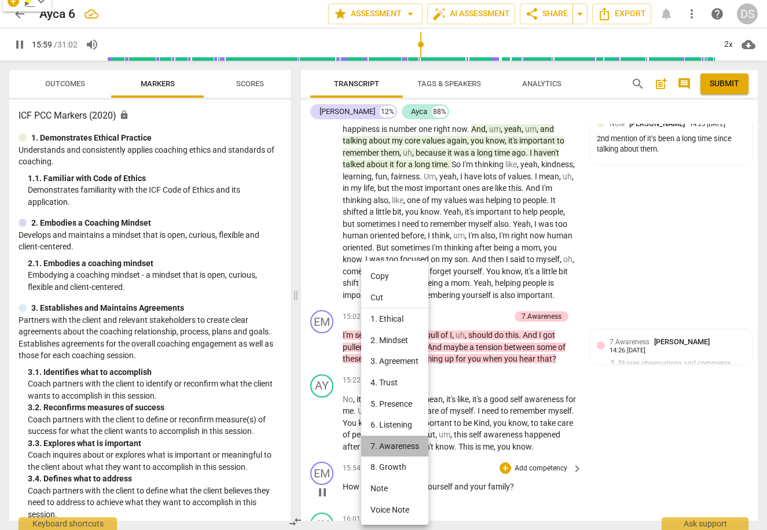
click at [400, 441] on li "7. Awareness" at bounding box center [394, 446] width 67 height 21
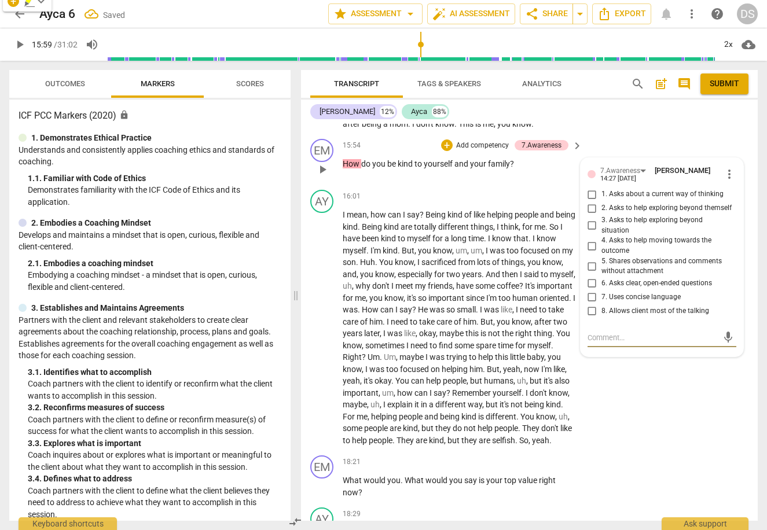
scroll to position [2687, 0]
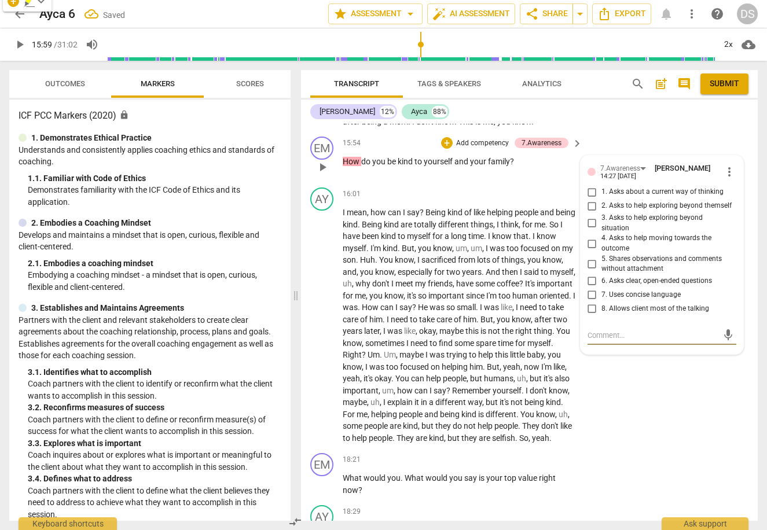
click at [645, 254] on span "5. Shares observations and comments without attachment" at bounding box center [667, 264] width 130 height 20
click at [602, 257] on input "5. Shares observations and comments without attachment" at bounding box center [592, 264] width 19 height 14
click at [649, 330] on textarea at bounding box center [653, 335] width 130 height 11
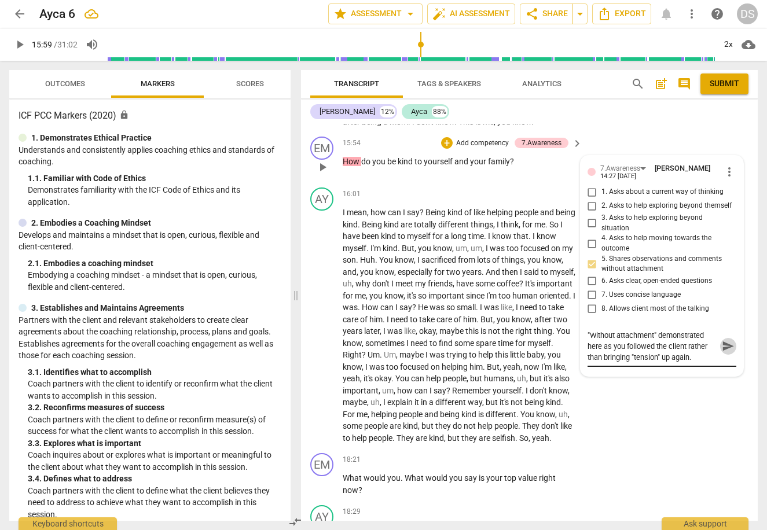
click at [730, 340] on span "send" at bounding box center [728, 346] width 13 height 13
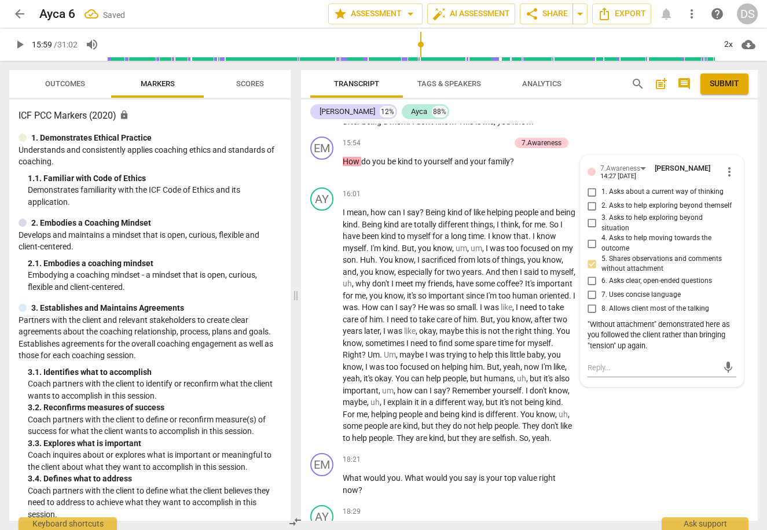
click at [486, 138] on p "Add competency" at bounding box center [482, 143] width 55 height 10
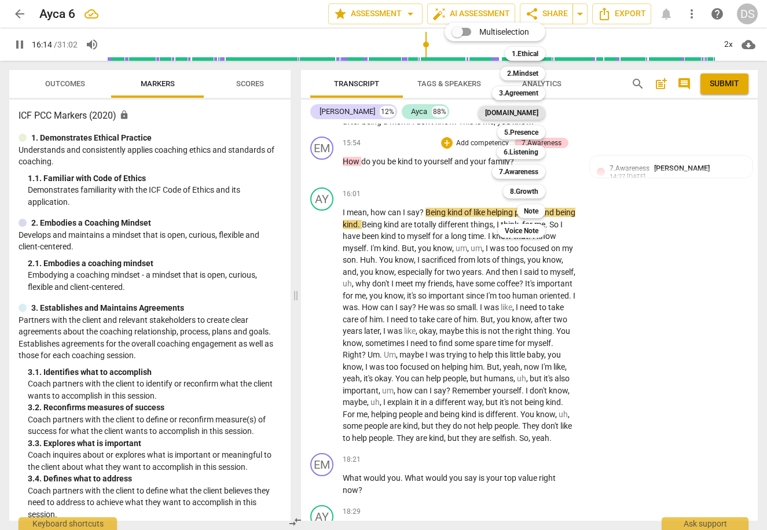
click at [534, 115] on b "[DOMAIN_NAME]" at bounding box center [511, 113] width 53 height 14
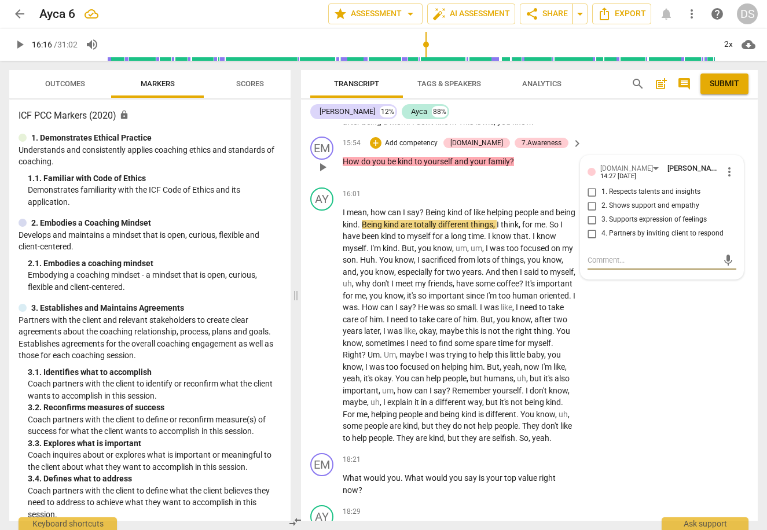
click at [653, 215] on span "3. Supports expression of feelings" at bounding box center [654, 220] width 105 height 10
click at [602, 213] on input "3. Supports expression of feelings" at bounding box center [592, 220] width 19 height 14
click at [674, 215] on span "3. Supports expression of feelings" at bounding box center [654, 220] width 105 height 10
click at [602, 213] on input "3. Supports expression of feelings" at bounding box center [592, 220] width 19 height 14
click at [616, 215] on span "3. Supports expression of feelings" at bounding box center [654, 220] width 105 height 10
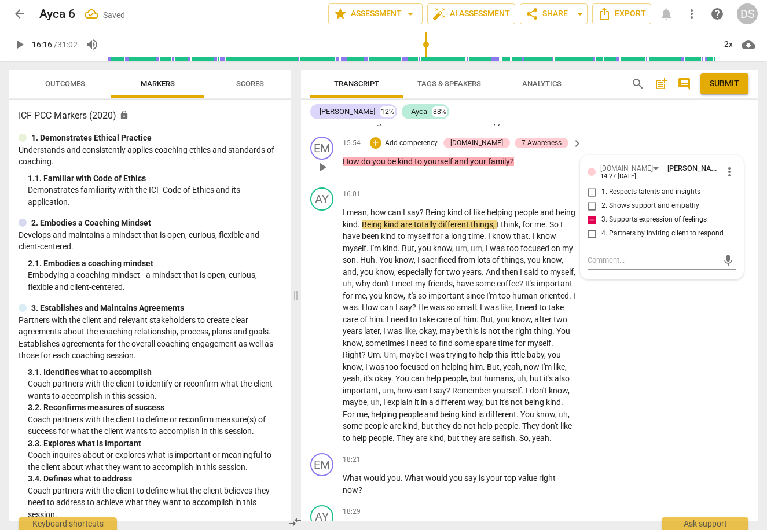
click at [602, 213] on input "3. Supports expression of feelings" at bounding box center [592, 220] width 19 height 14
click at [605, 163] on div "[DOMAIN_NAME]" at bounding box center [626, 168] width 53 height 11
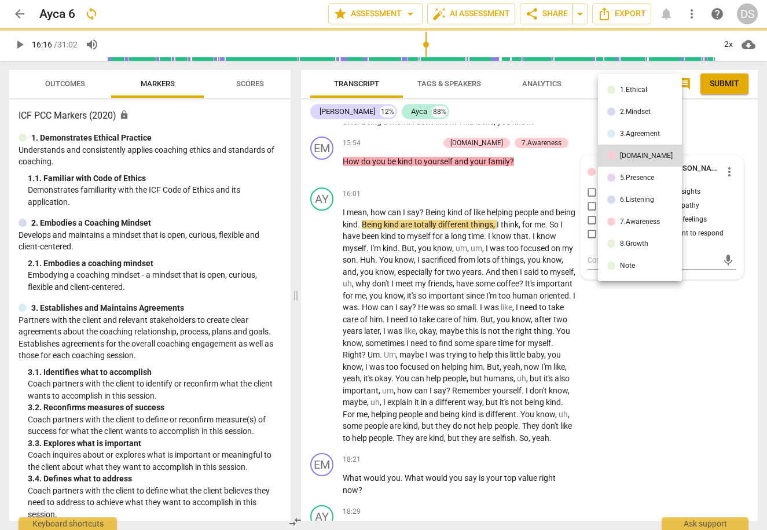
click at [632, 177] on div "5.Presence" at bounding box center [637, 177] width 34 height 7
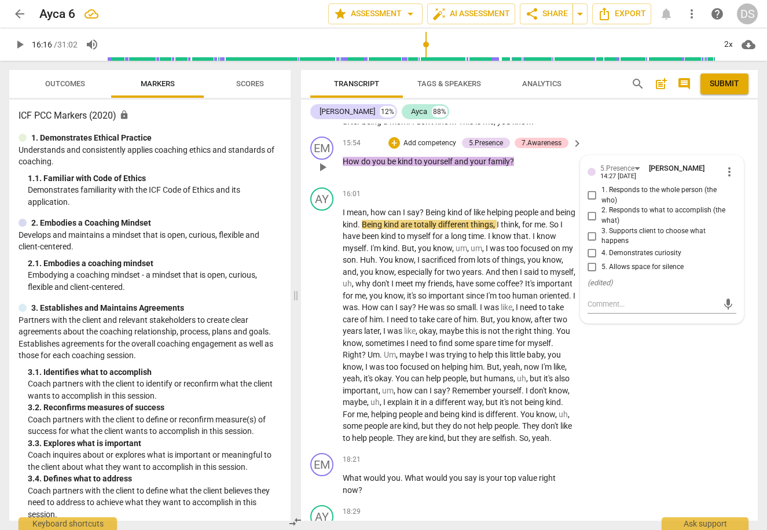
click at [675, 185] on span "1. Responds to the whole person (the who)" at bounding box center [667, 195] width 130 height 20
click at [602, 189] on input "1. Responds to the whole person (the who)" at bounding box center [592, 196] width 19 height 14
click at [674, 210] on span "2. Responds to what to accomplish (the what)" at bounding box center [667, 216] width 130 height 20
click at [602, 210] on input "2. Responds to what to accomplish (the what)" at bounding box center [592, 216] width 19 height 14
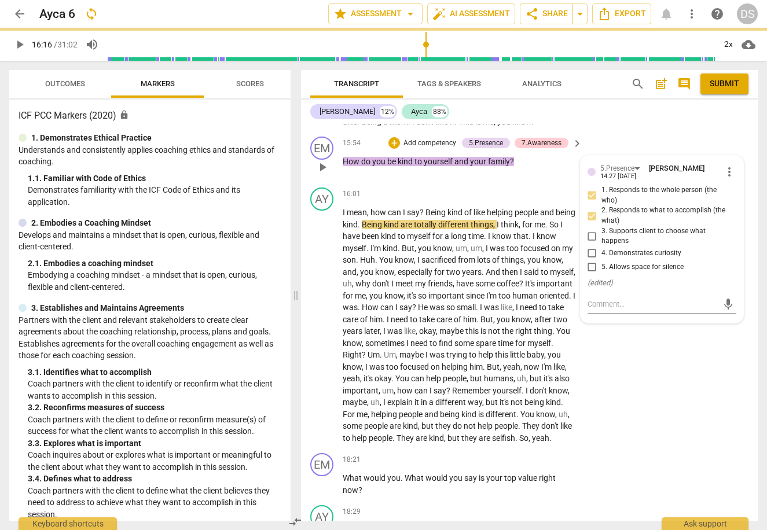
click at [589, 209] on input "2. Responds to what to accomplish (the what)" at bounding box center [592, 216] width 19 height 14
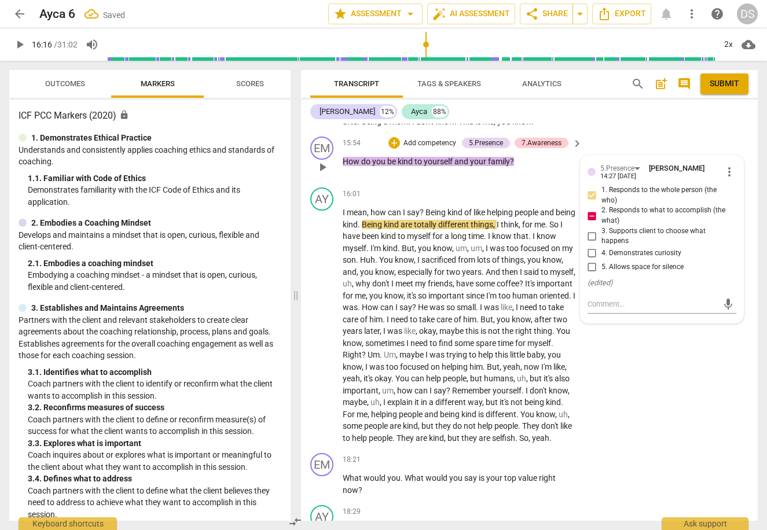
click at [591, 229] on input "3. Supports client to choose what happens" at bounding box center [592, 236] width 19 height 14
drag, startPoint x: 592, startPoint y: 237, endPoint x: 584, endPoint y: 224, distance: 15.9
click at [592, 247] on input "4. Demonstrates curiosity" at bounding box center [592, 254] width 19 height 14
click at [590, 209] on input "2. Responds to what to accomplish (the what)" at bounding box center [592, 216] width 19 height 14
click at [609, 365] on div "AY play_arrow pause 16:01 + Add competency keyboard_arrow_right I mean , how ca…" at bounding box center [529, 316] width 457 height 266
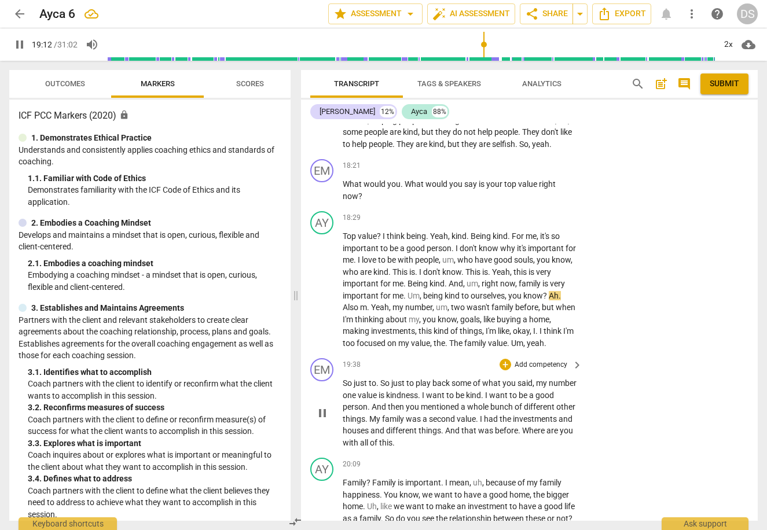
scroll to position [3005, 0]
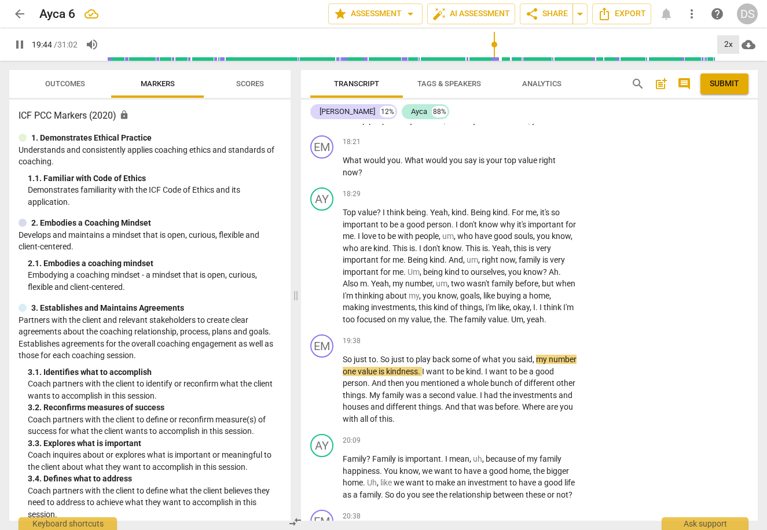
click at [728, 45] on div "2x" at bounding box center [728, 44] width 22 height 19
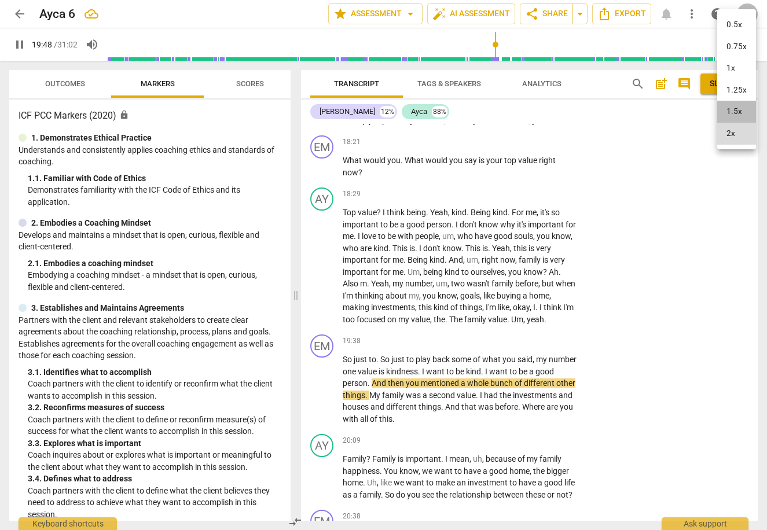
click at [738, 107] on li "1.5x" at bounding box center [736, 112] width 39 height 22
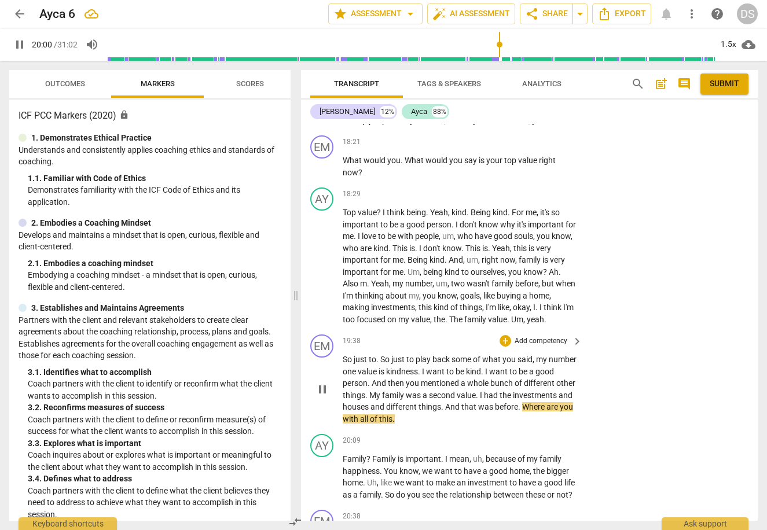
click at [325, 383] on span "pause" at bounding box center [323, 390] width 14 height 14
click at [530, 336] on p "Add competency" at bounding box center [541, 341] width 55 height 10
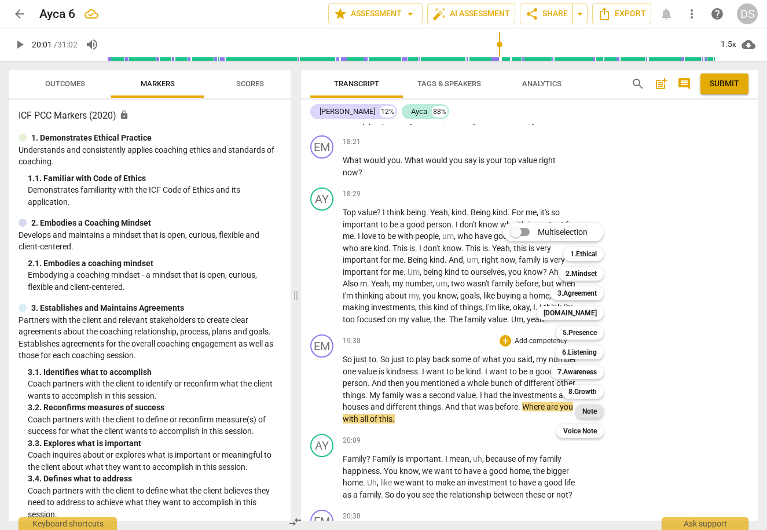
click at [600, 409] on div "Note" at bounding box center [590, 412] width 28 height 14
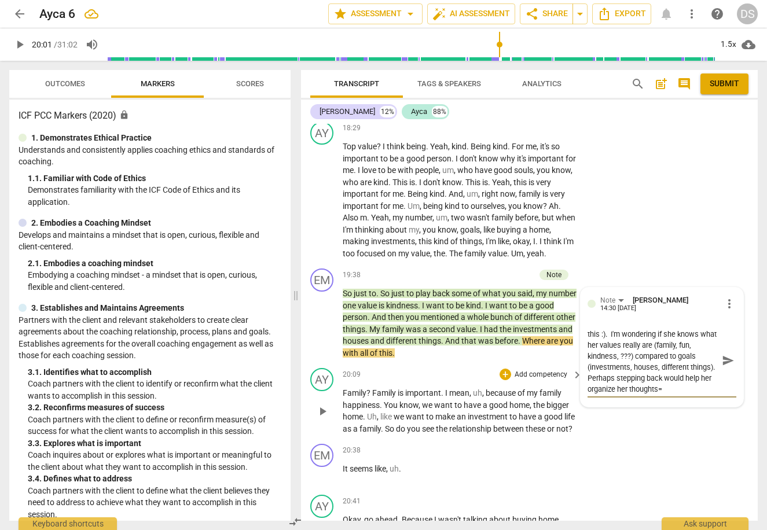
scroll to position [22, 0]
click at [726, 354] on span "send" at bounding box center [728, 360] width 13 height 13
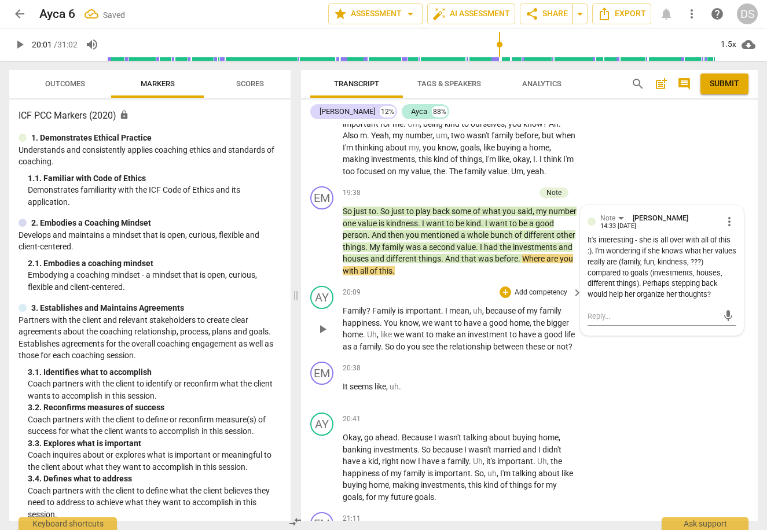
scroll to position [3048, 0]
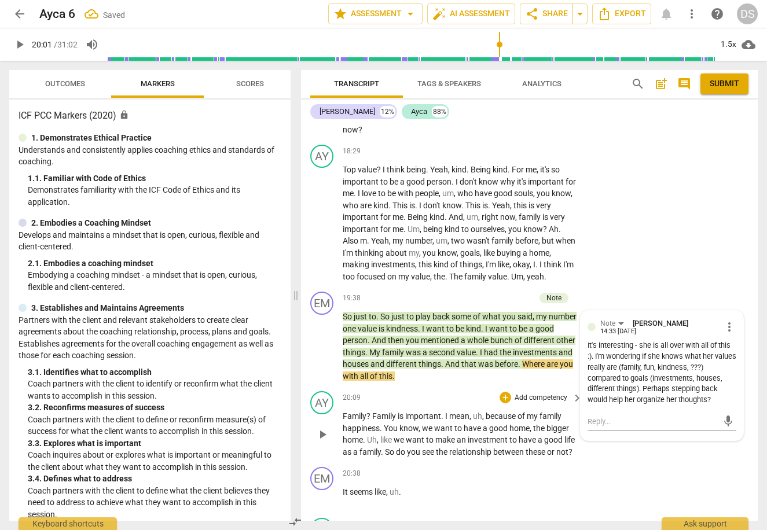
click at [320, 432] on span "play_arrow" at bounding box center [323, 435] width 14 height 14
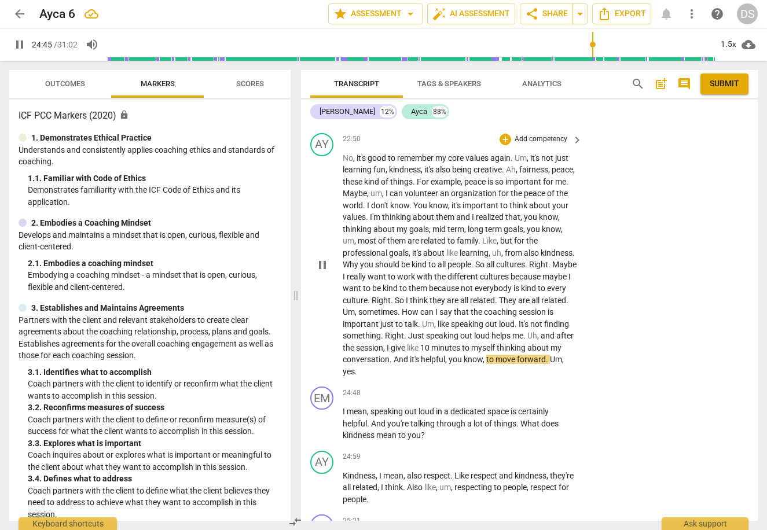
scroll to position [3974, 0]
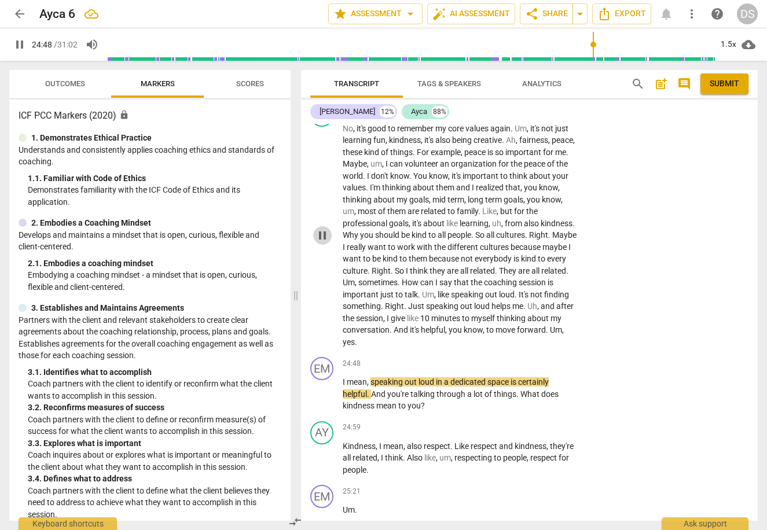
click at [321, 237] on span "pause" at bounding box center [323, 236] width 14 height 14
click at [327, 234] on span "play_arrow" at bounding box center [323, 236] width 14 height 14
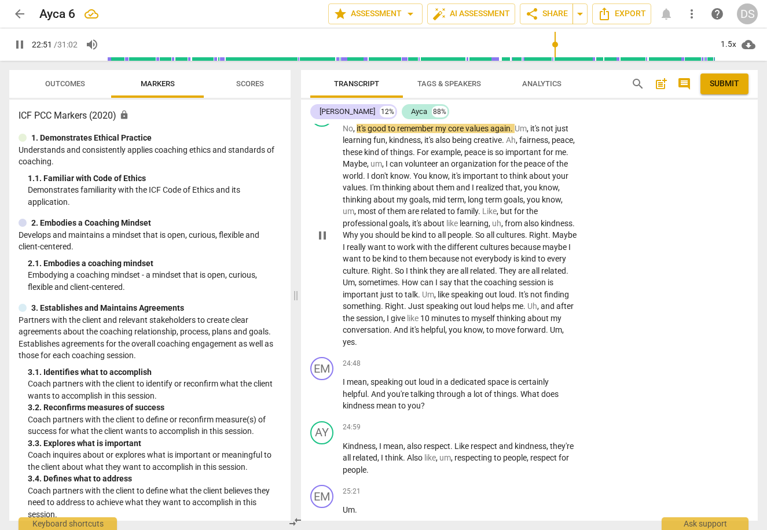
click at [327, 234] on span "pause" at bounding box center [323, 236] width 14 height 14
click at [325, 392] on span "play_arrow" at bounding box center [323, 394] width 14 height 14
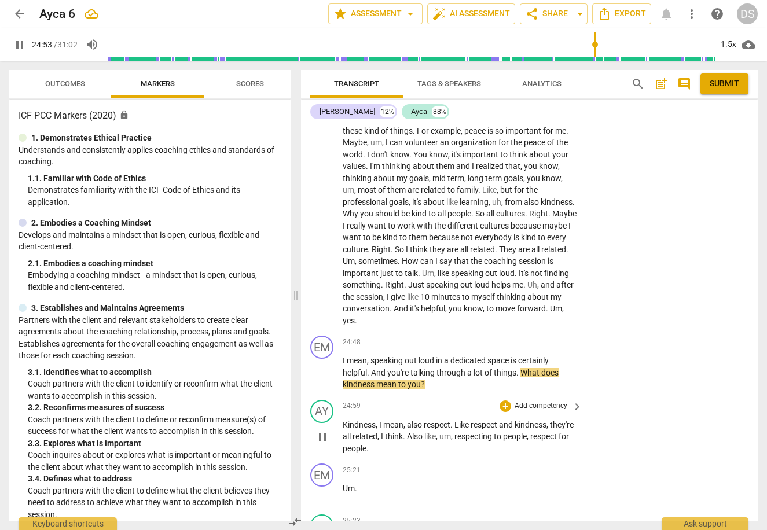
scroll to position [4006, 0]
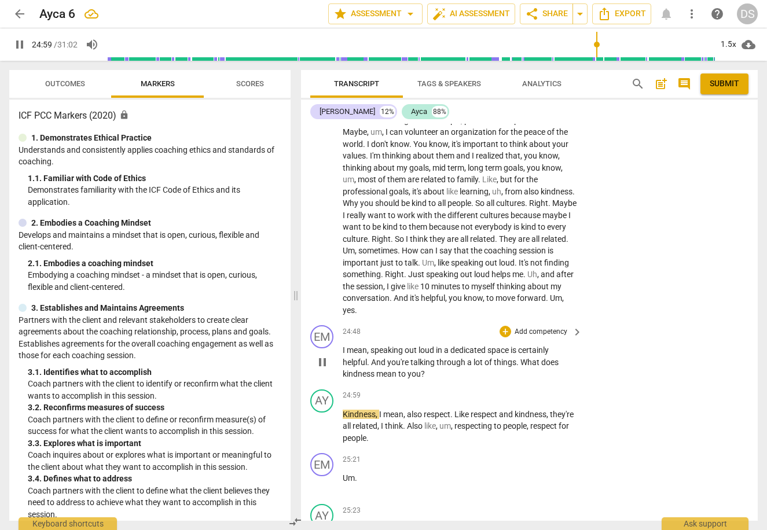
click at [321, 359] on span "pause" at bounding box center [323, 363] width 14 height 14
drag, startPoint x: 463, startPoint y: 368, endPoint x: 519, endPoint y: 361, distance: 56.6
click at [519, 361] on p "I mean , speaking out loud in a dedicated space is certainly helpful . And you'…" at bounding box center [460, 363] width 234 height 36
click at [436, 357] on div "+" at bounding box center [436, 356] width 12 height 12
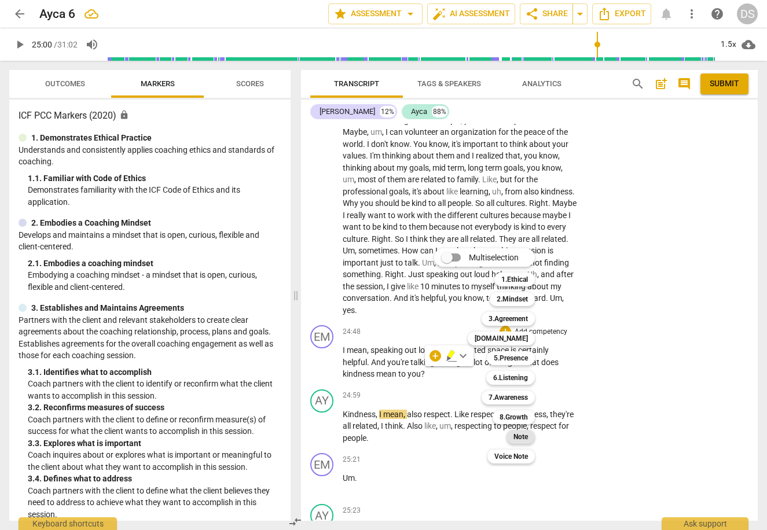
click at [515, 437] on b "Note" at bounding box center [521, 437] width 14 height 14
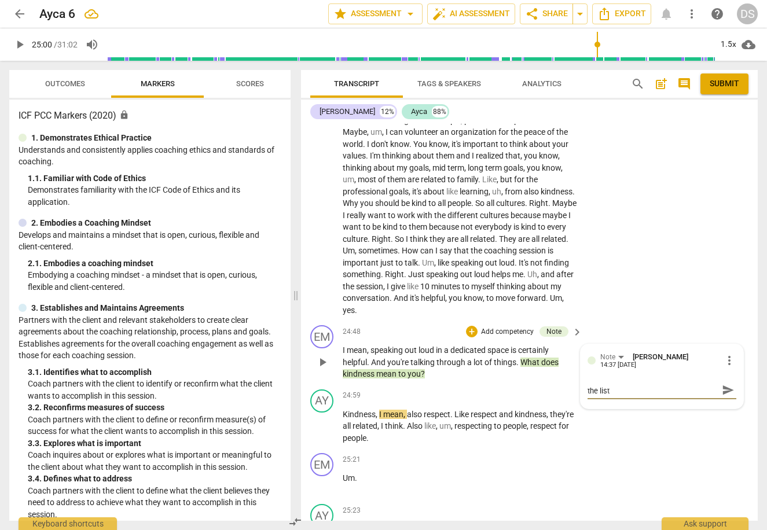
scroll to position [0, 0]
click at [727, 394] on span "send" at bounding box center [728, 395] width 13 height 13
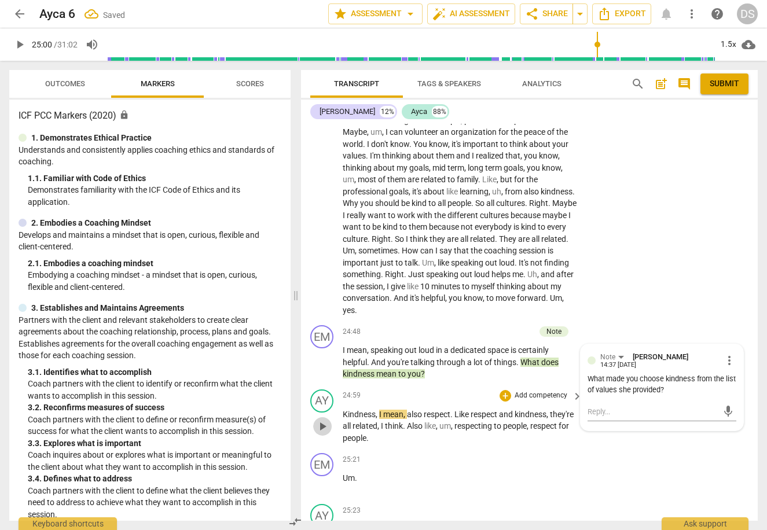
click at [320, 425] on span "play_arrow" at bounding box center [323, 427] width 14 height 14
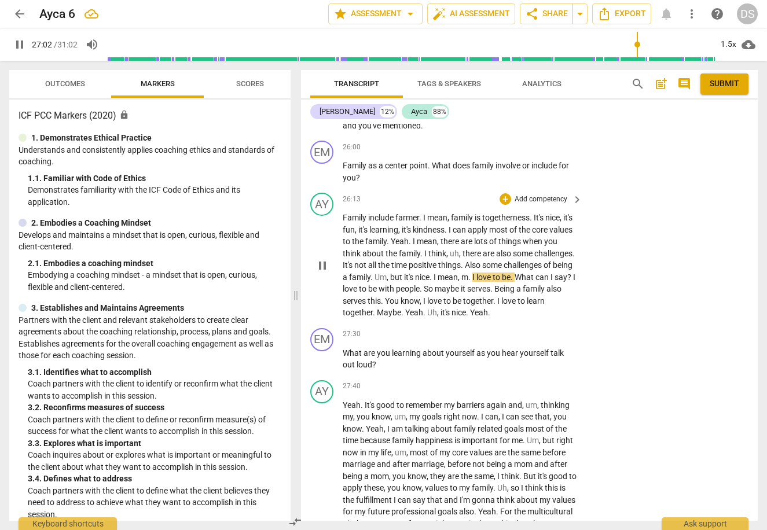
scroll to position [4484, 0]
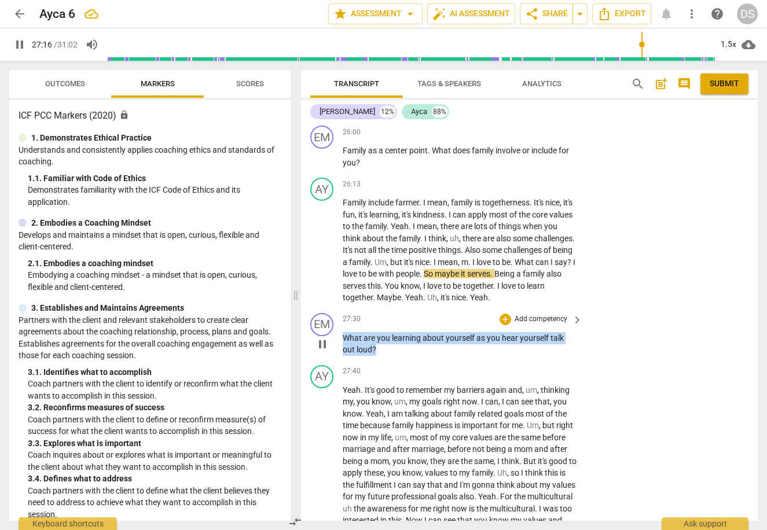
drag, startPoint x: 383, startPoint y: 351, endPoint x: 344, endPoint y: 342, distance: 39.9
click at [344, 342] on p "What are you learning about yourself as you hear yourself talk out loud ?" at bounding box center [460, 344] width 234 height 24
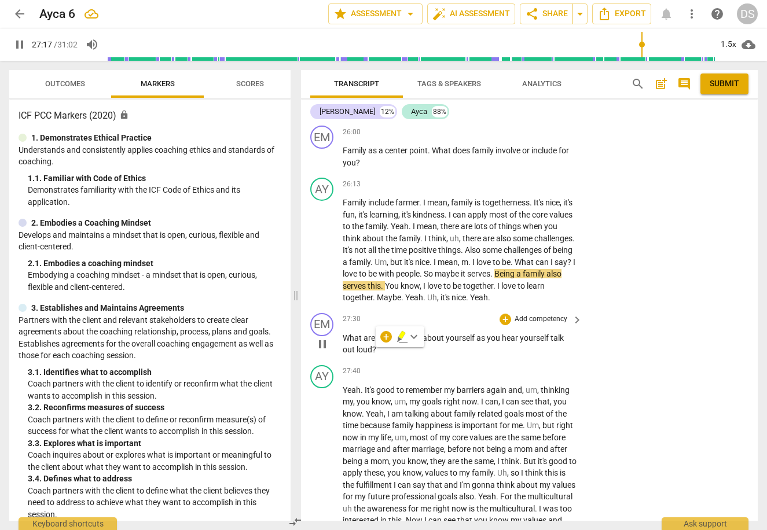
click at [551, 320] on p "Add competency" at bounding box center [541, 319] width 55 height 10
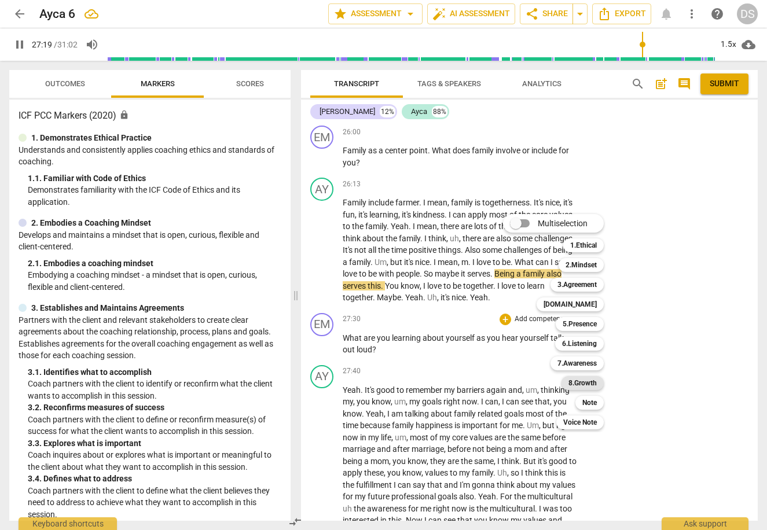
click at [583, 382] on b "8.Growth" at bounding box center [583, 383] width 28 height 14
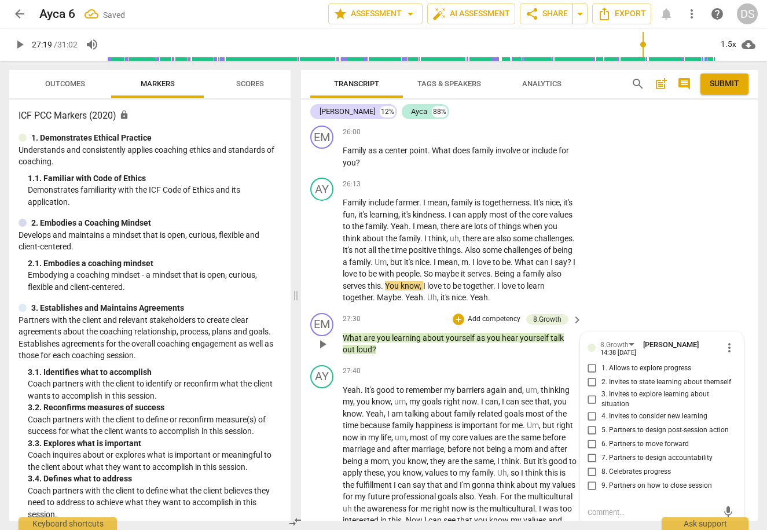
click at [624, 383] on span "2. Invites to state learning about themself" at bounding box center [667, 383] width 130 height 10
click at [602, 383] on input "2. Invites to state learning about themself" at bounding box center [592, 383] width 19 height 14
click at [603, 290] on div "AY play_arrow pause 26:13 + Add competency keyboard_arrow_right Family include …" at bounding box center [529, 240] width 457 height 135
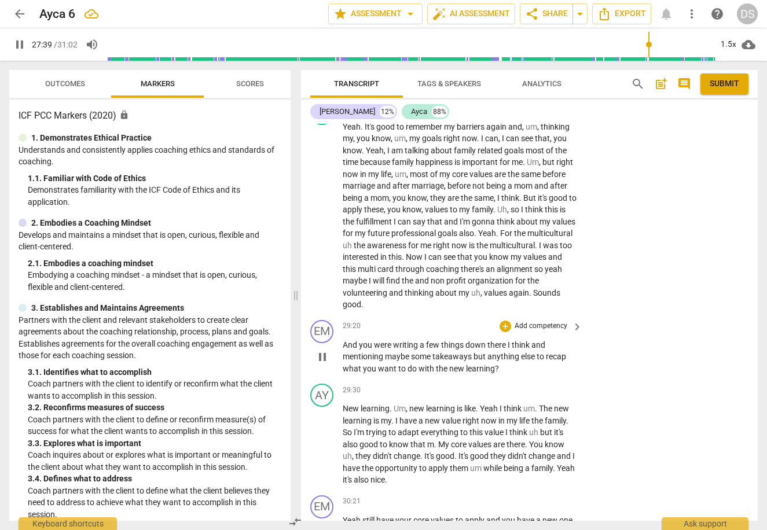
scroll to position [4762, 0]
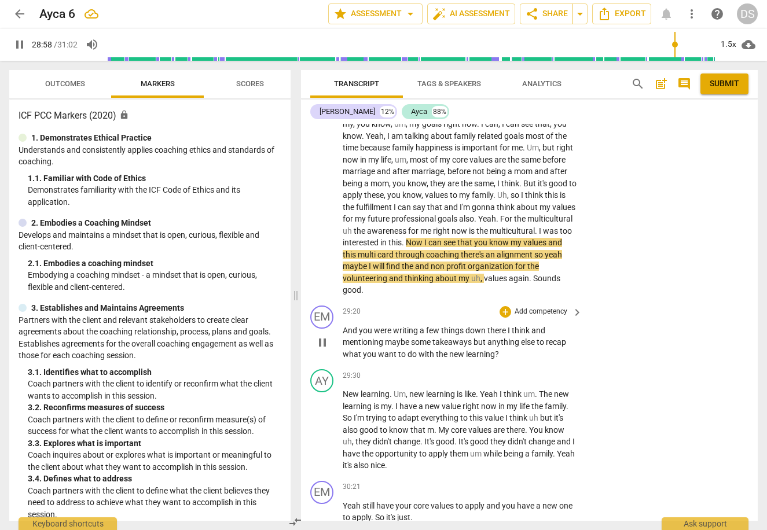
click at [555, 311] on p "Add competency" at bounding box center [541, 312] width 55 height 10
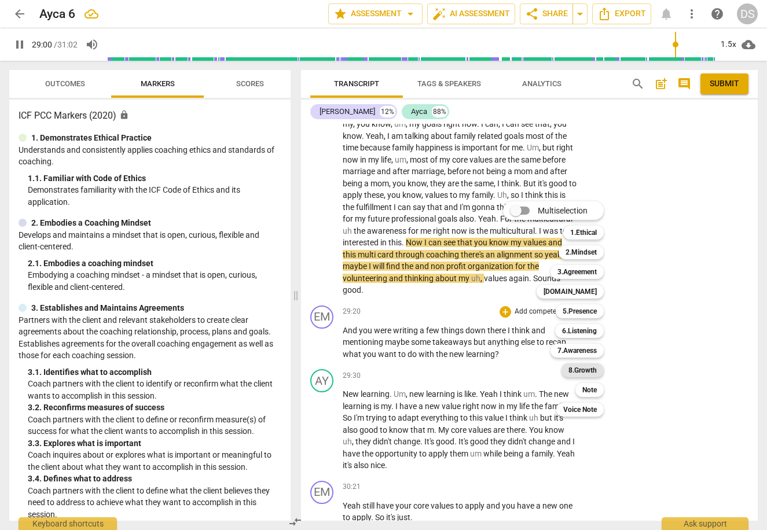
click at [592, 369] on b "8.Growth" at bounding box center [583, 371] width 28 height 14
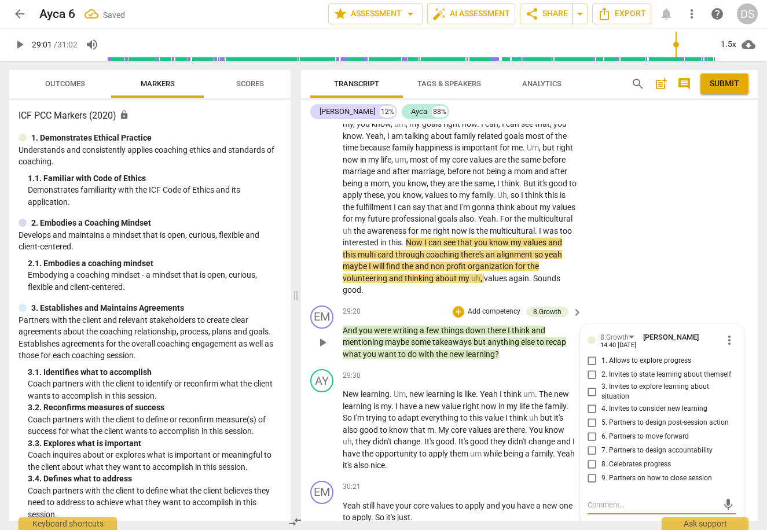
click at [644, 419] on span "5. Partners to design post-session action" at bounding box center [665, 423] width 127 height 10
click at [602, 419] on input "5. Partners to design post-session action" at bounding box center [592, 423] width 19 height 14
click at [440, 407] on p "New learning . Um , new learning is like . Yeah I think um . The new learning i…" at bounding box center [460, 430] width 234 height 83
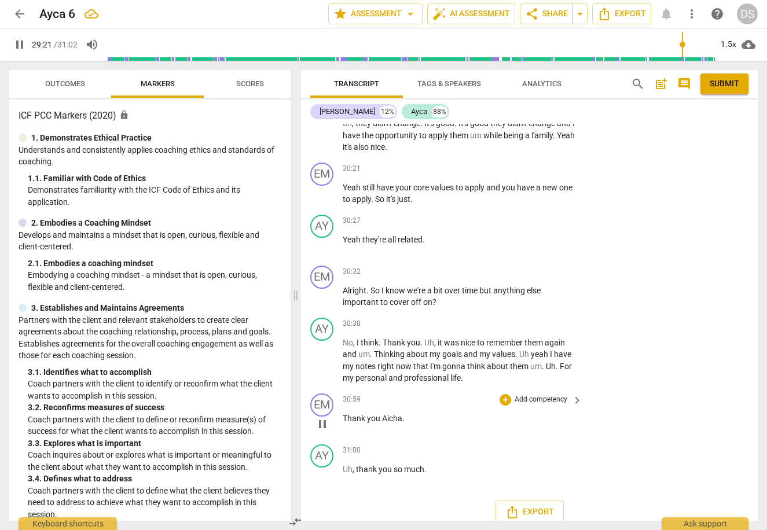
scroll to position [5085, 0]
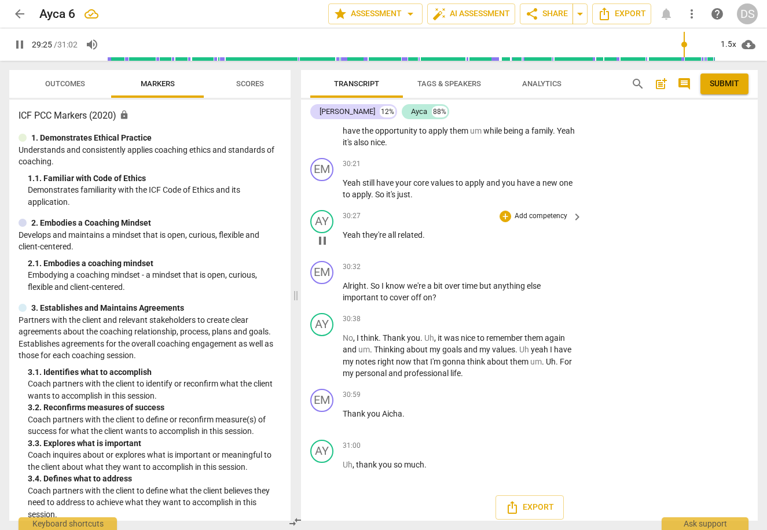
click at [574, 206] on div "AY play_arrow pause 30:27 + Add competency keyboard_arrow_right Yeah they're al…" at bounding box center [529, 231] width 457 height 51
click at [17, 46] on span "pause" at bounding box center [20, 45] width 14 height 14
click at [20, 13] on span "arrow_back" at bounding box center [20, 14] width 14 height 14
